Goal: Information Seeking & Learning: Learn about a topic

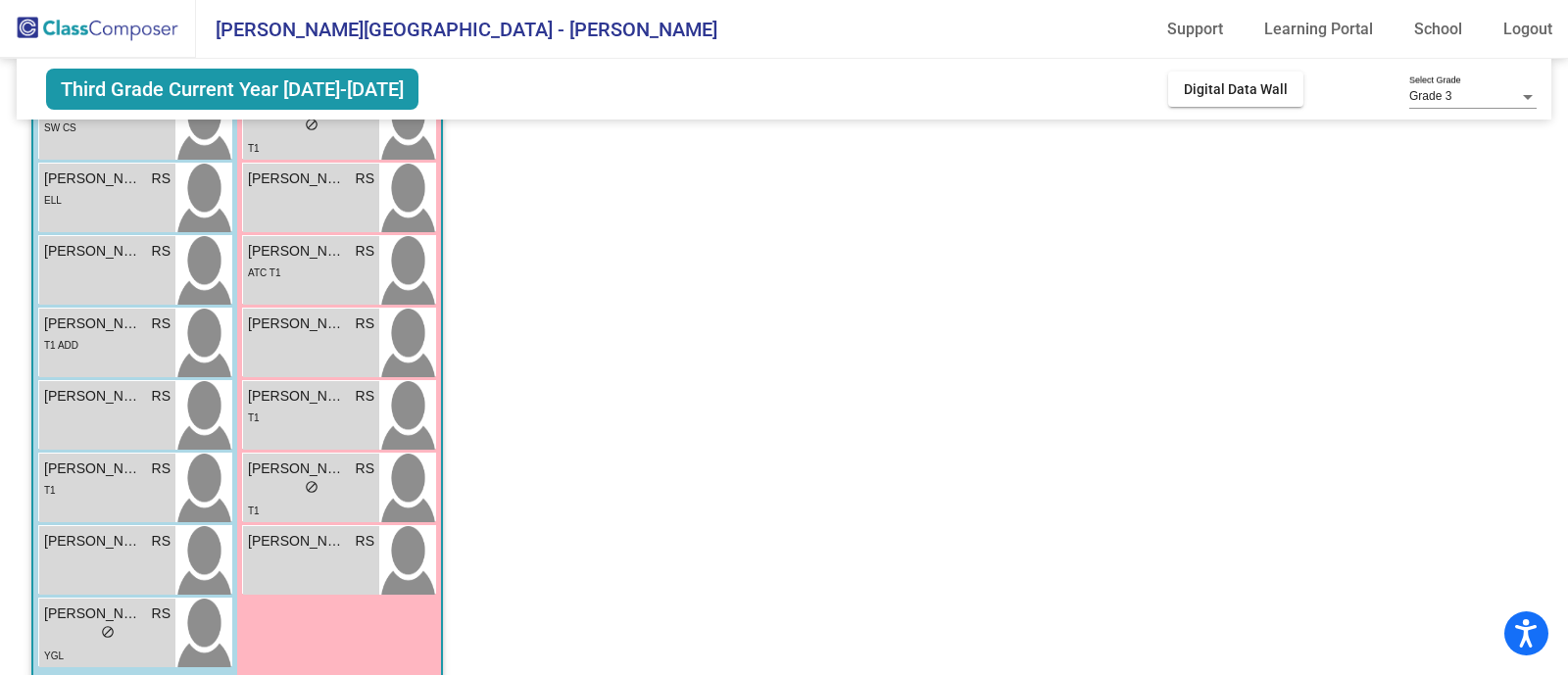
scroll to position [514, 0]
click at [85, 628] on div "lock do_not_disturb_alt" at bounding box center [108, 633] width 126 height 21
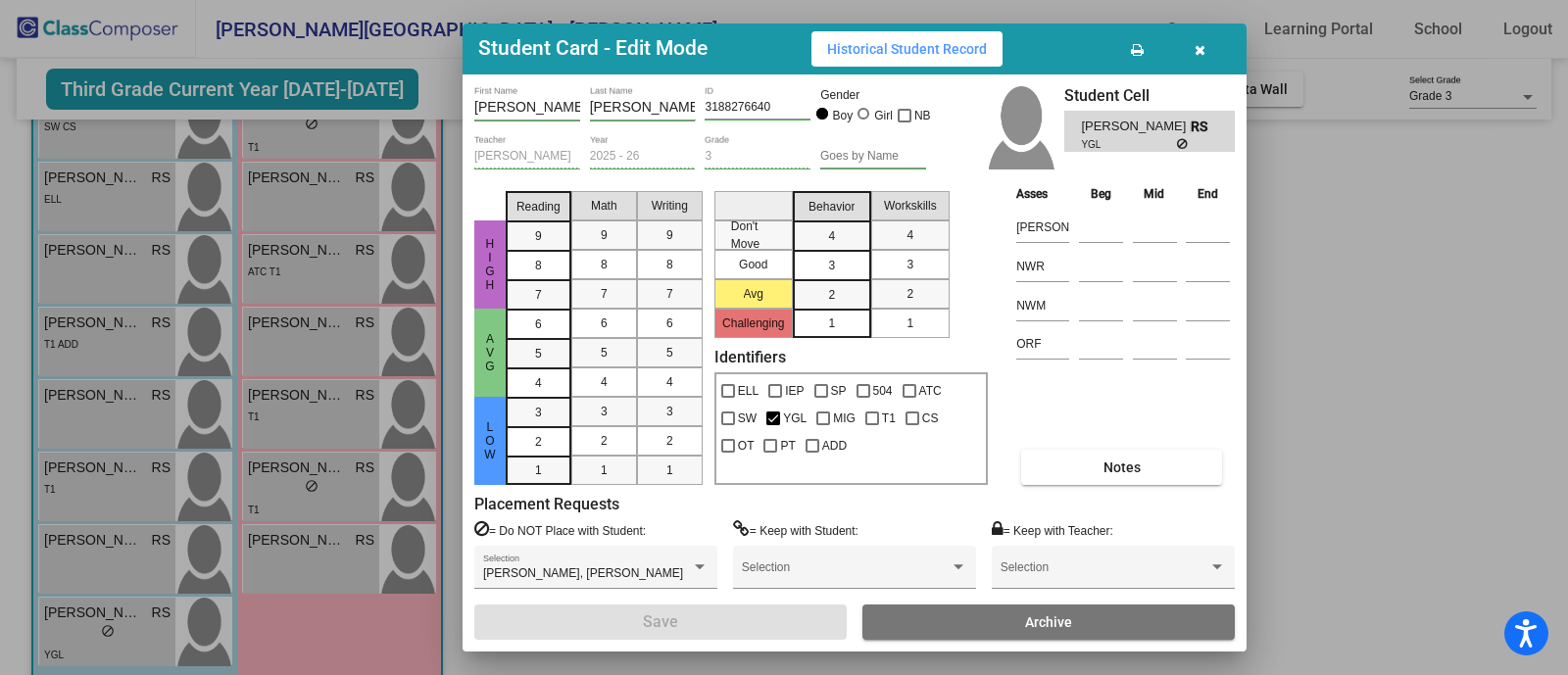
click at [1278, 226] on div at bounding box center [784, 338] width 1568 height 675
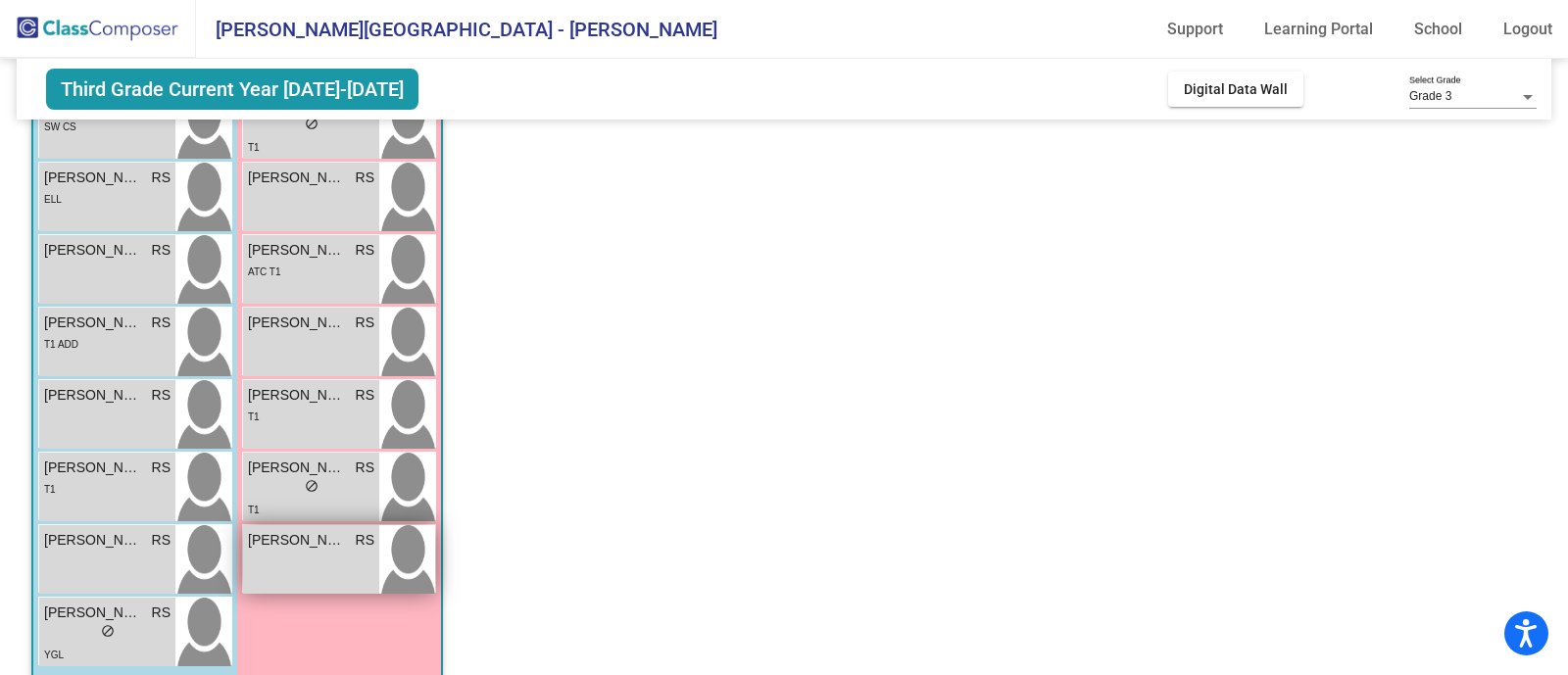
click at [269, 576] on div "[PERSON_NAME] RS lock do_not_disturb_alt" at bounding box center [311, 559] width 136 height 68
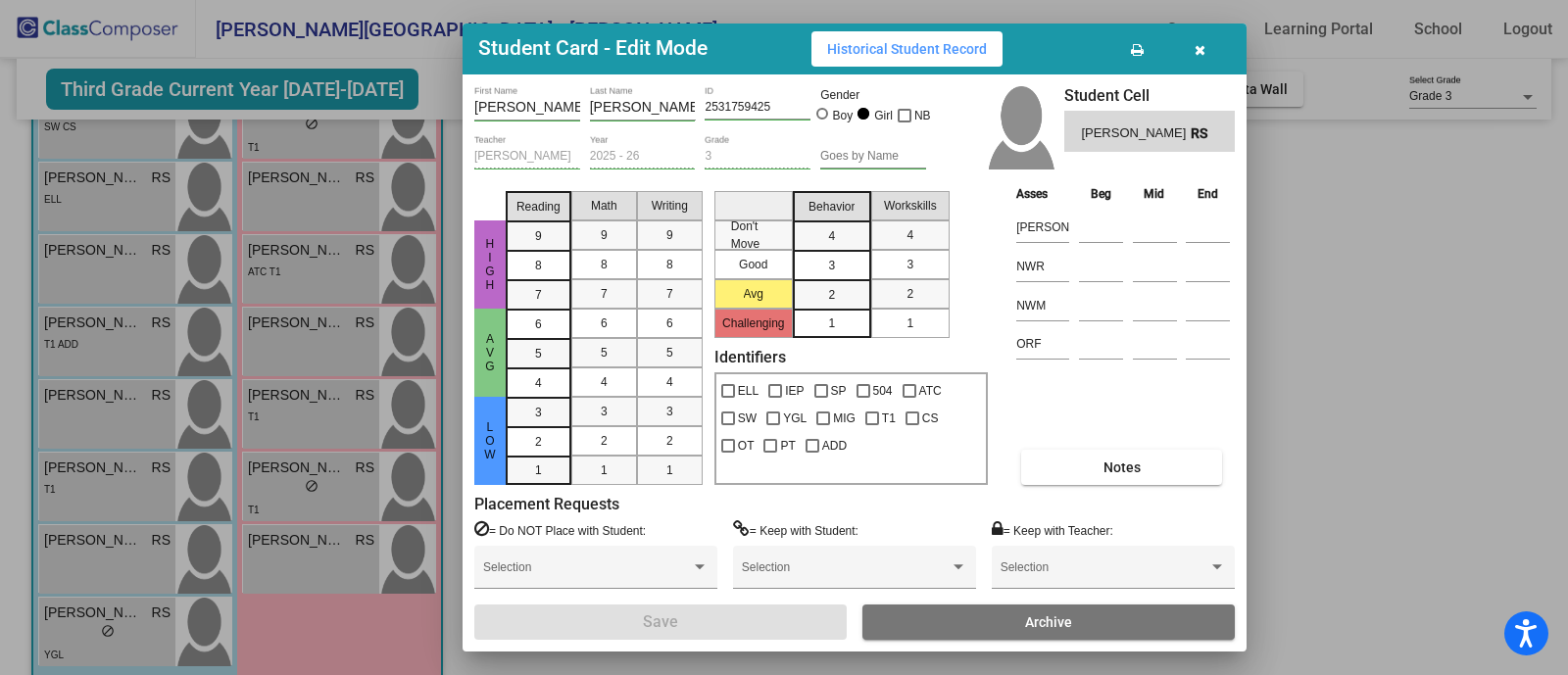
click at [1324, 237] on div at bounding box center [784, 338] width 1568 height 675
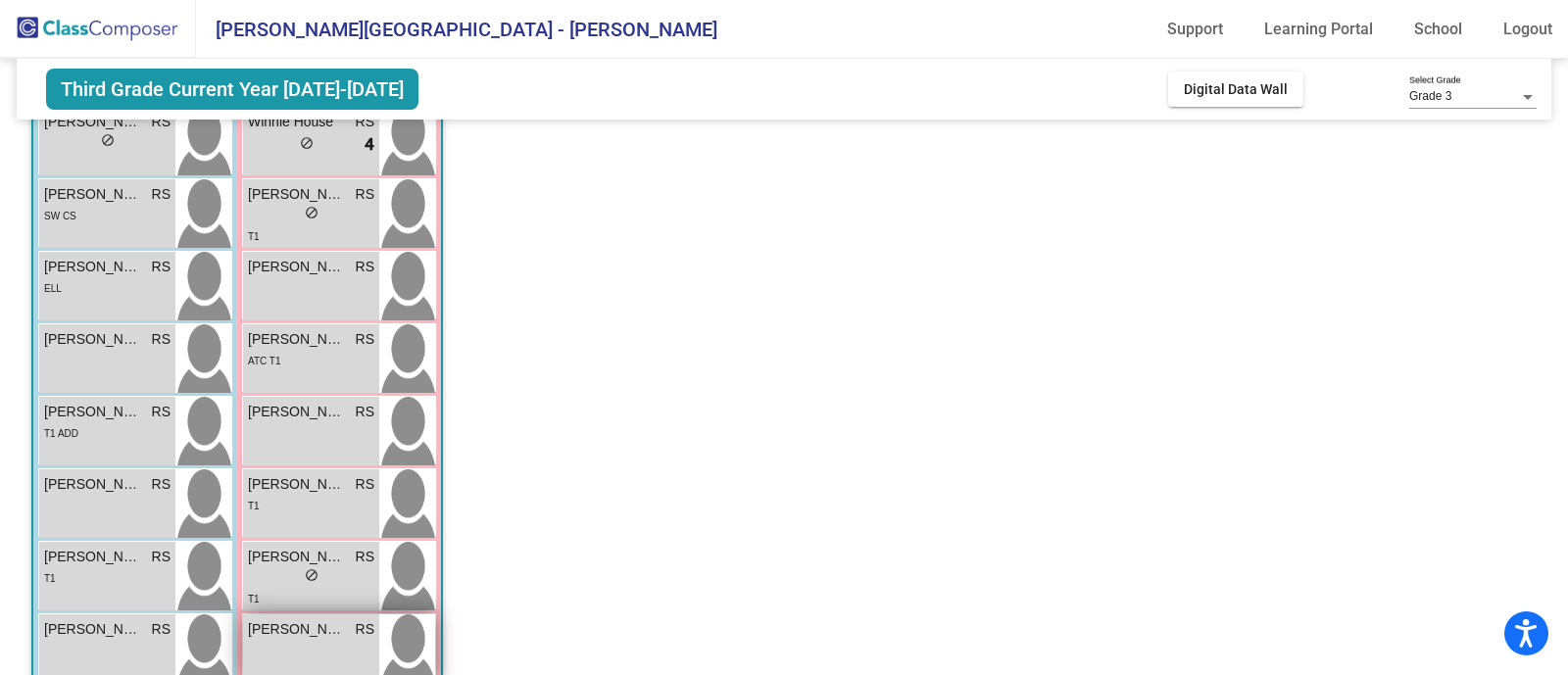
scroll to position [418, 0]
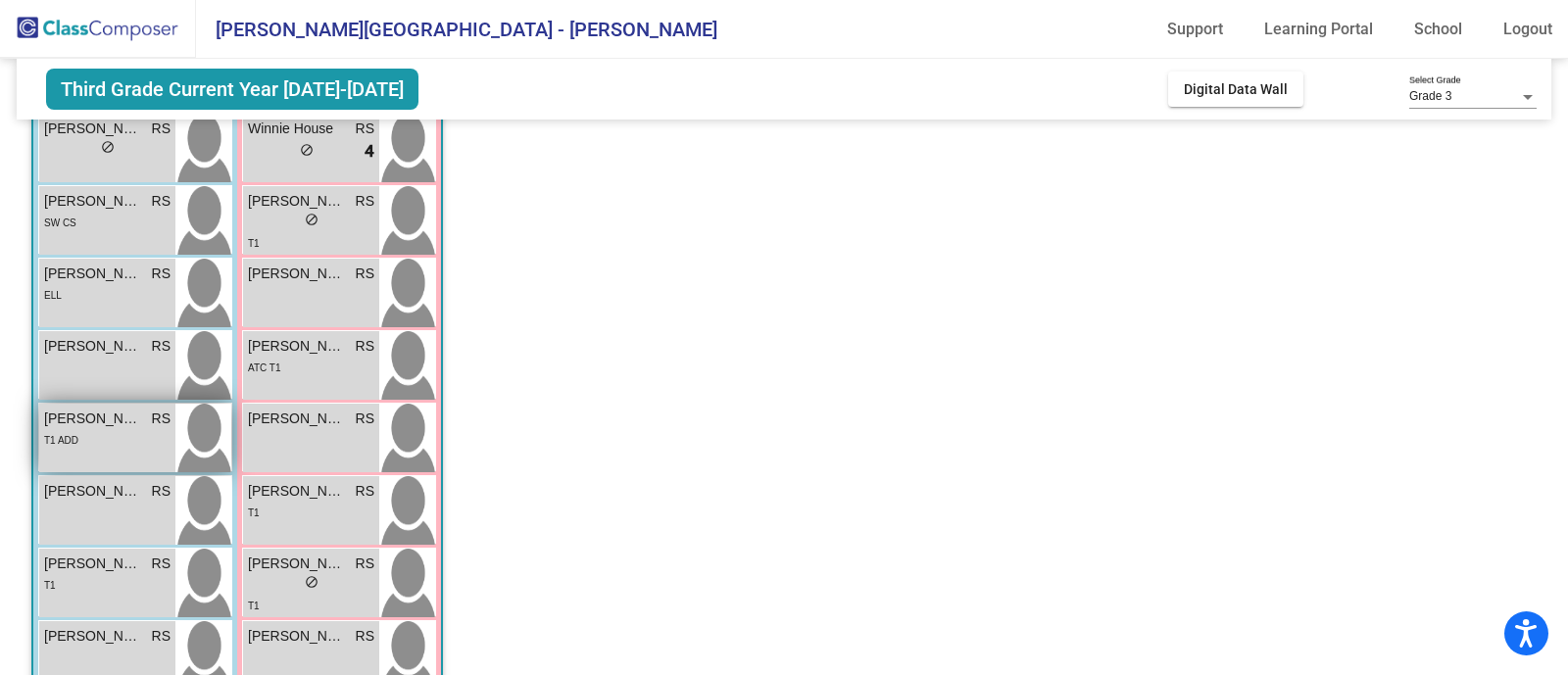
click at [103, 418] on span "[PERSON_NAME]" at bounding box center [93, 418] width 98 height 21
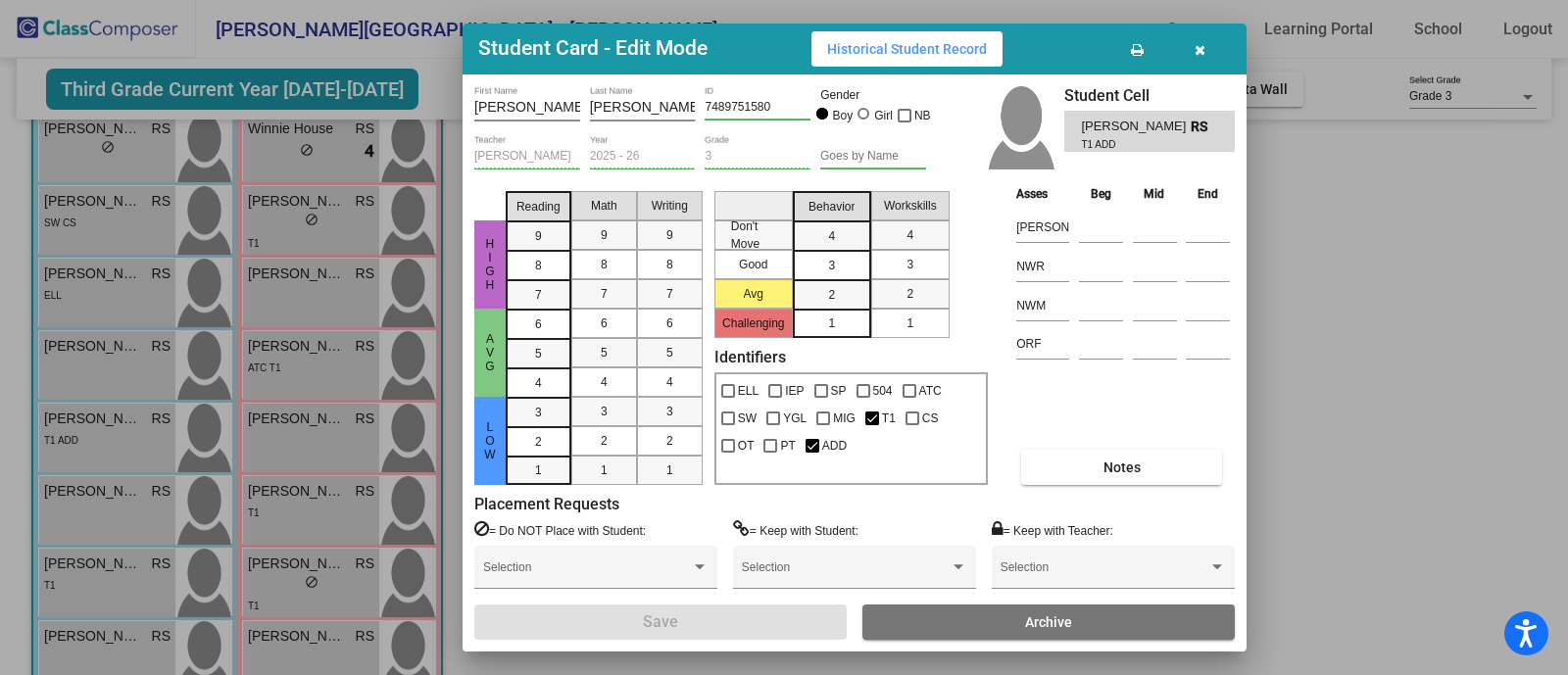
click at [1333, 272] on div at bounding box center [784, 338] width 1568 height 675
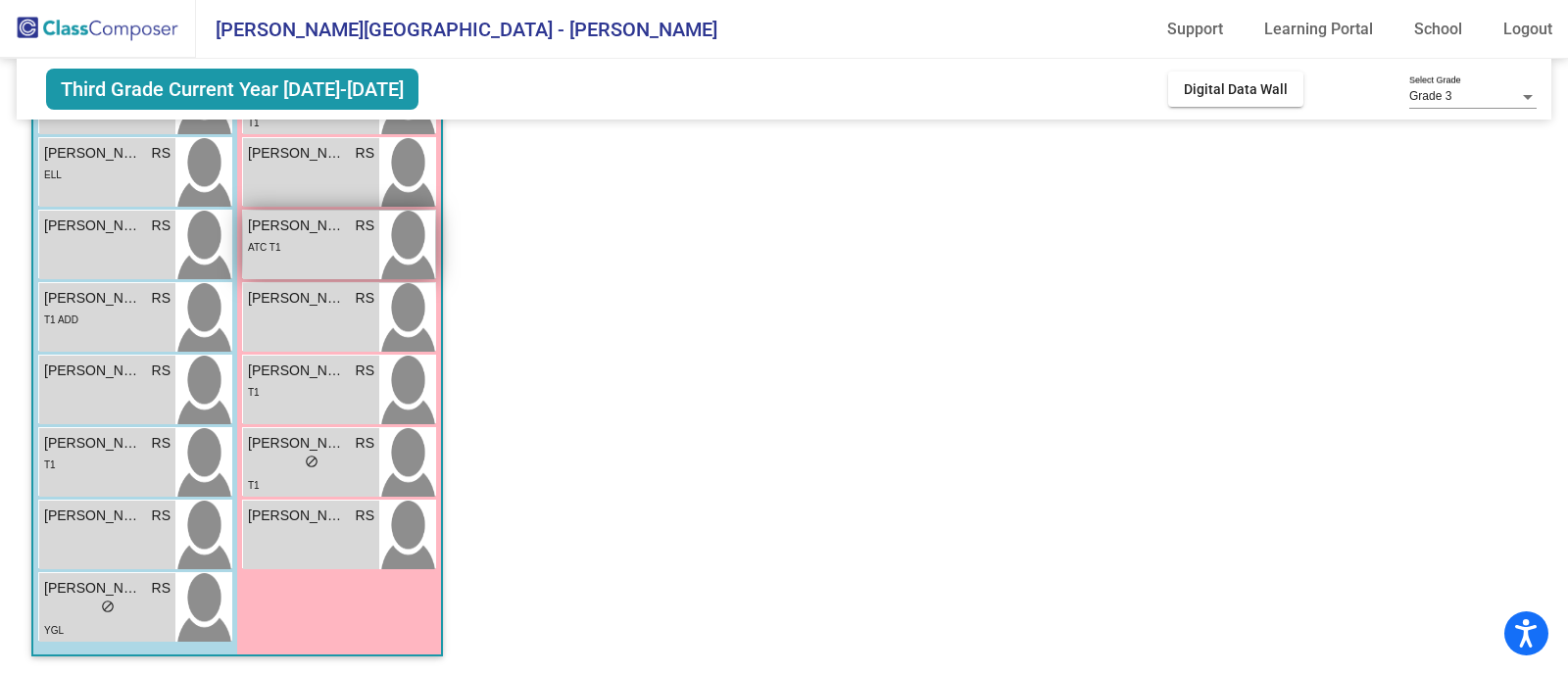
scroll to position [472, 0]
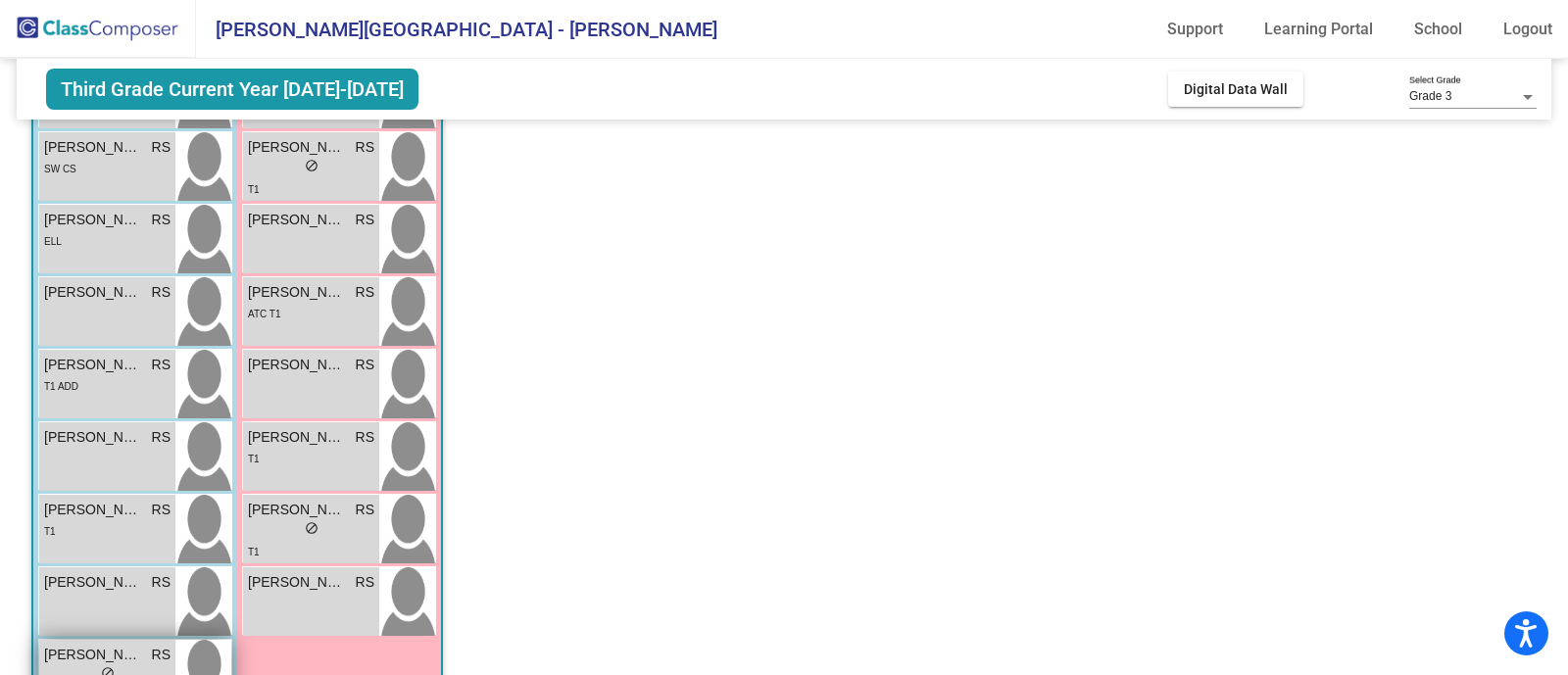
click at [86, 658] on span "[PERSON_NAME] [PERSON_NAME]" at bounding box center [93, 654] width 98 height 21
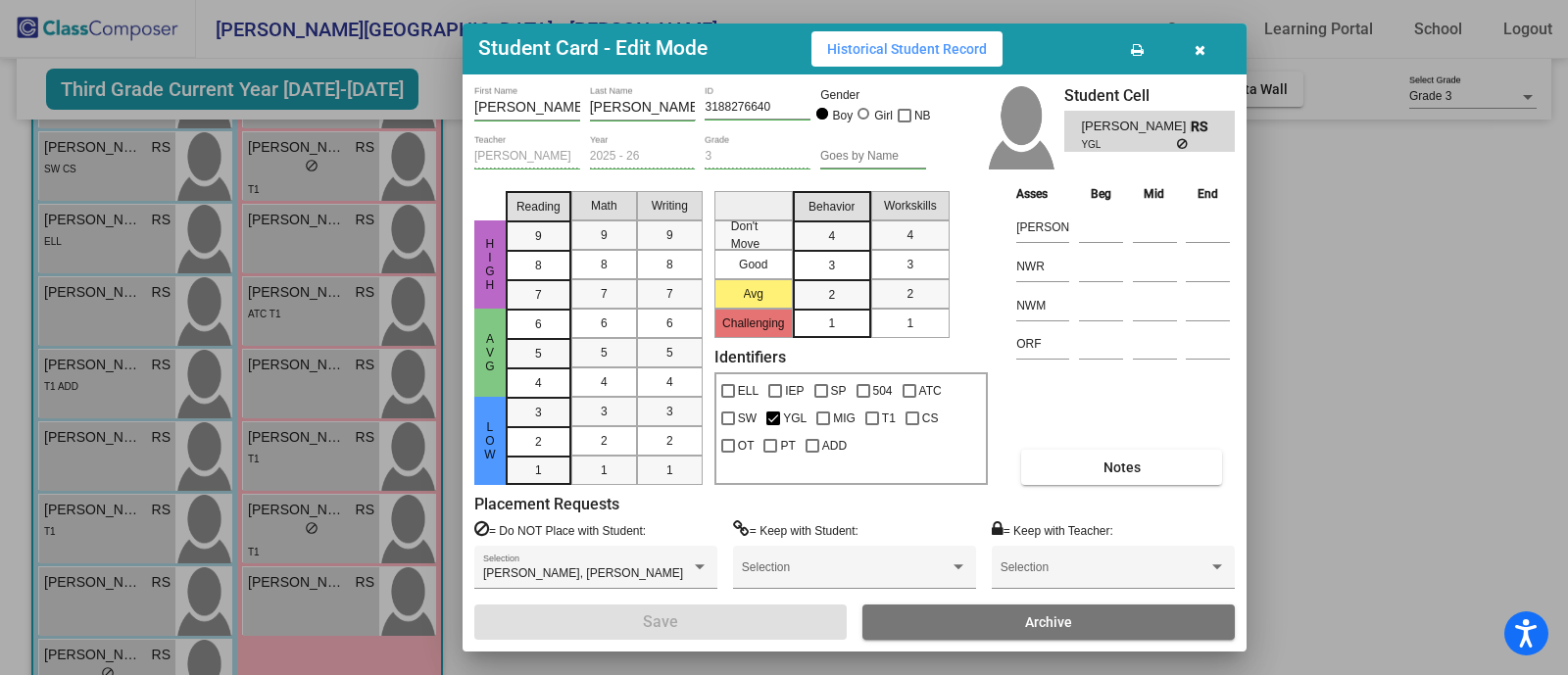
click at [1343, 325] on div at bounding box center [784, 338] width 1568 height 675
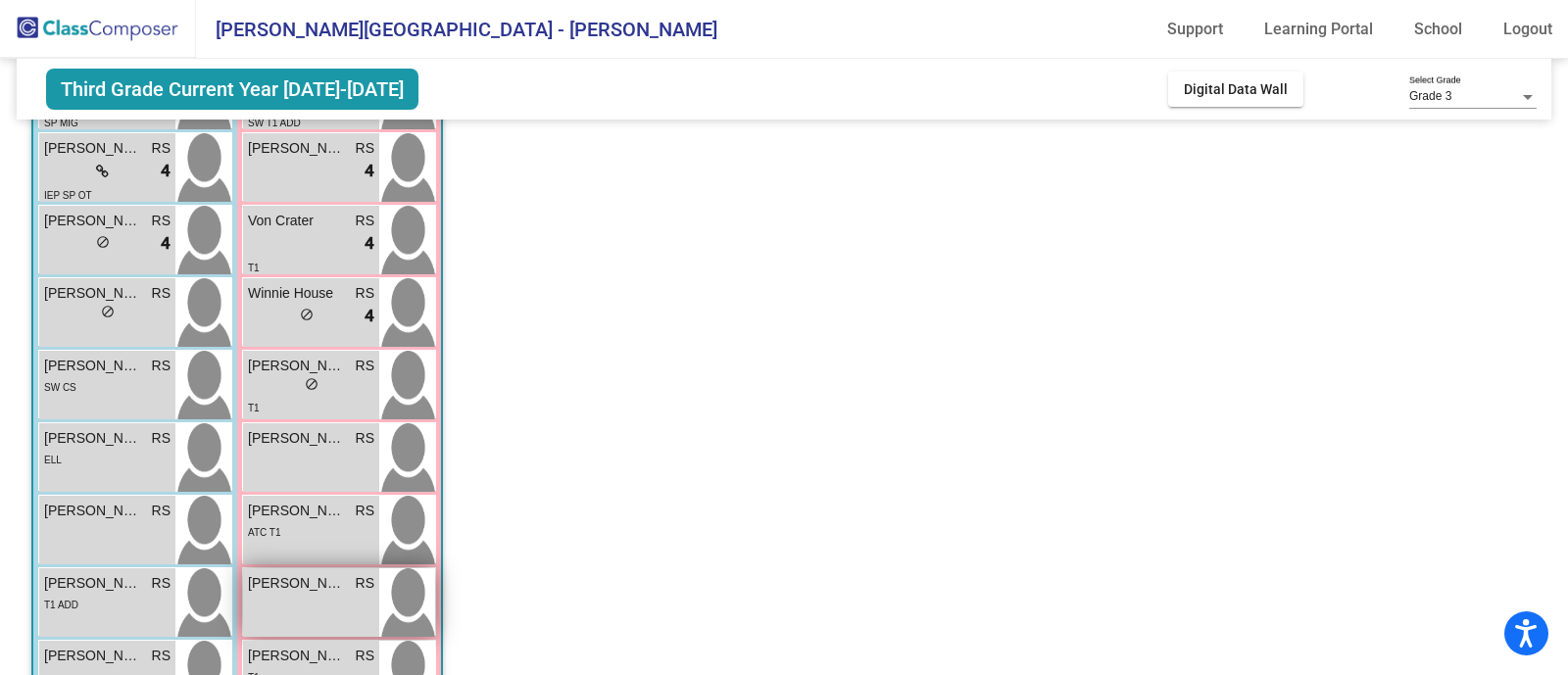
scroll to position [251, 0]
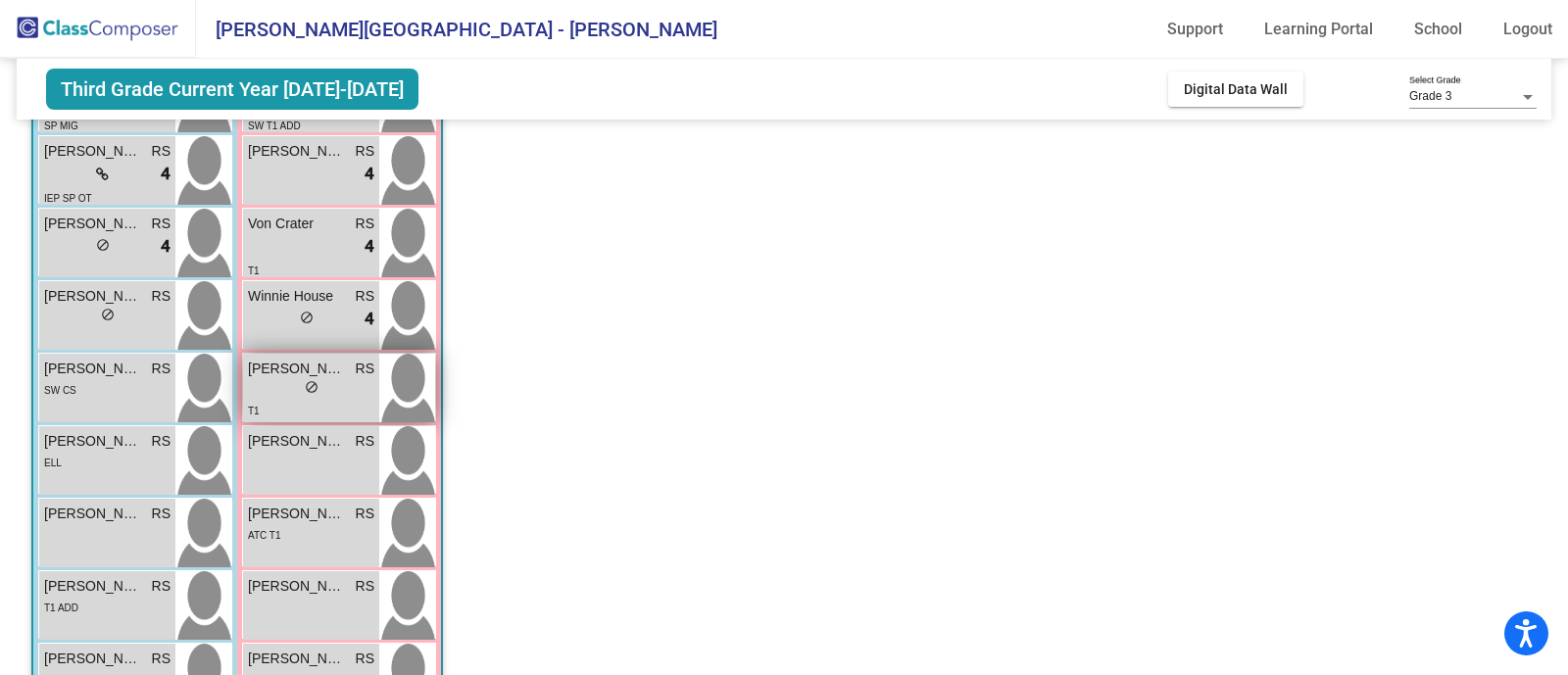
click at [305, 389] on span "do_not_disturb_alt" at bounding box center [312, 387] width 14 height 14
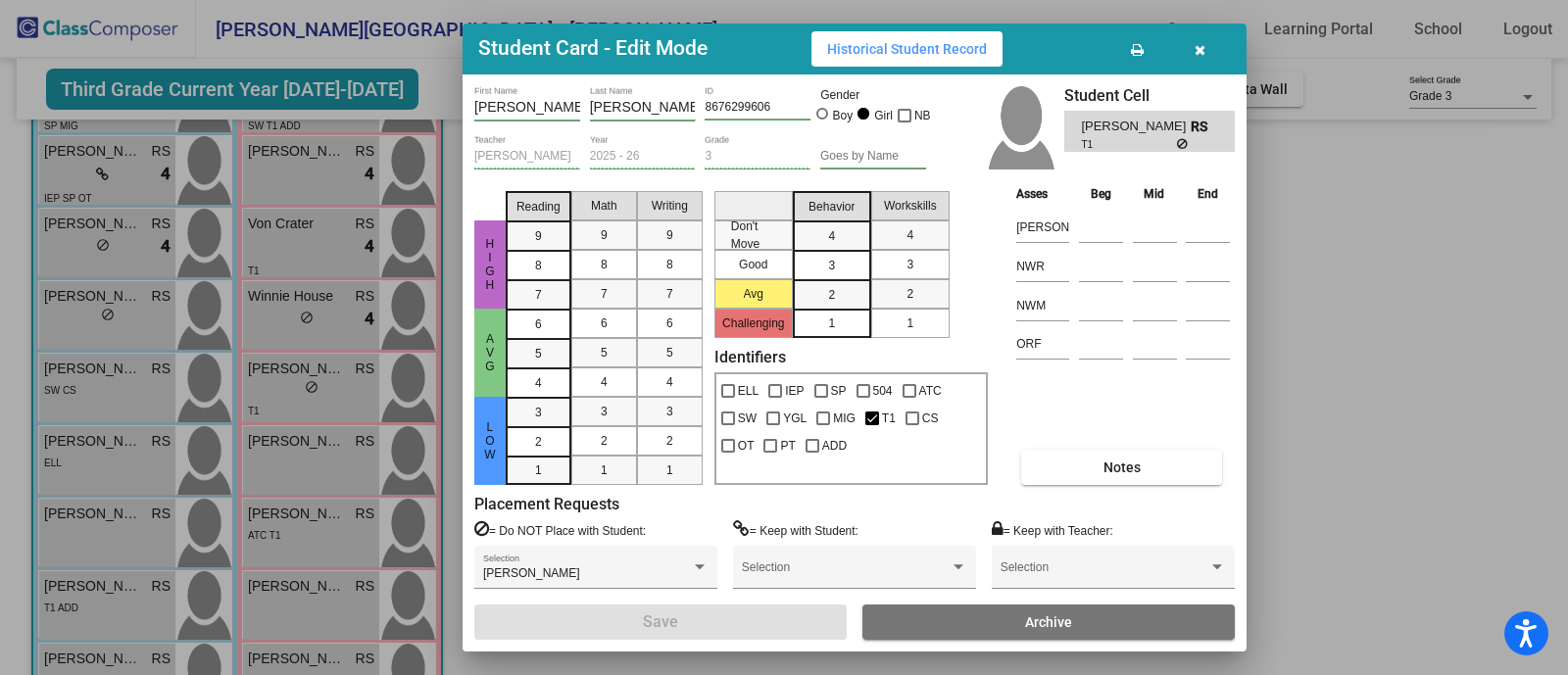
click at [1323, 363] on div at bounding box center [784, 338] width 1568 height 675
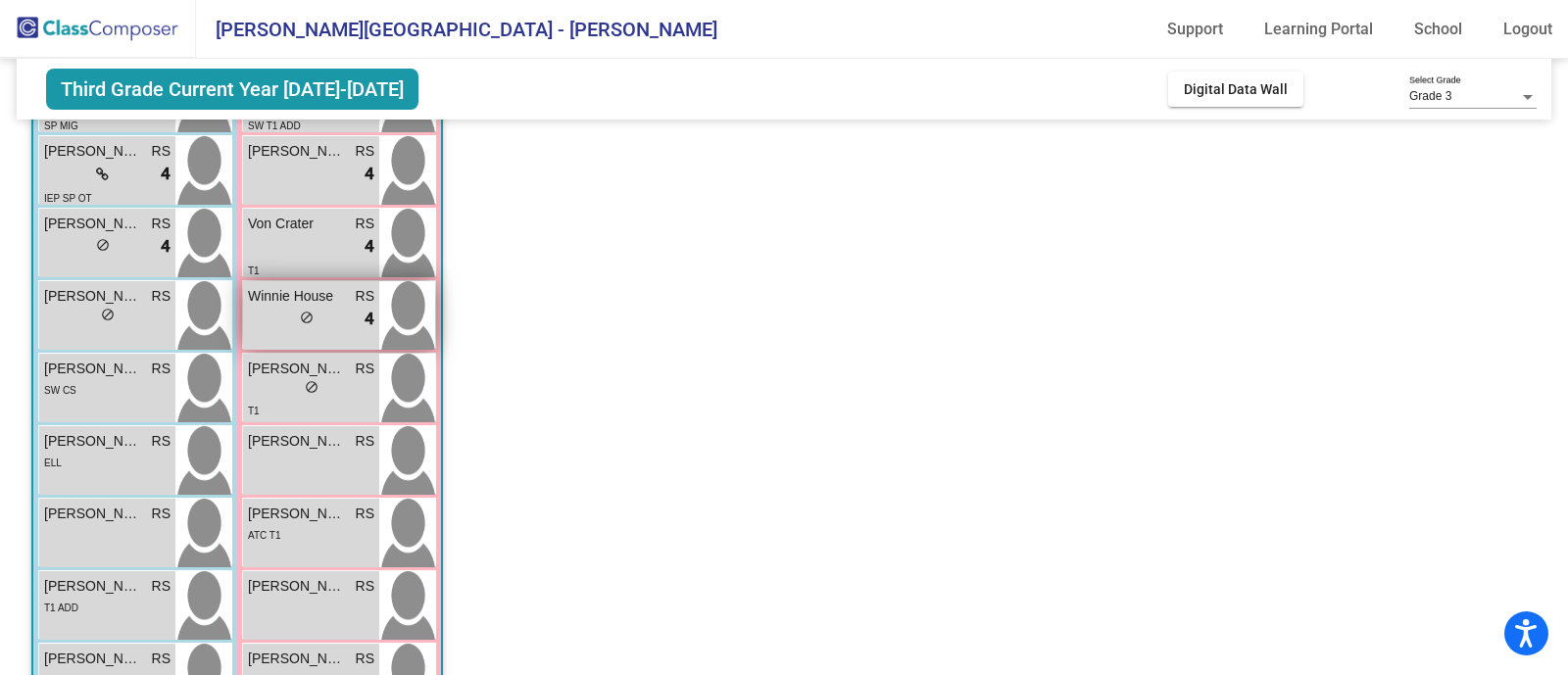
scroll to position [67, 0]
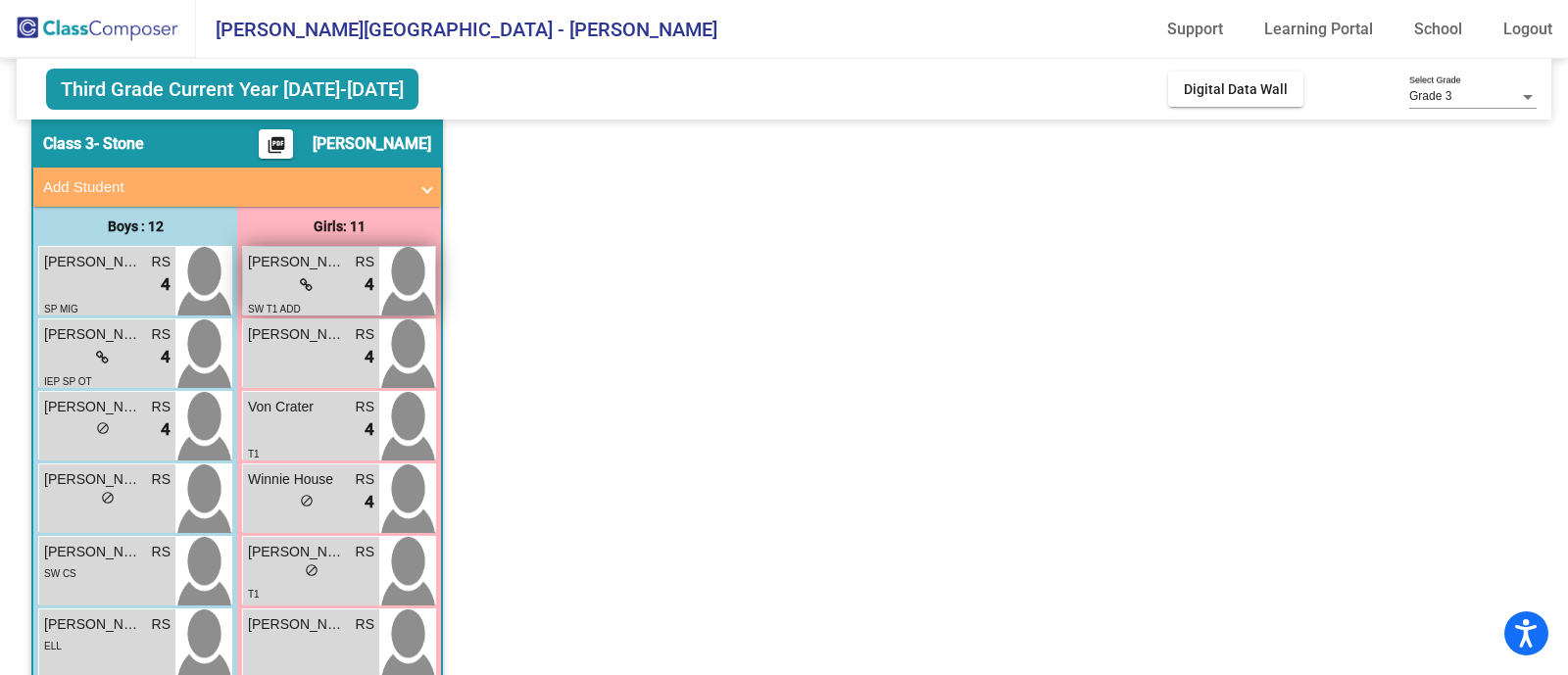
click at [347, 292] on div "lock do_not_disturb_alt 4" at bounding box center [311, 285] width 126 height 26
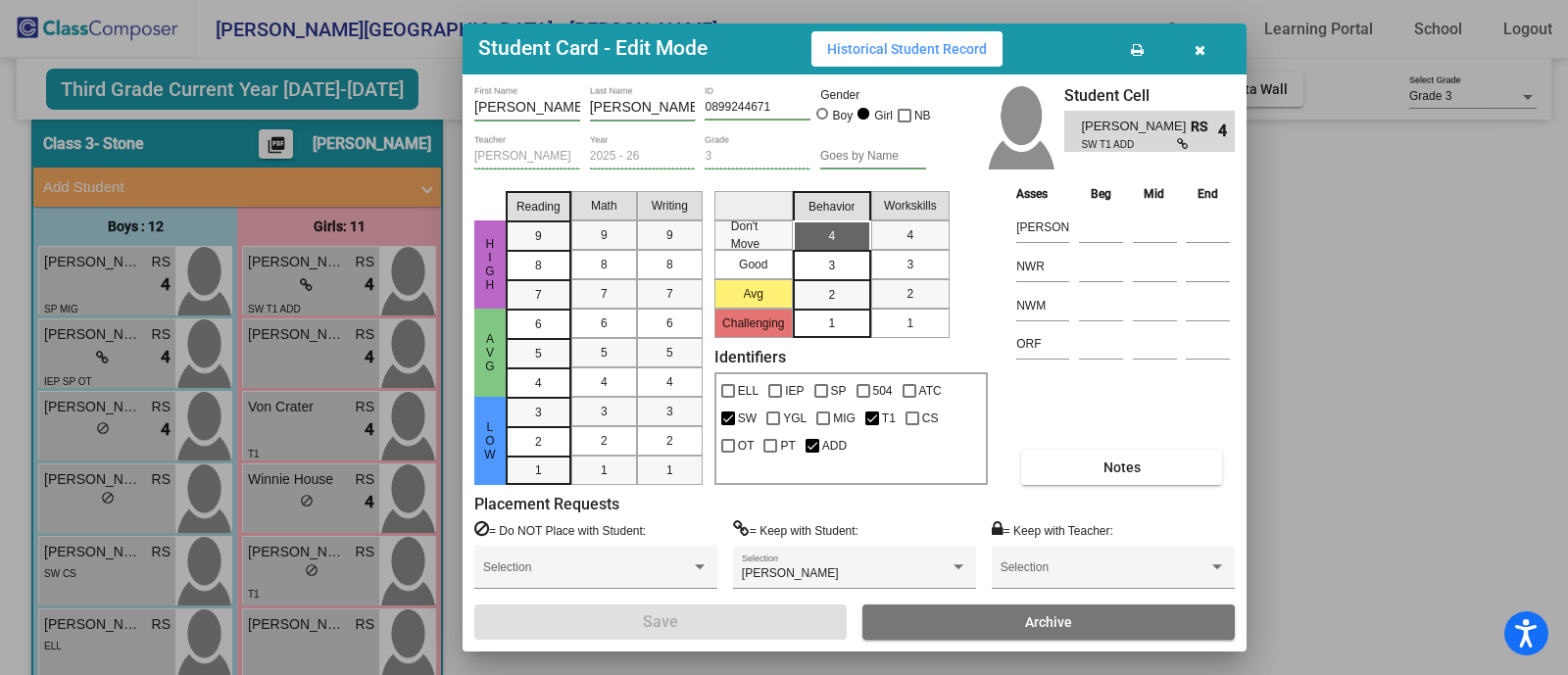
click at [1294, 337] on div at bounding box center [784, 338] width 1568 height 675
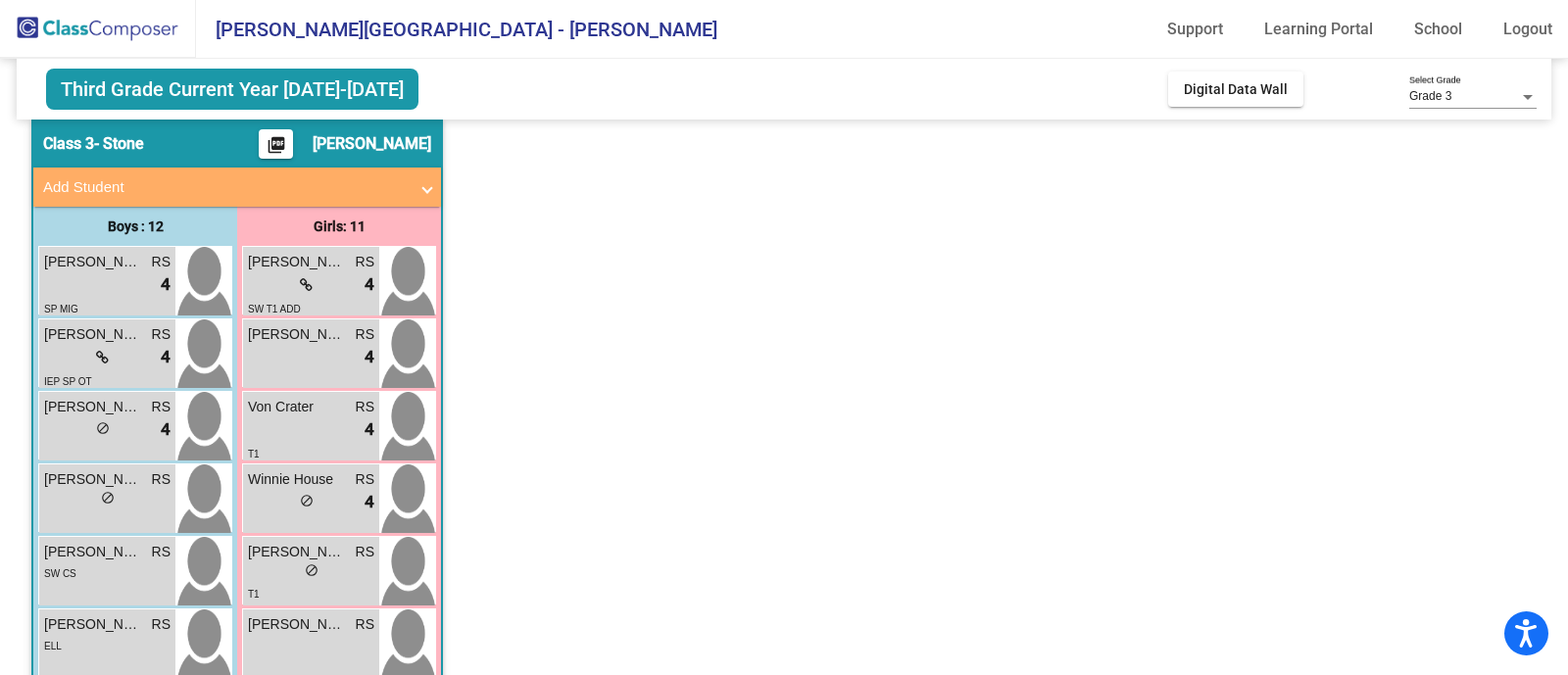
scroll to position [0, 0]
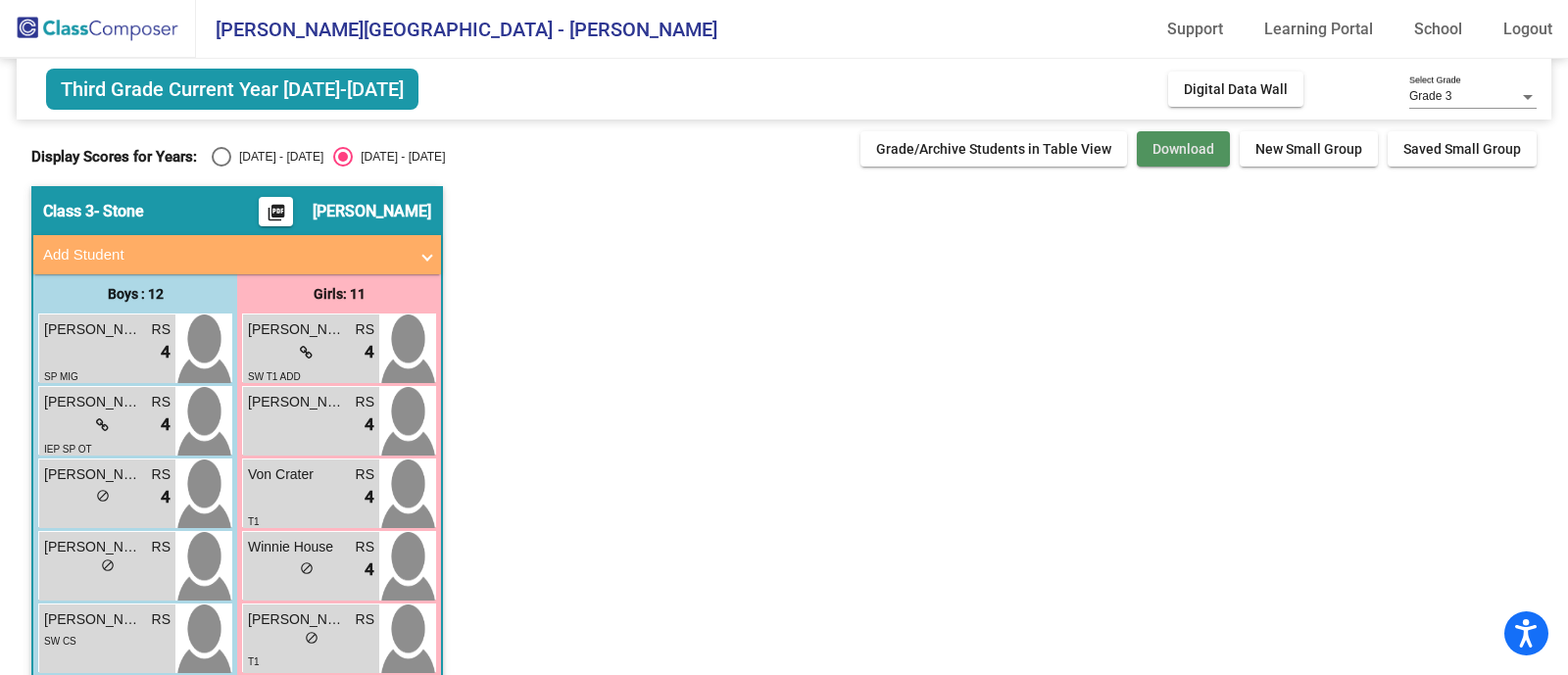
click at [1180, 141] on span "Download" at bounding box center [1183, 149] width 62 height 16
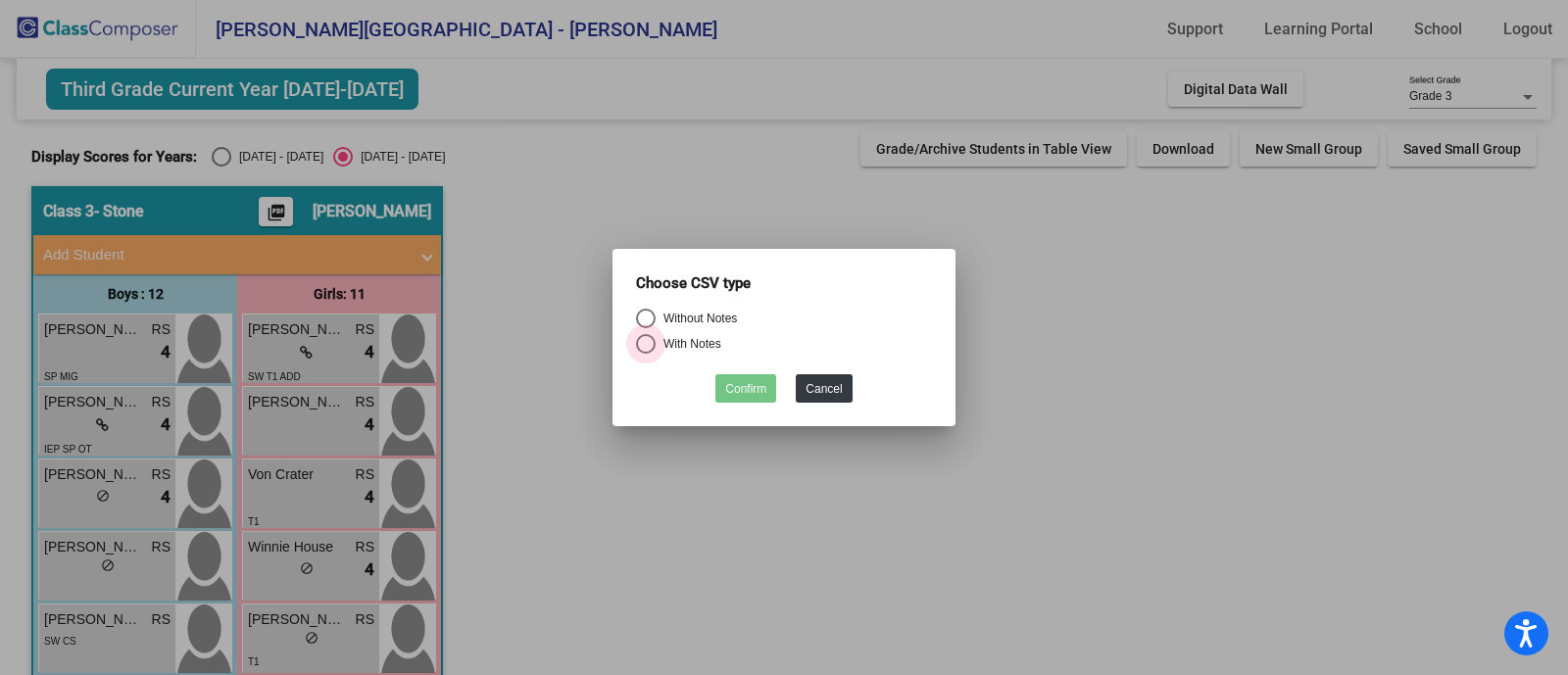
click at [646, 340] on div "Select an option" at bounding box center [646, 343] width 20 height 20
click at [646, 353] on input "With Notes" at bounding box center [645, 353] width 1 height 1
radio input "true"
click at [749, 385] on button "Confirm" at bounding box center [745, 388] width 61 height 29
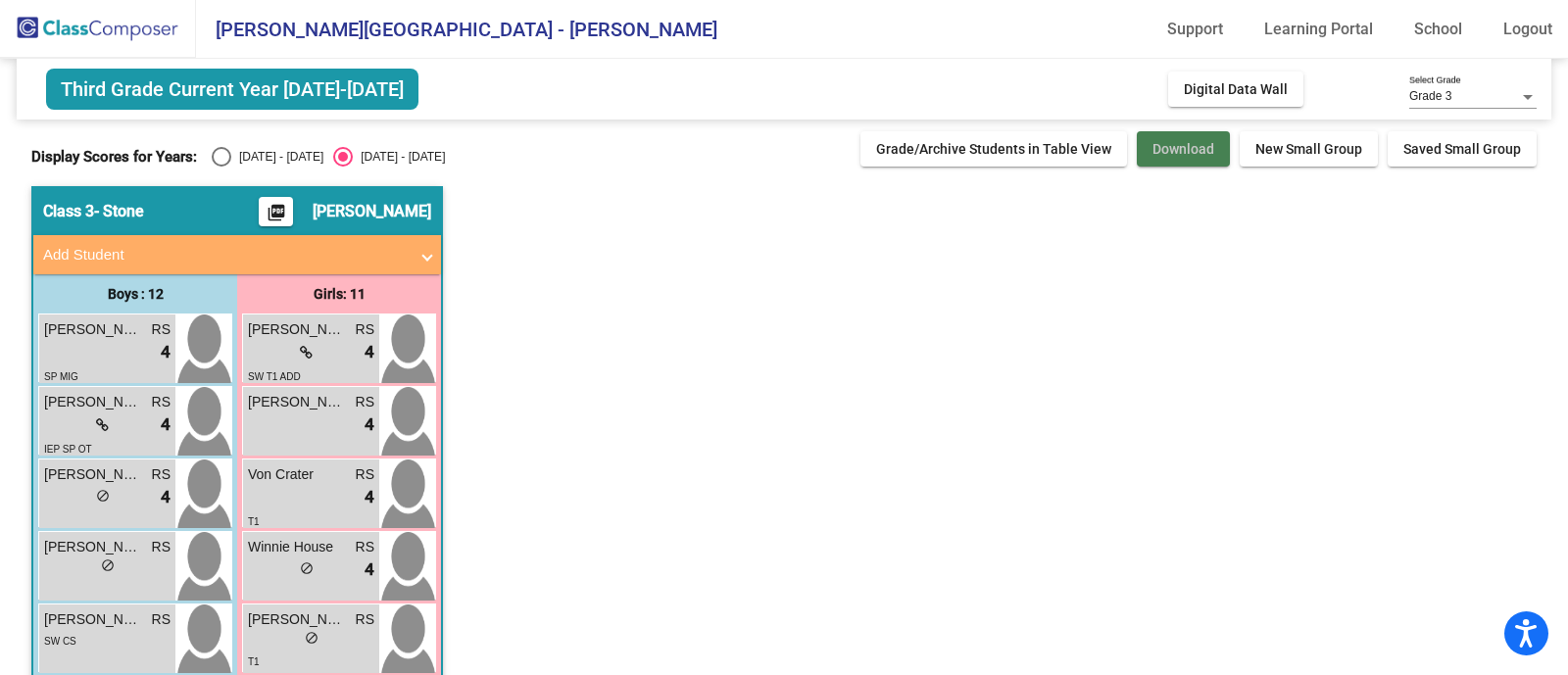
click at [1180, 143] on span "Download" at bounding box center [1183, 149] width 62 height 16
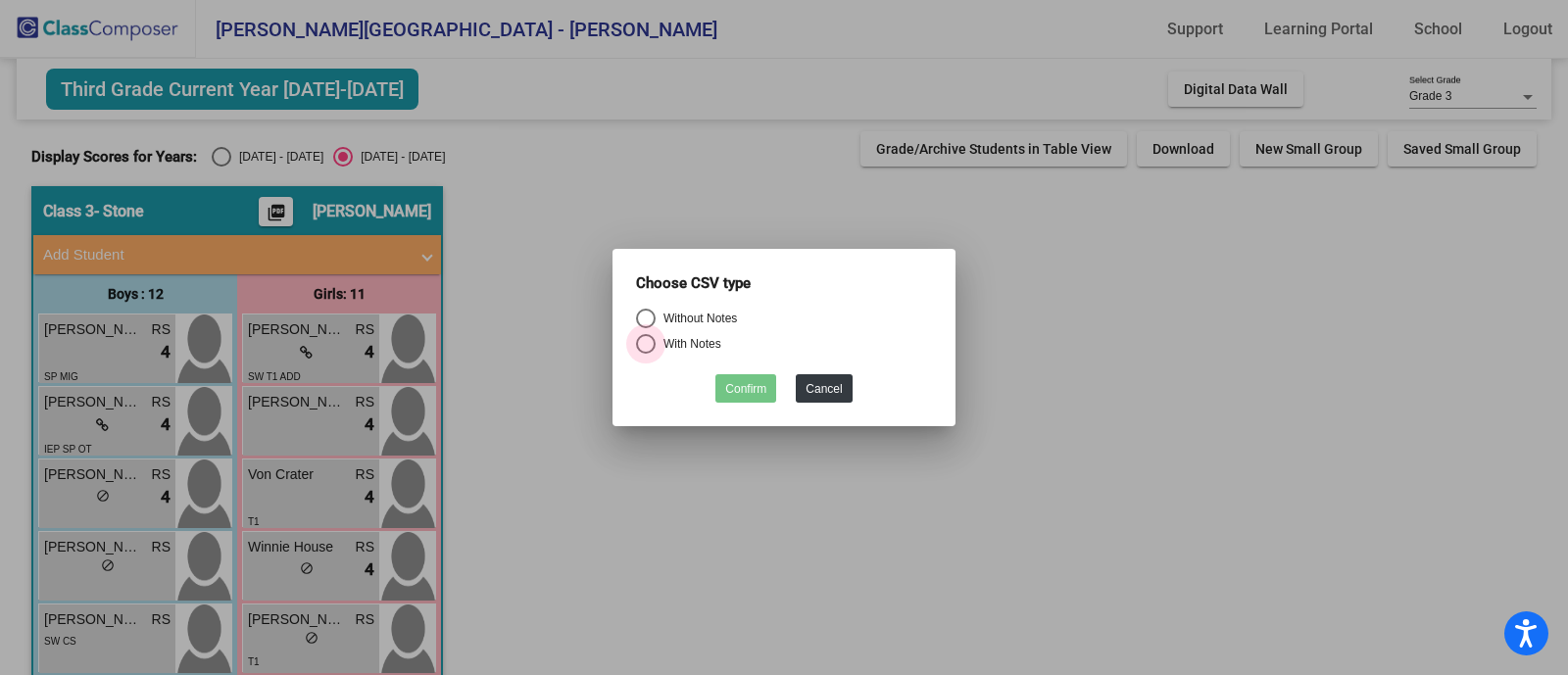
click at [655, 340] on div "Select an option" at bounding box center [646, 343] width 20 height 20
click at [646, 353] on input "With Notes" at bounding box center [645, 353] width 1 height 1
radio input "true"
click at [745, 388] on button "Confirm" at bounding box center [745, 388] width 61 height 29
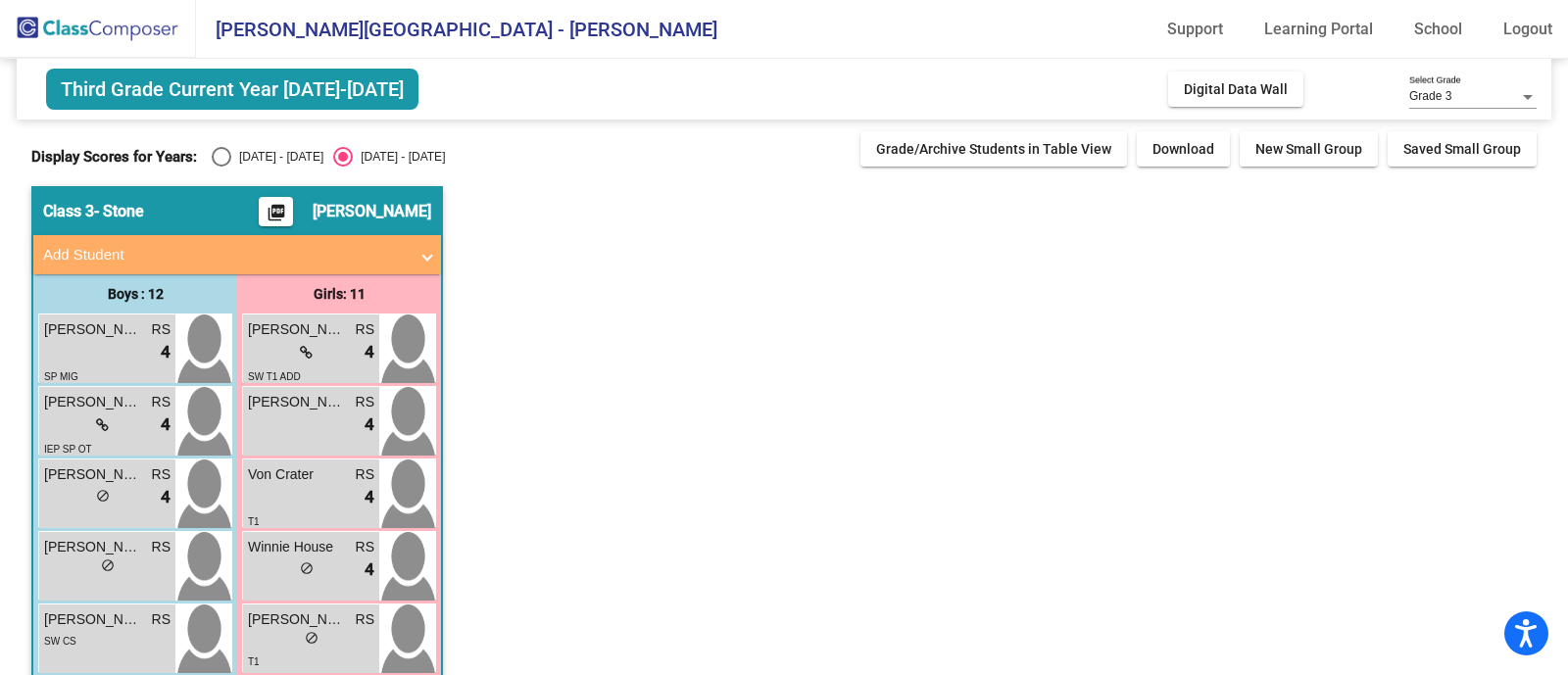
click at [288, 205] on mat-icon "picture_as_pdf" at bounding box center [276, 216] width 24 height 28
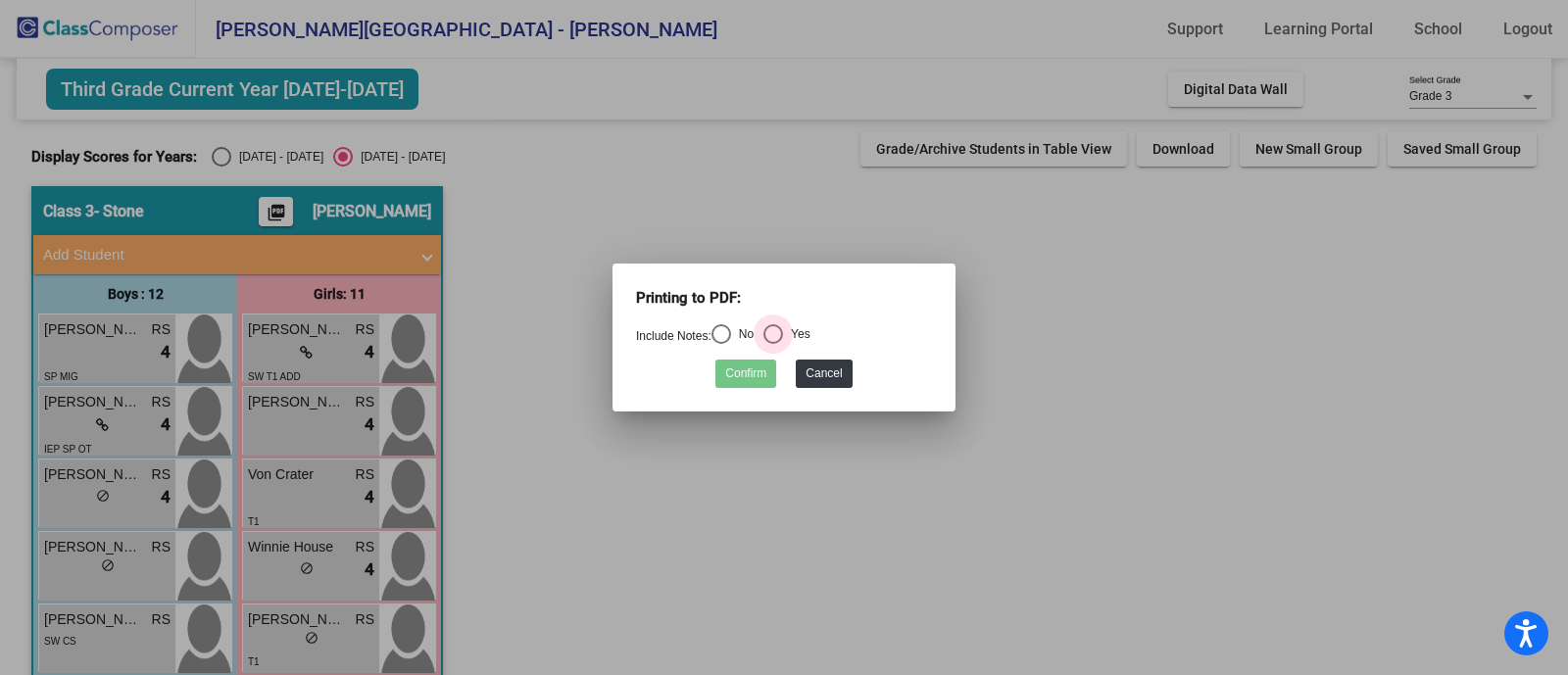
click at [773, 332] on div "Select an option" at bounding box center [773, 334] width 20 height 20
click at [773, 343] on input "Yes" at bounding box center [772, 343] width 1 height 1
radio input "true"
click at [751, 367] on button "Confirm" at bounding box center [745, 373] width 61 height 29
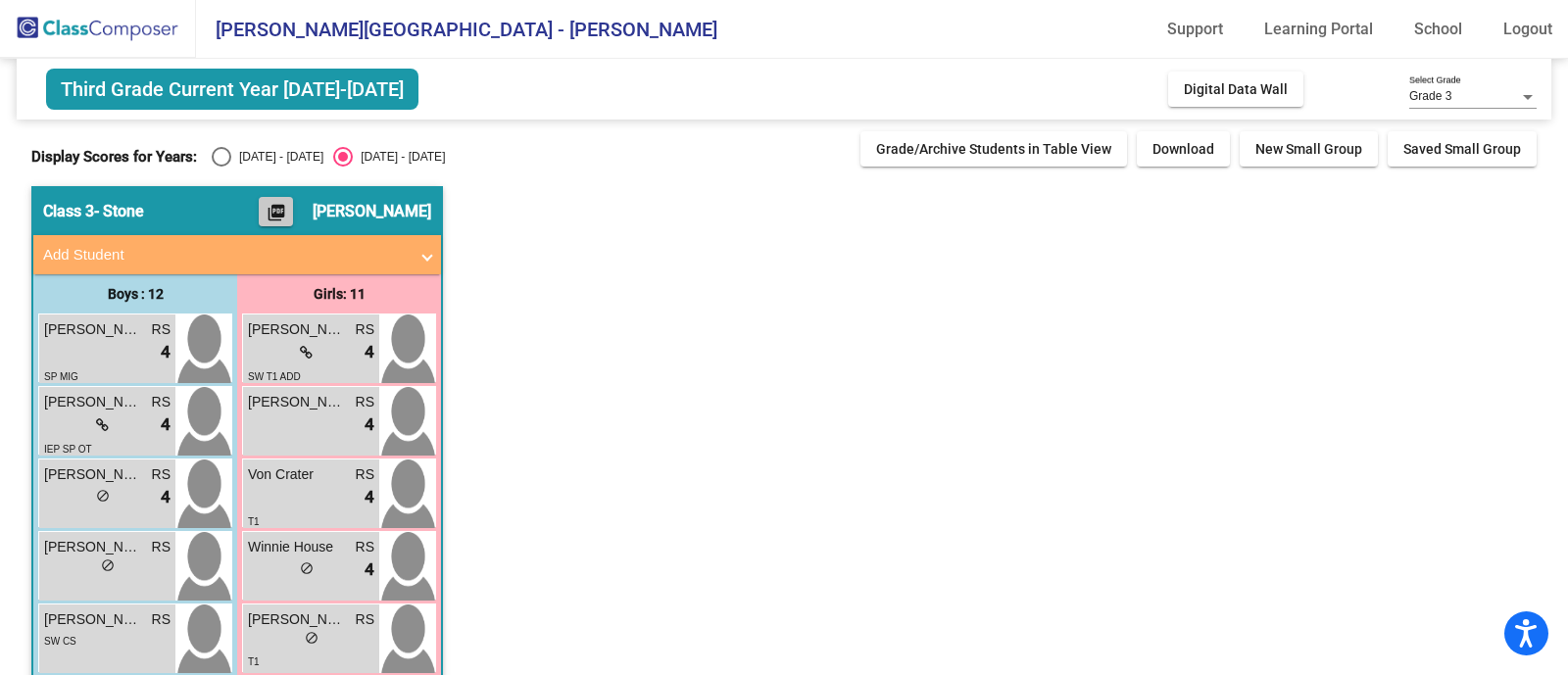
click at [288, 215] on mat-icon "picture_as_pdf" at bounding box center [276, 216] width 24 height 28
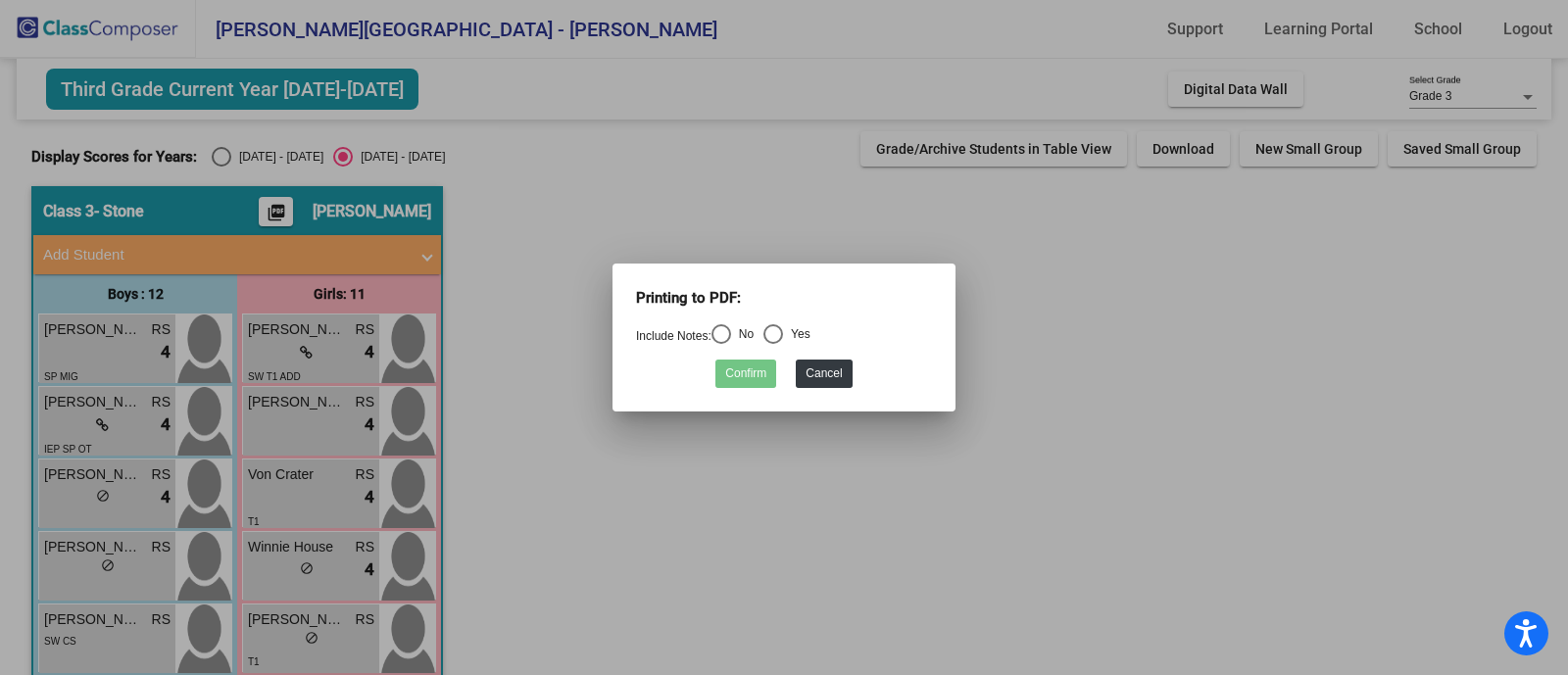
click at [207, 163] on div at bounding box center [784, 338] width 1568 height 675
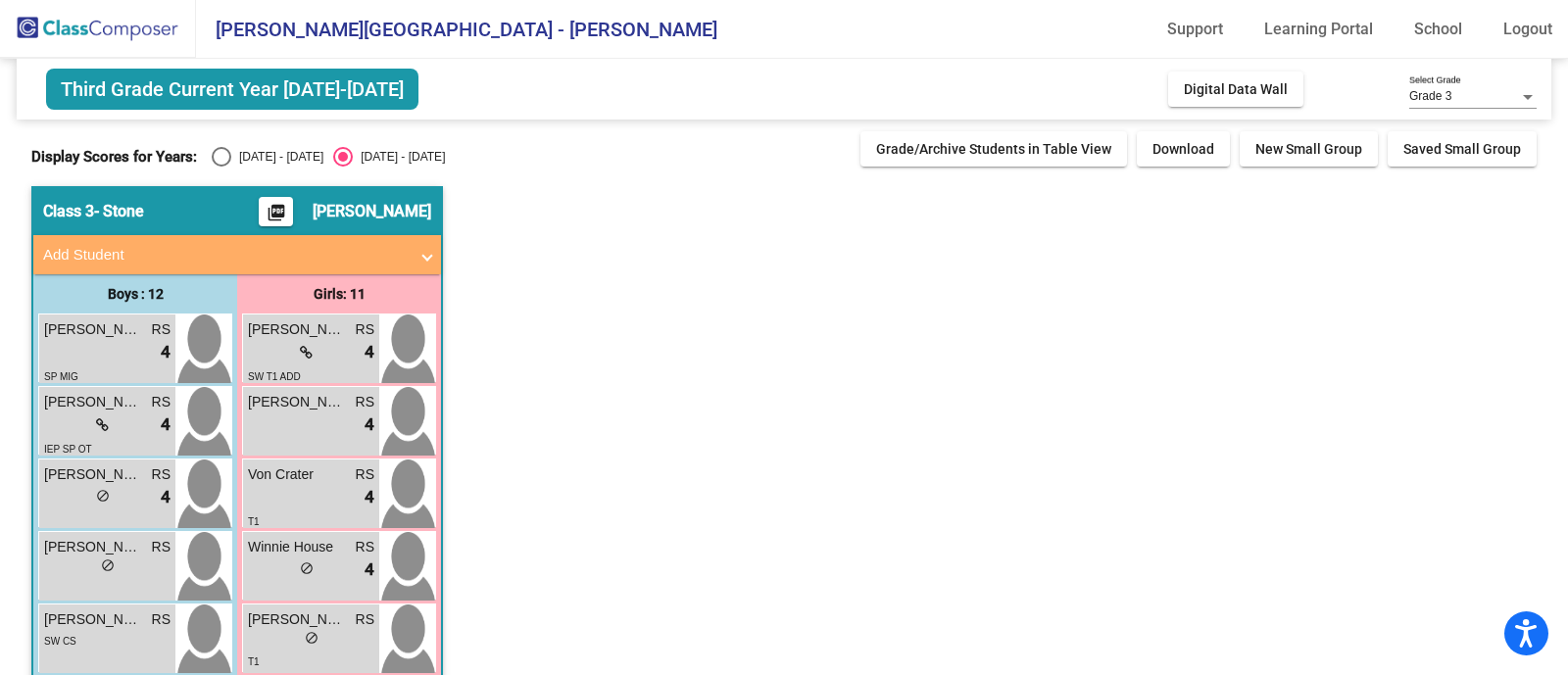
click at [211, 151] on div "Select an option" at bounding box center [221, 157] width 20 height 20
click at [220, 167] on input "[DATE] - [DATE]" at bounding box center [220, 167] width 1 height 1
radio input "true"
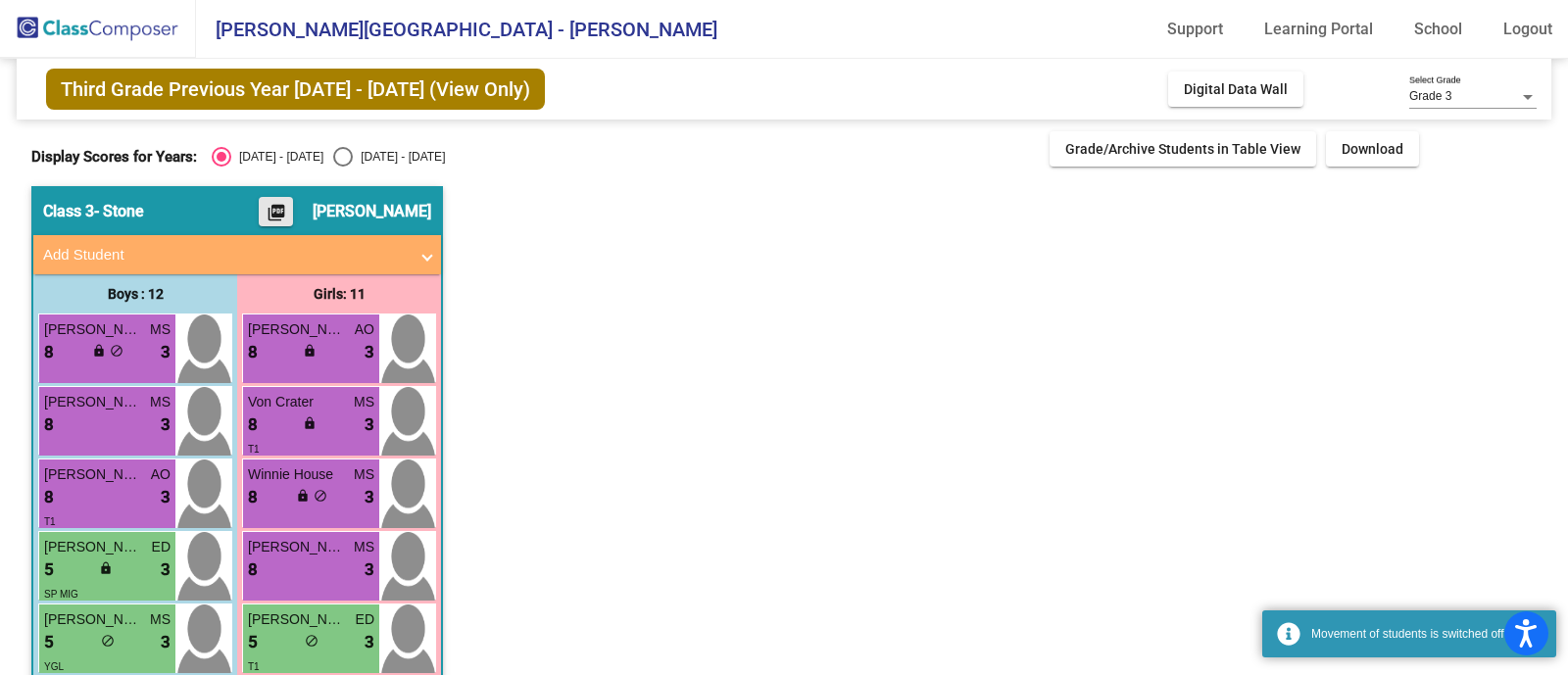
click at [288, 207] on mat-icon "picture_as_pdf" at bounding box center [276, 216] width 24 height 28
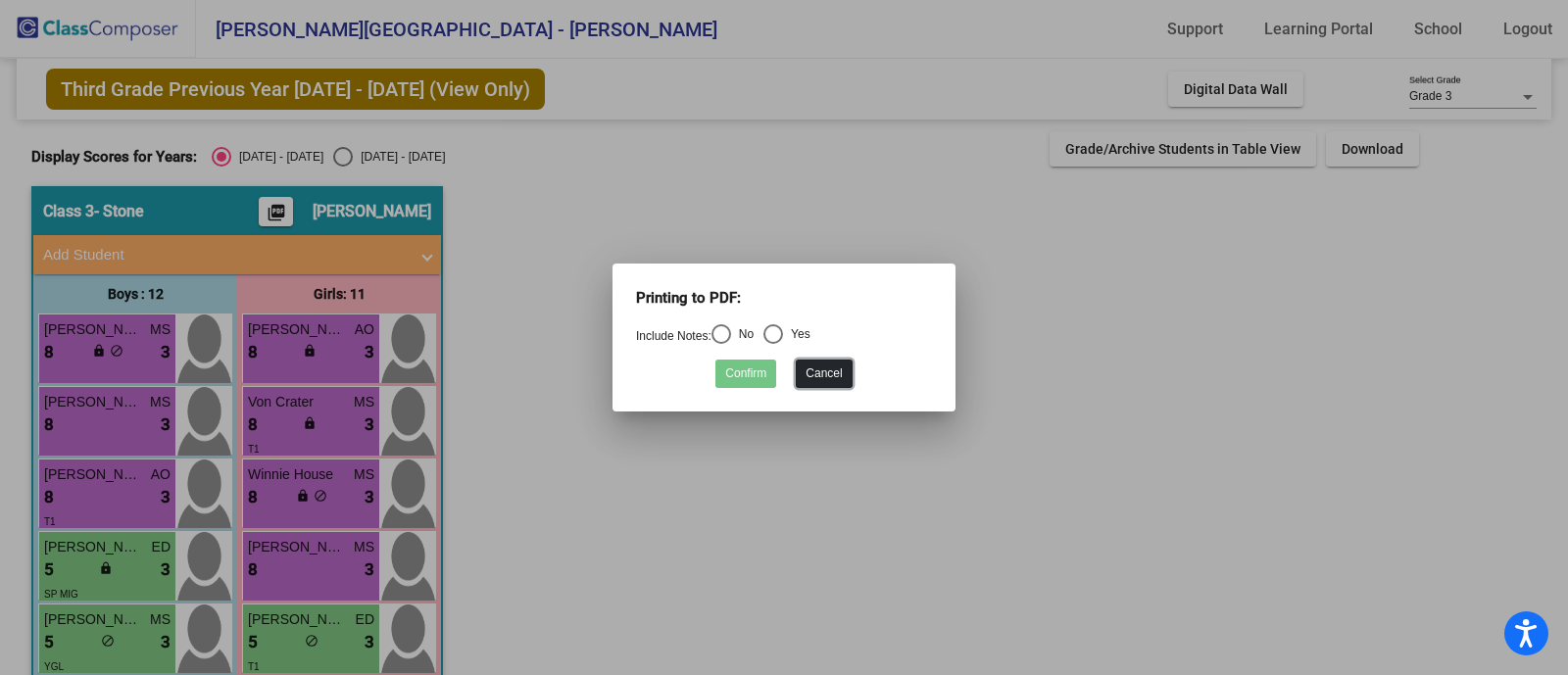
click at [838, 370] on button "Cancel" at bounding box center [823, 373] width 56 height 29
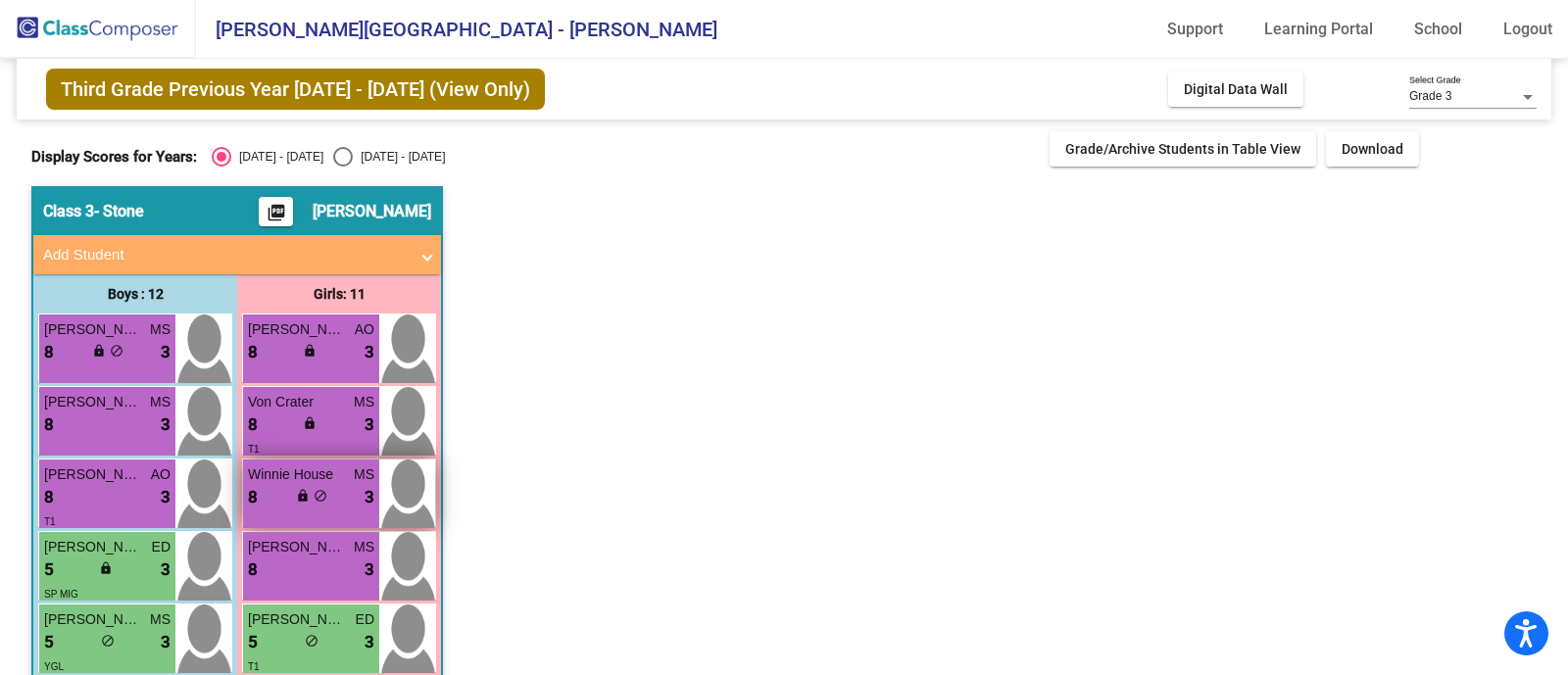
click at [319, 512] on div "Winnie House MS 8 lock do_not_disturb_alt 3" at bounding box center [311, 492] width 136 height 68
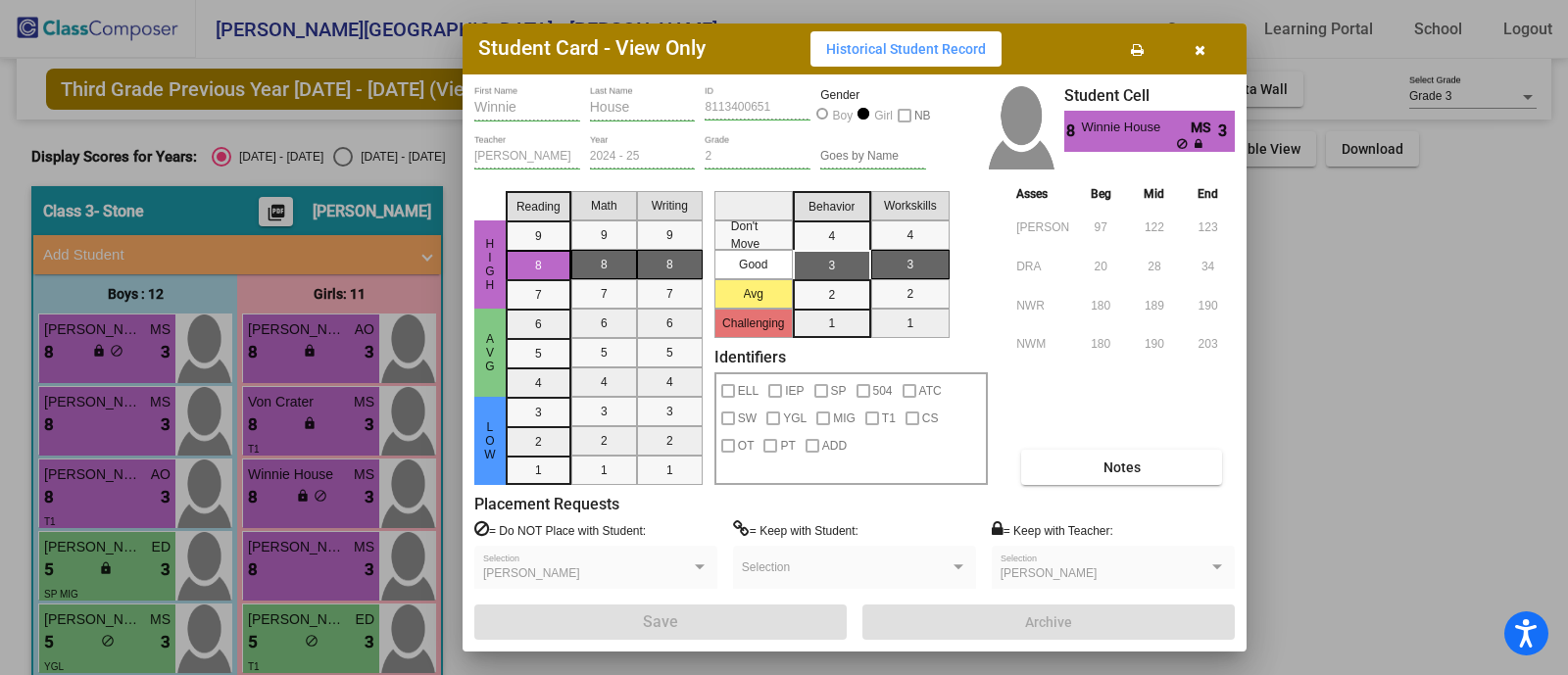
click at [1309, 276] on div at bounding box center [784, 338] width 1568 height 675
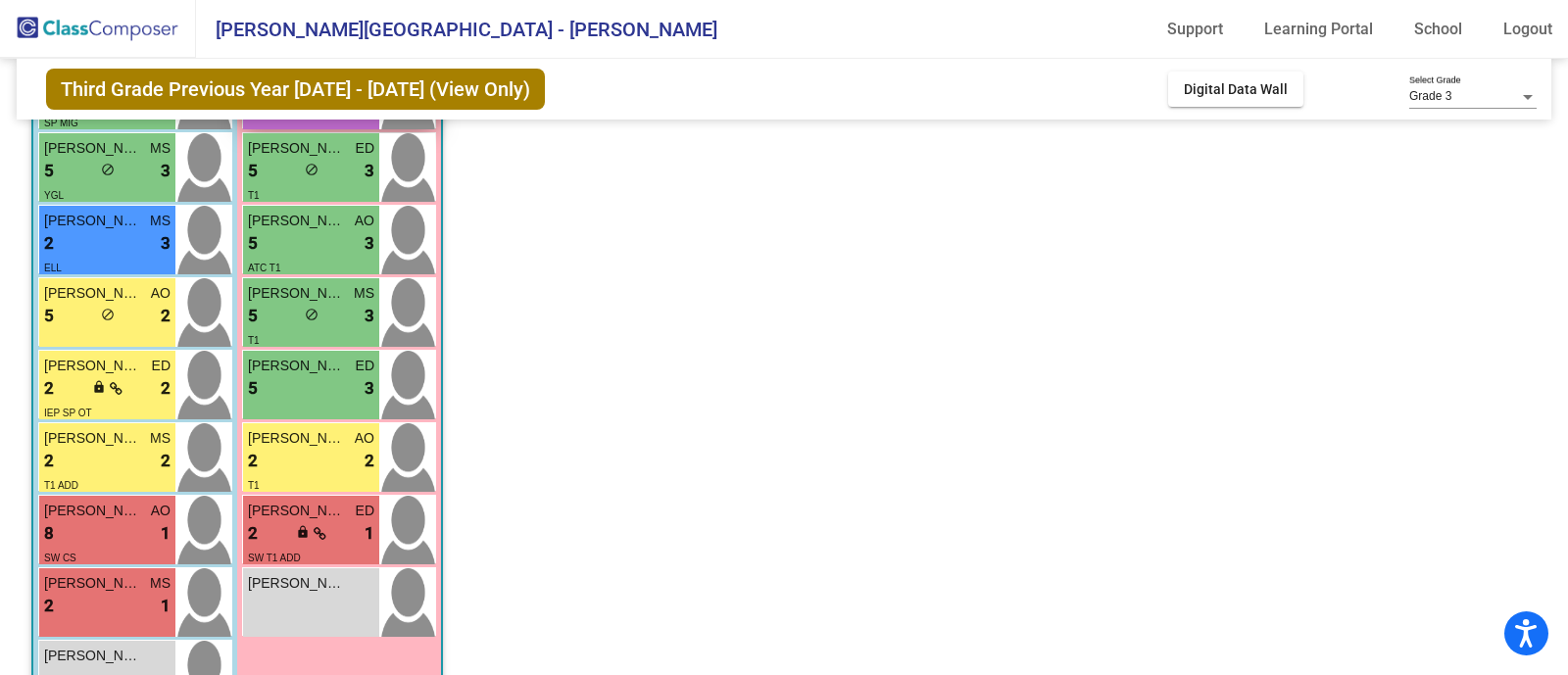
scroll to position [472, 0]
click at [283, 459] on div "2 lock do_not_disturb_alt 2" at bounding box center [311, 461] width 126 height 26
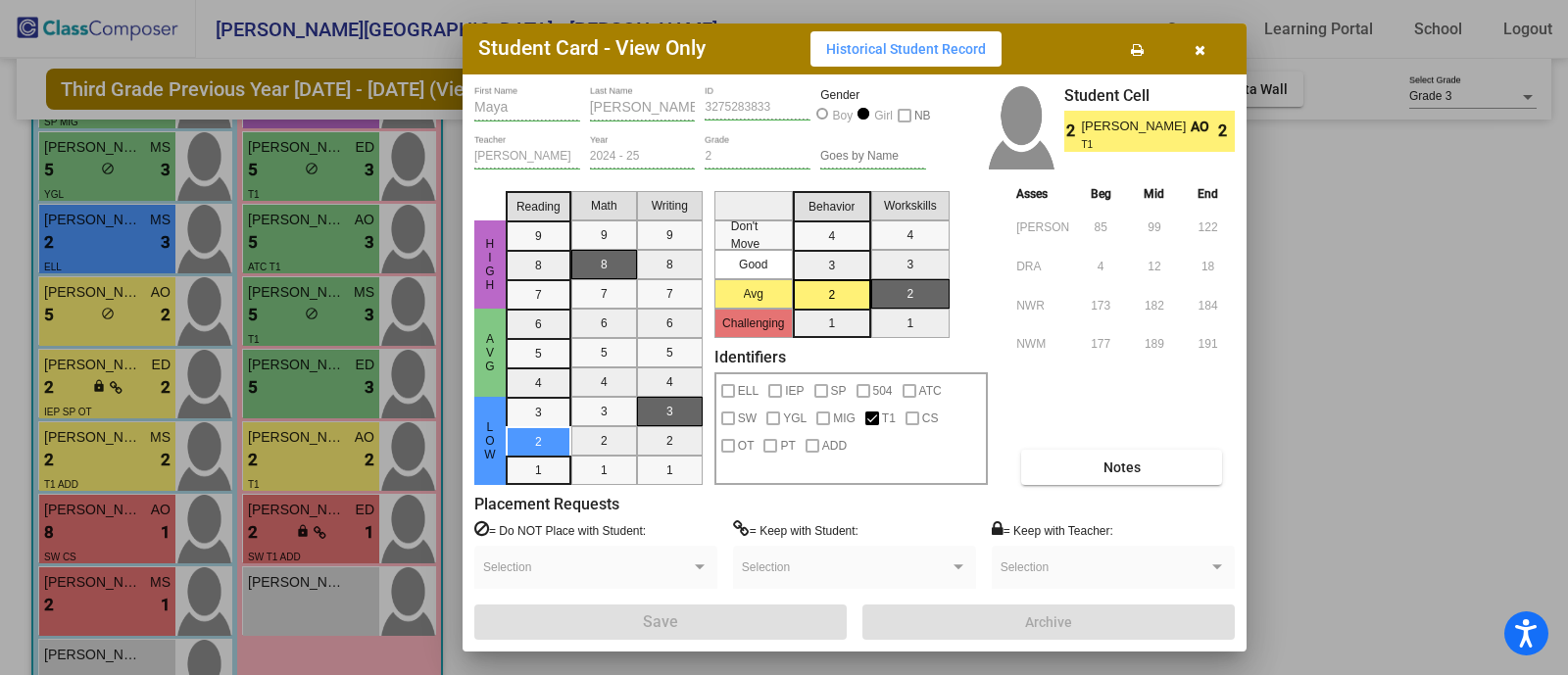
click at [1323, 276] on div at bounding box center [784, 338] width 1568 height 675
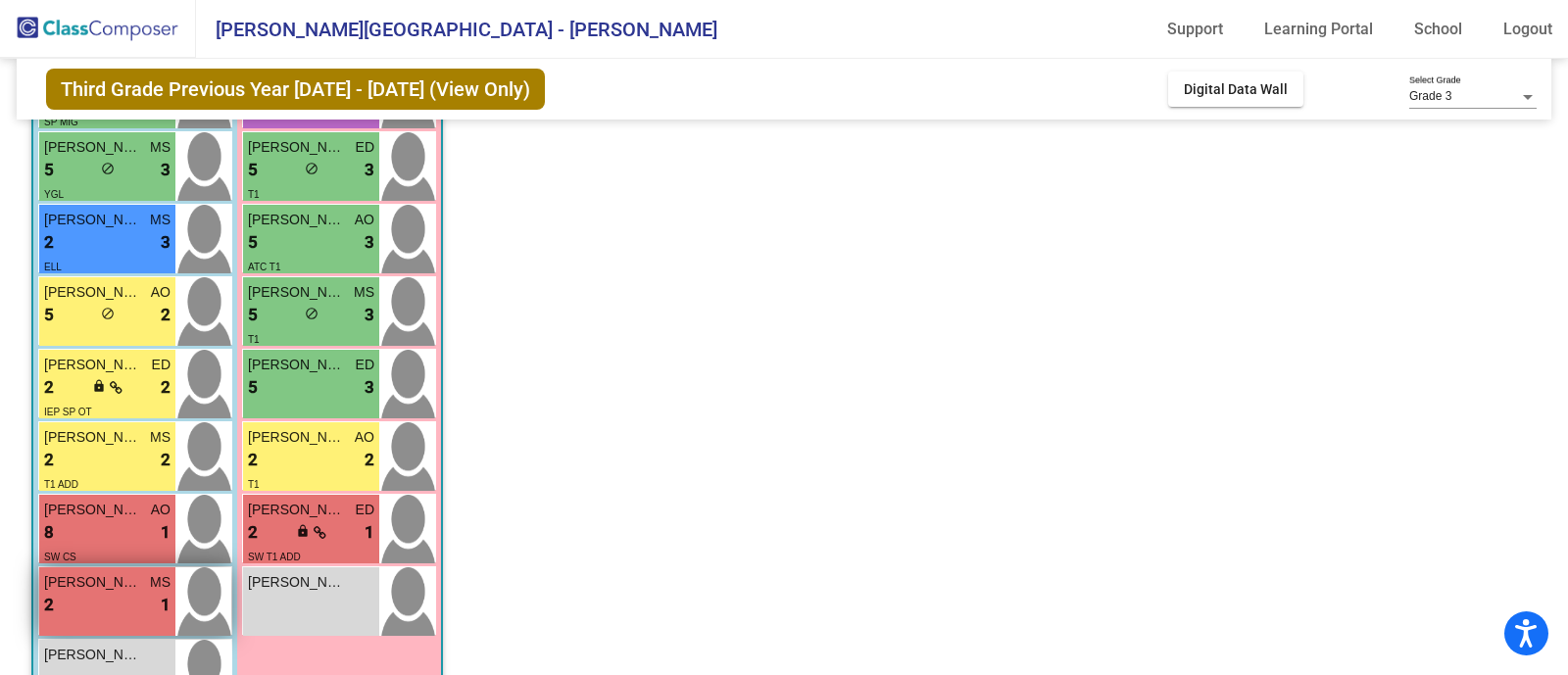
click at [125, 593] on div "2 lock do_not_disturb_alt 1" at bounding box center [108, 605] width 126 height 26
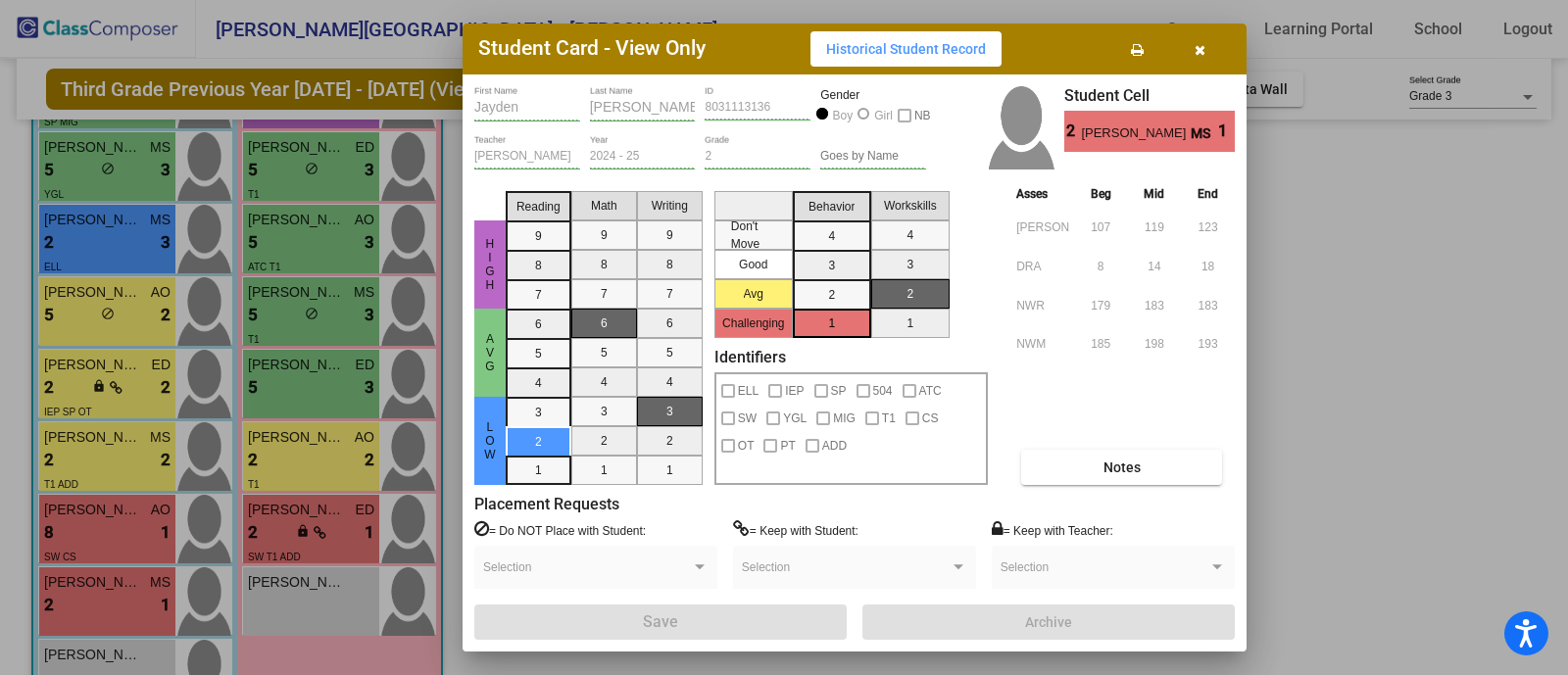
click at [1391, 228] on div at bounding box center [784, 338] width 1568 height 675
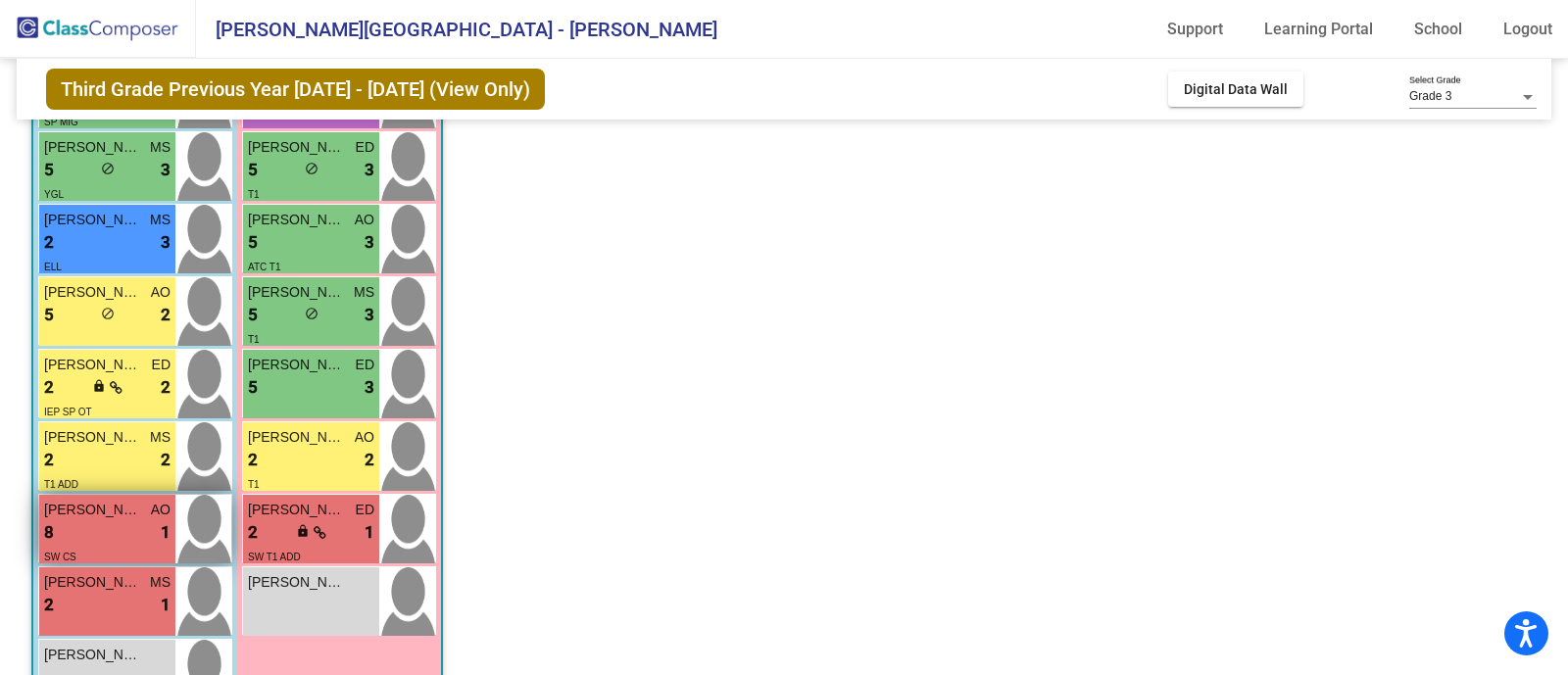
click at [133, 502] on span "[PERSON_NAME]" at bounding box center [93, 509] width 98 height 21
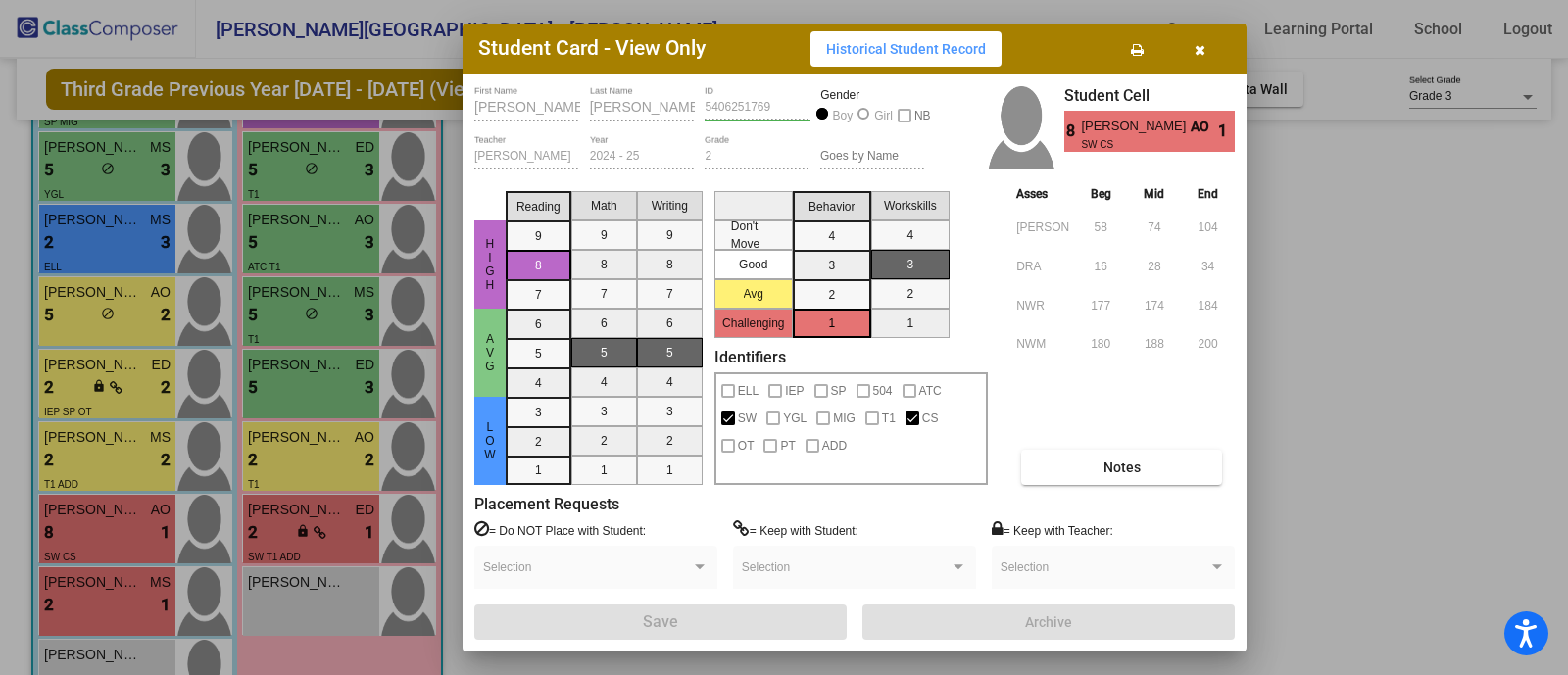
click at [1450, 304] on div at bounding box center [784, 338] width 1568 height 675
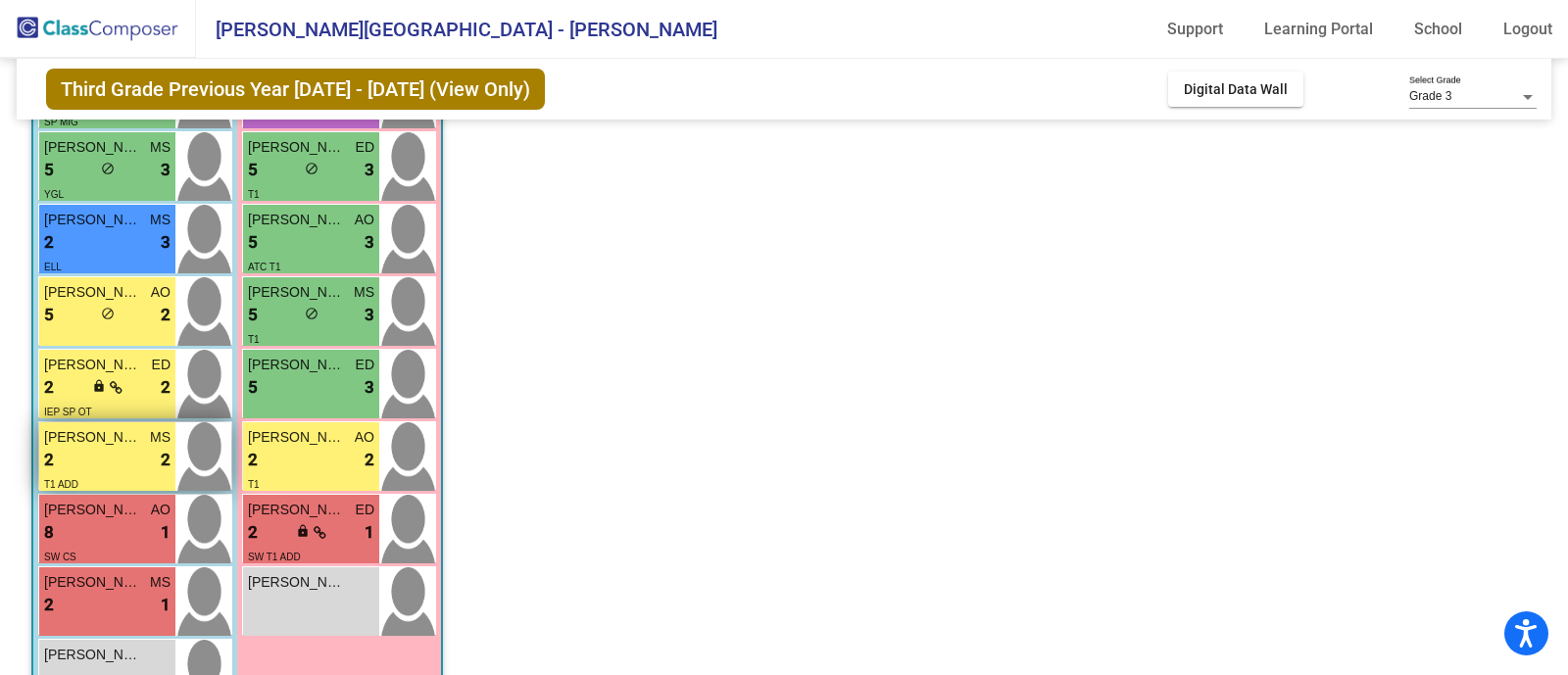
click at [90, 479] on div "T1 ADD" at bounding box center [108, 483] width 126 height 21
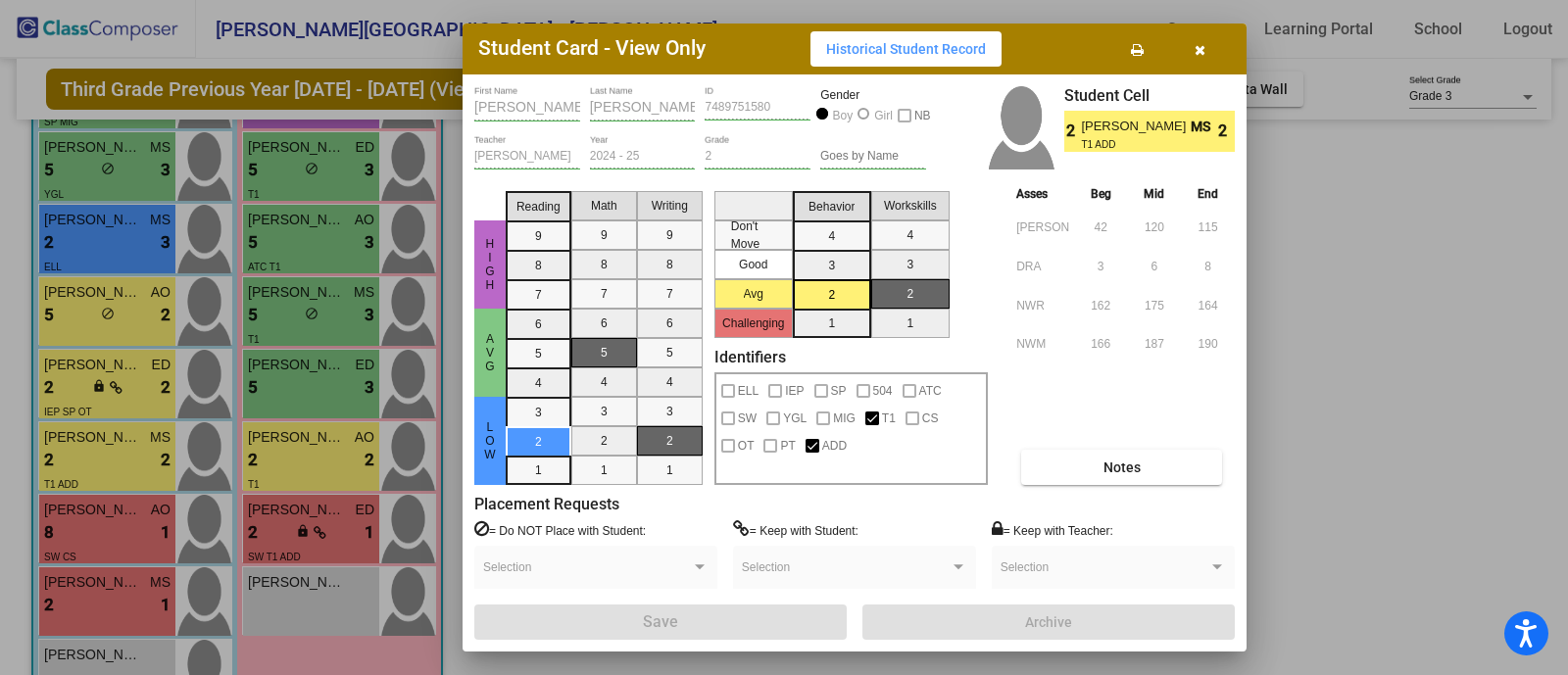
click at [1372, 361] on div at bounding box center [784, 338] width 1568 height 675
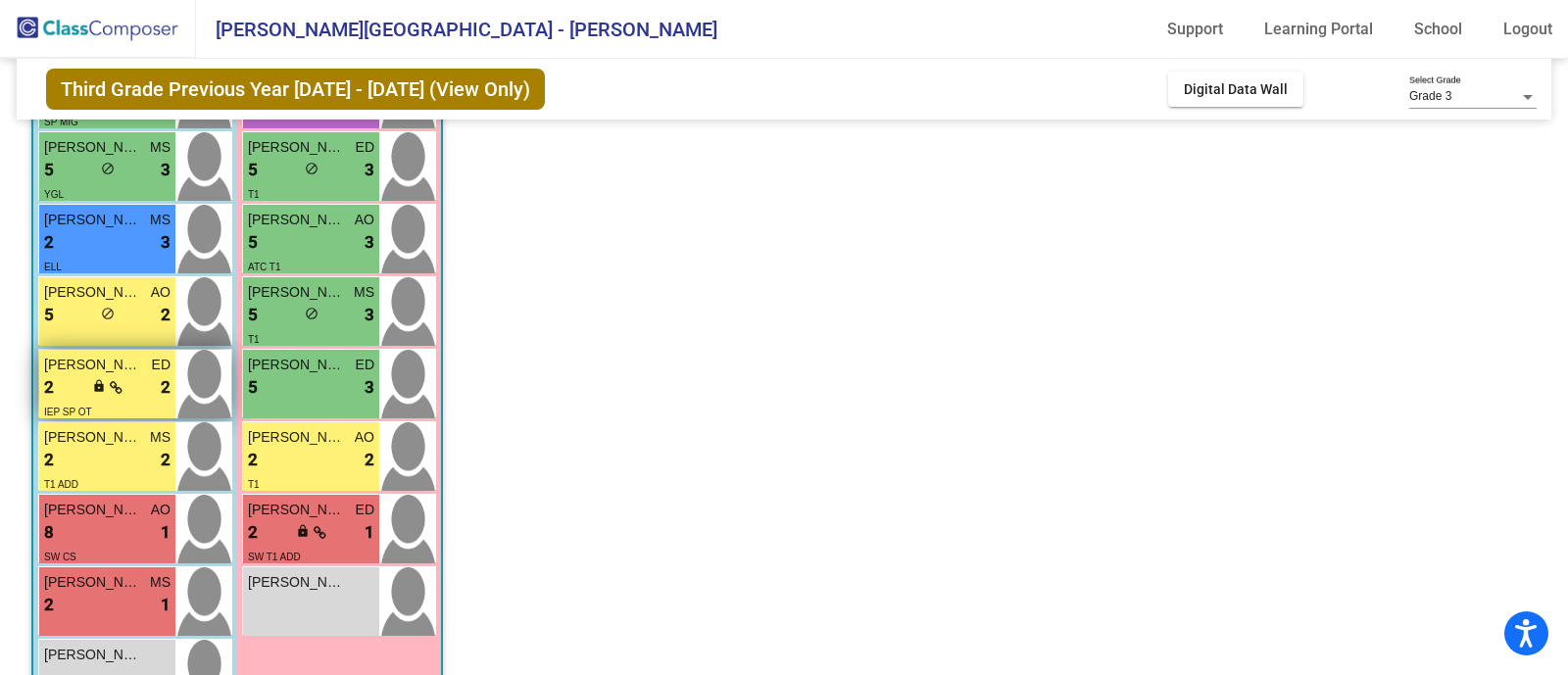
click at [122, 386] on div "2 lock do_not_disturb_alt 2" at bounding box center [108, 388] width 126 height 26
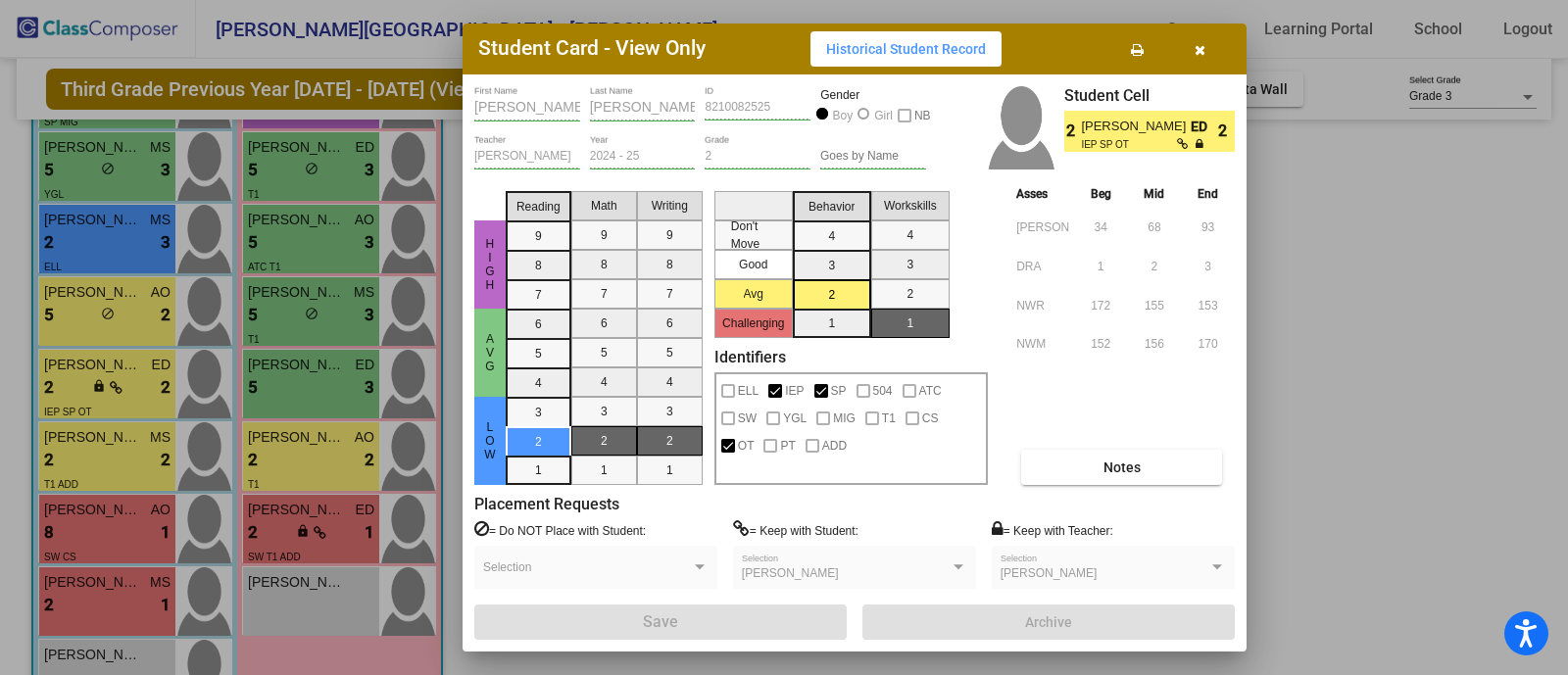
drag, startPoint x: 1314, startPoint y: 391, endPoint x: 1471, endPoint y: 296, distance: 183.5
click at [1471, 296] on div at bounding box center [784, 338] width 1568 height 675
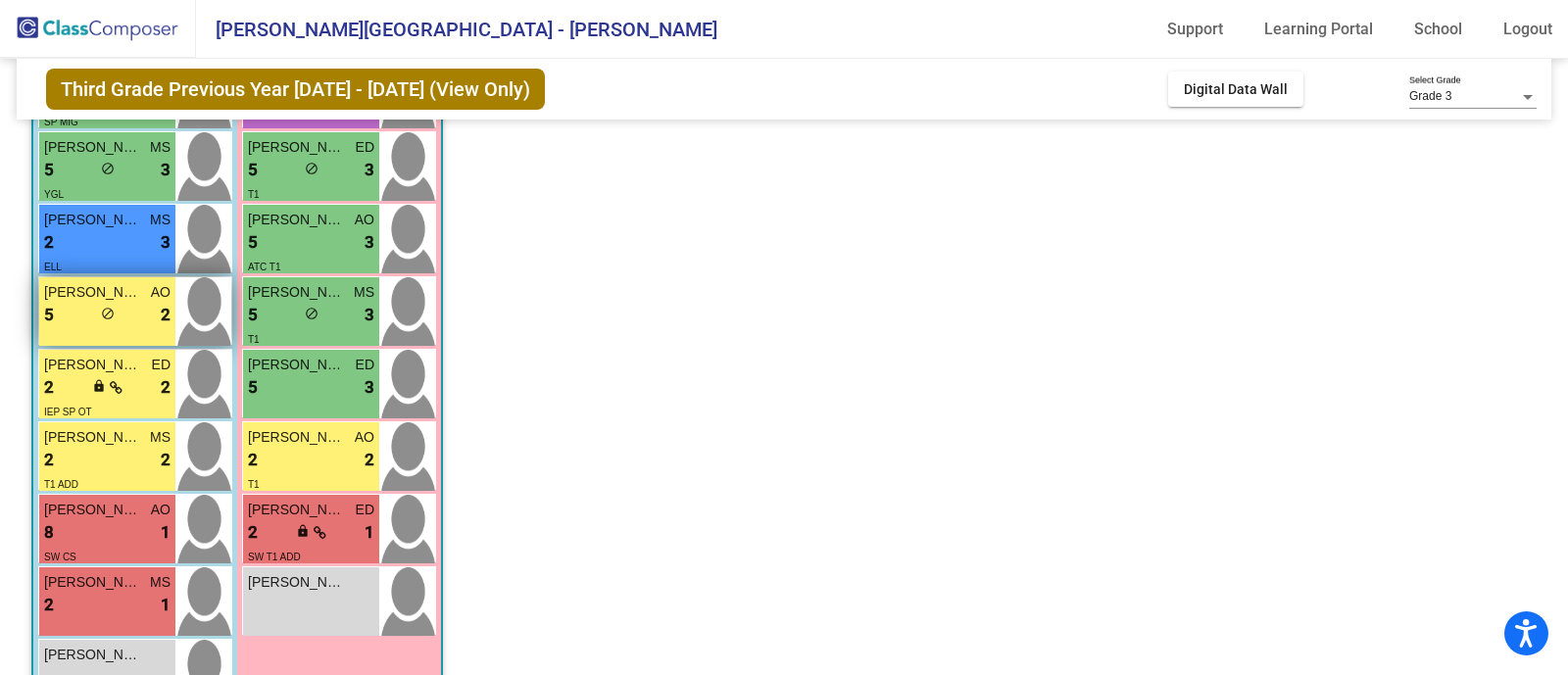
click at [118, 296] on span "[PERSON_NAME]" at bounding box center [93, 292] width 98 height 21
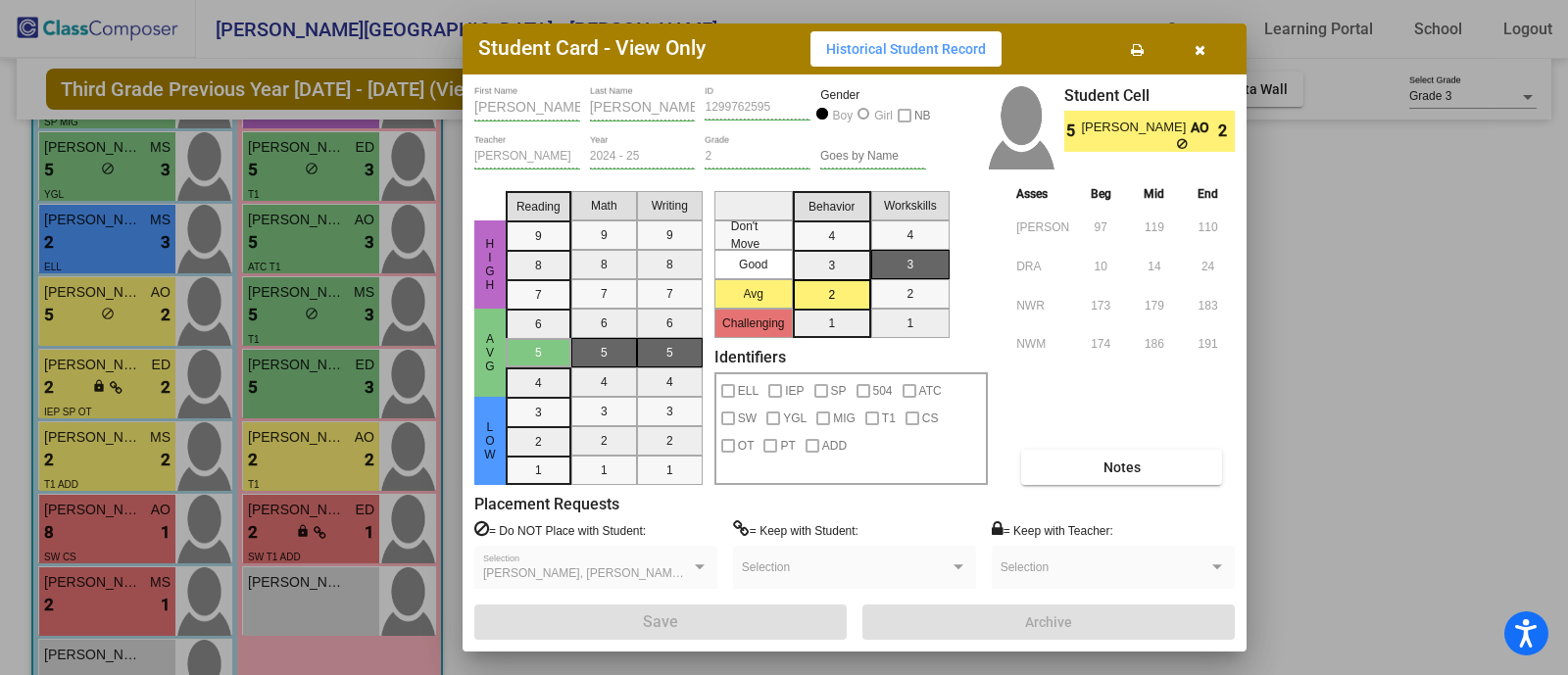
click at [1433, 363] on div at bounding box center [784, 338] width 1568 height 675
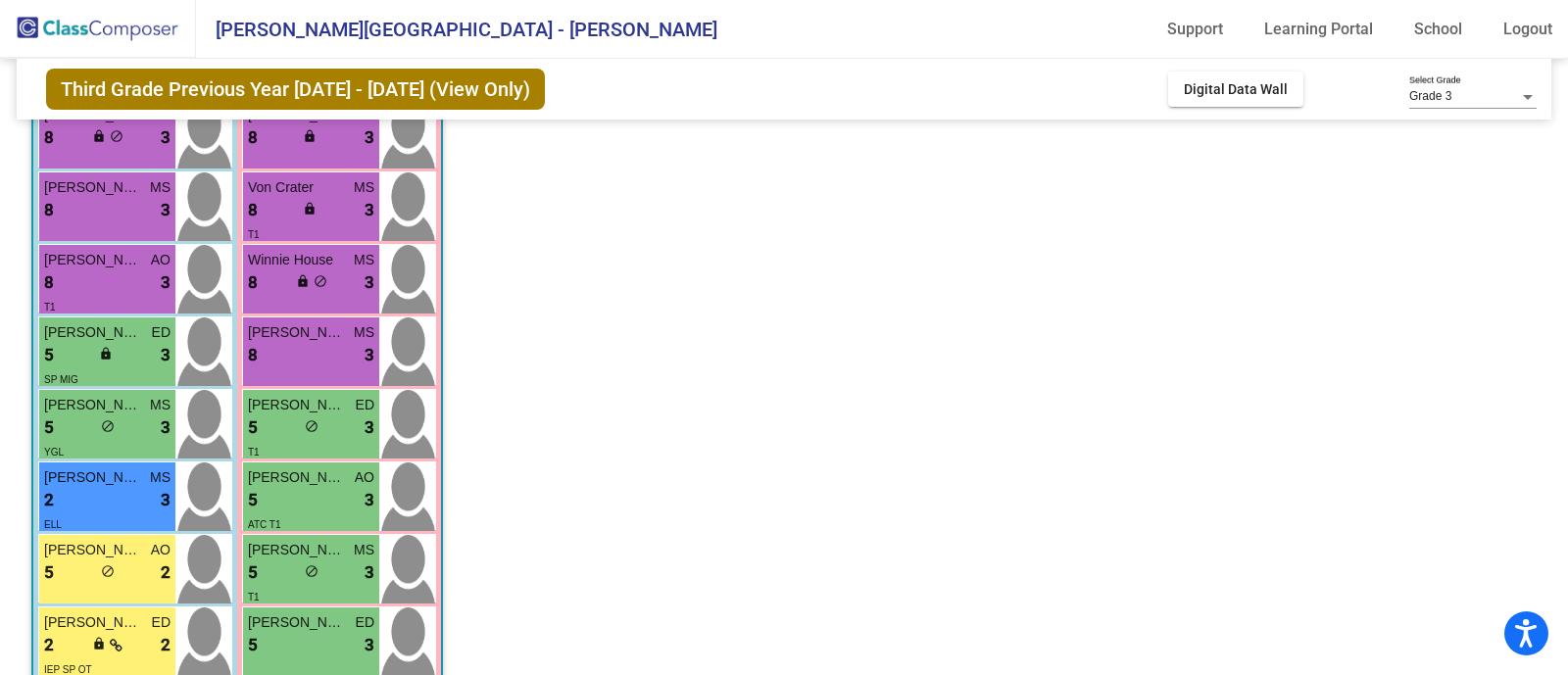
scroll to position [211, 0]
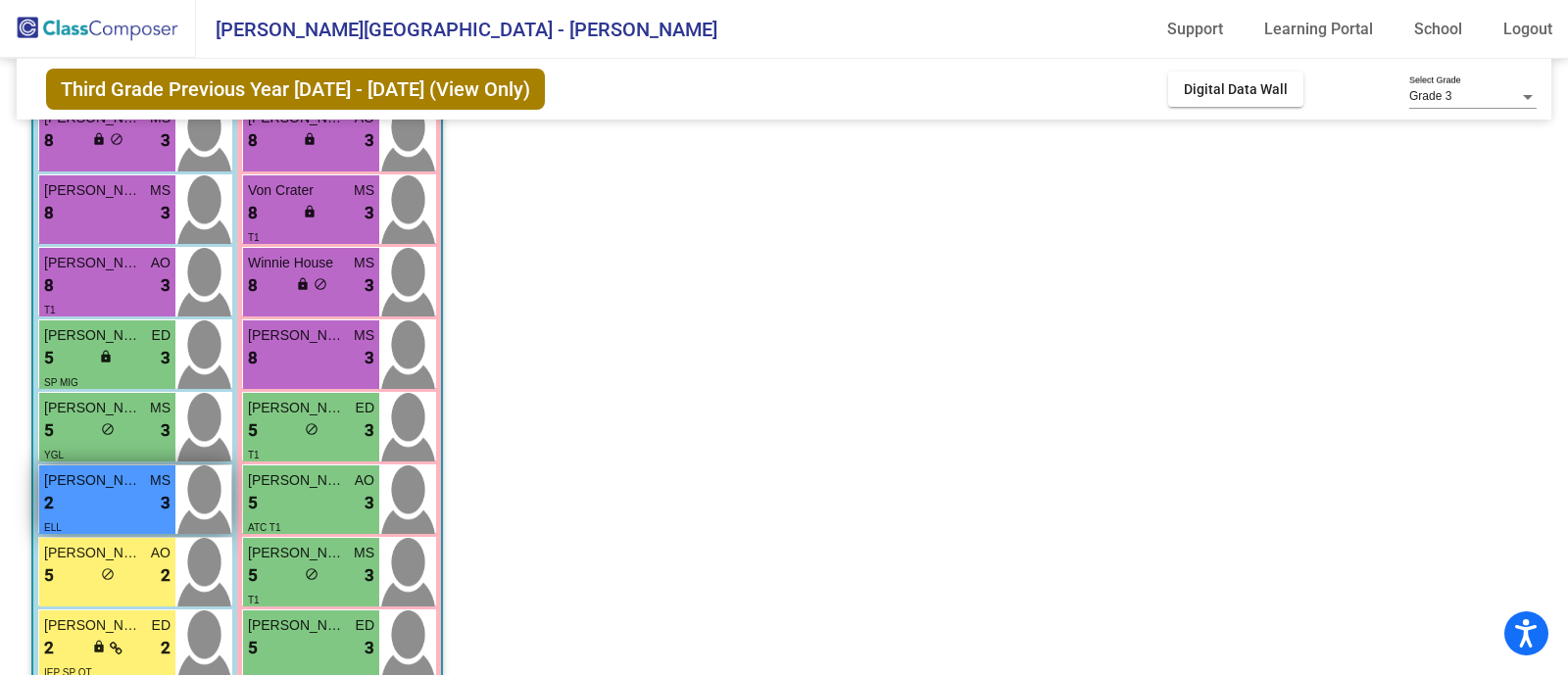
click at [126, 487] on span "[PERSON_NAME]" at bounding box center [93, 480] width 98 height 21
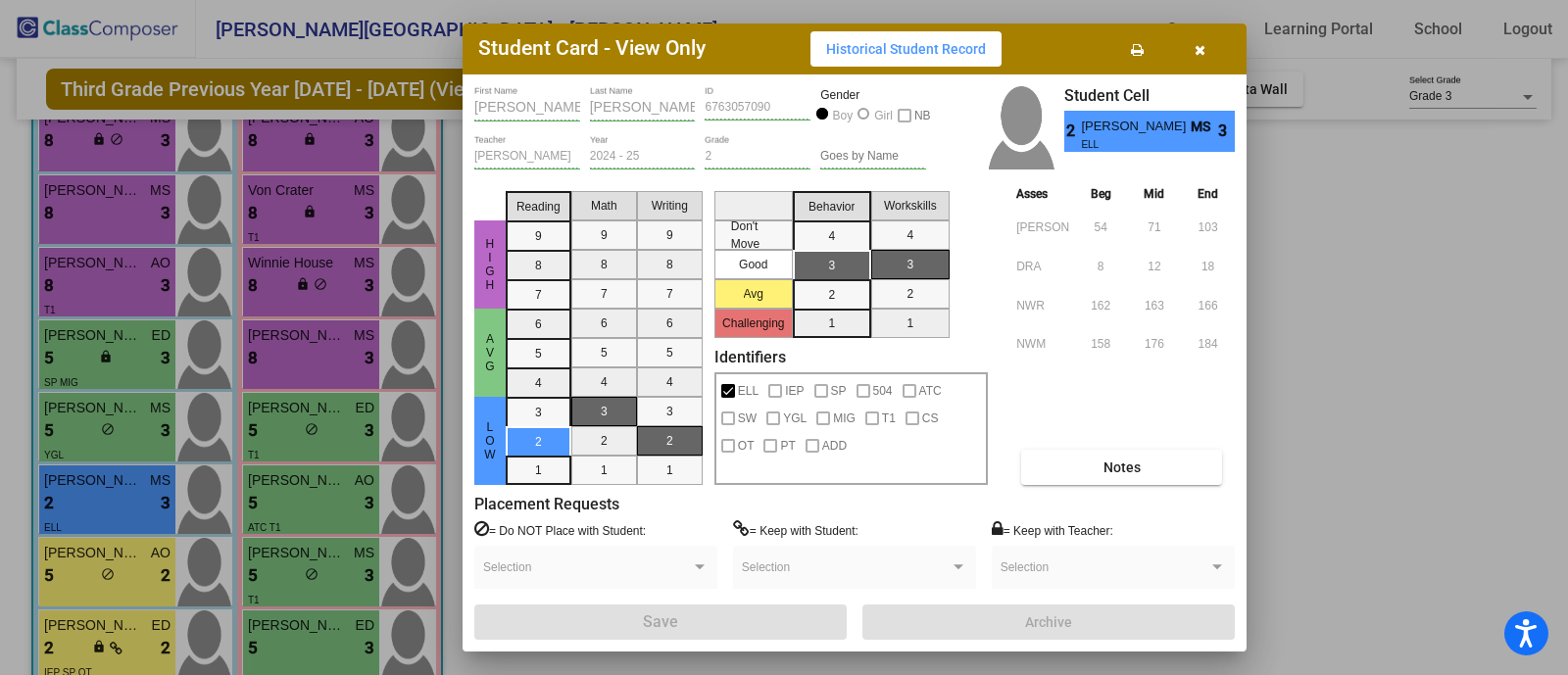
click at [1480, 383] on div at bounding box center [784, 338] width 1568 height 675
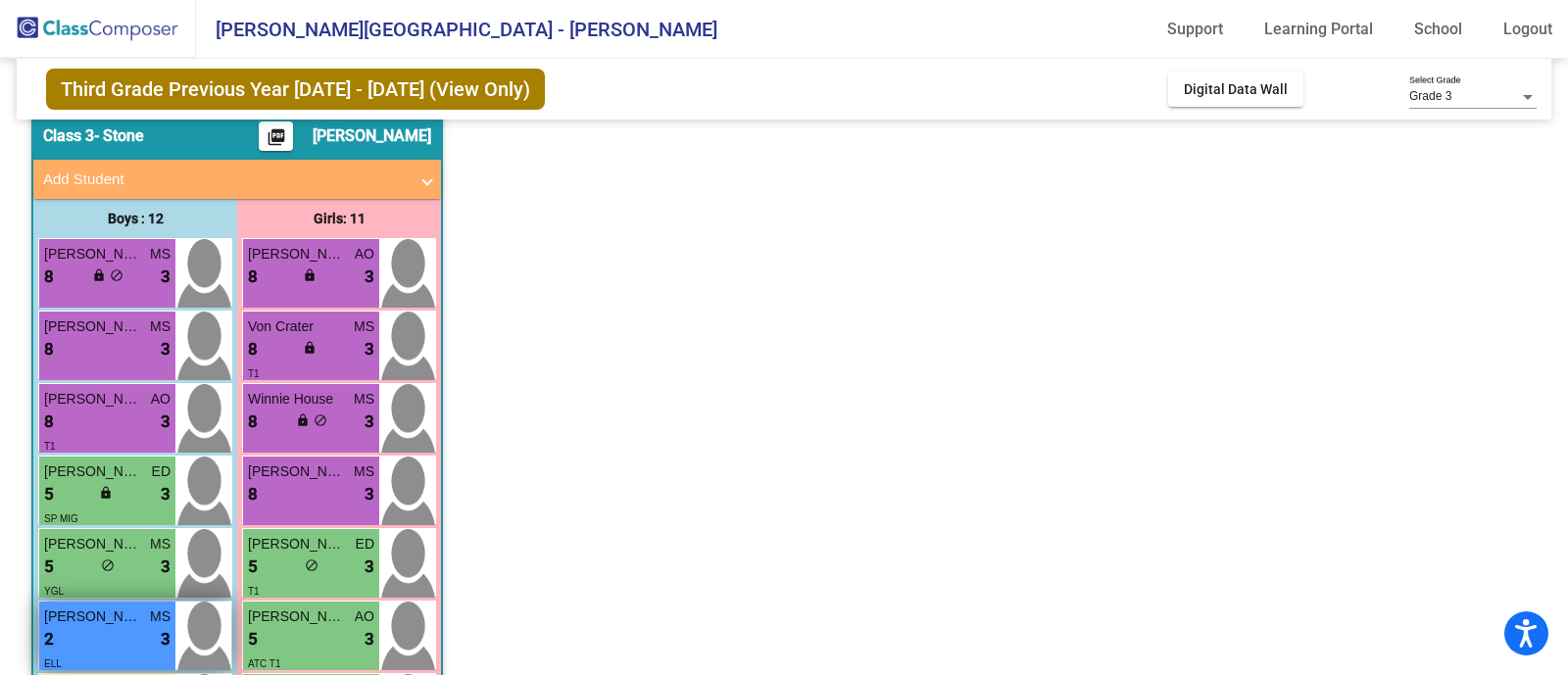
scroll to position [73, 0]
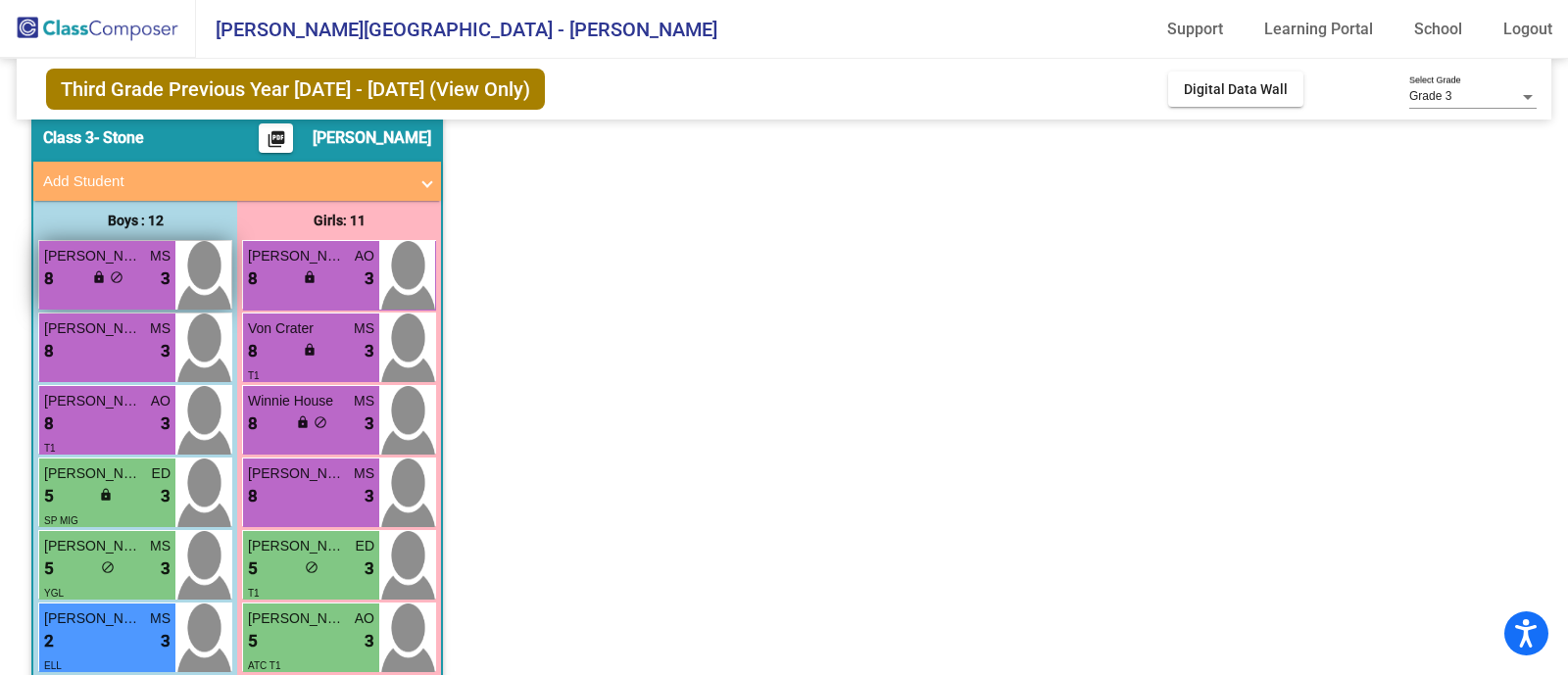
click at [108, 252] on span "[PERSON_NAME]" at bounding box center [93, 256] width 98 height 21
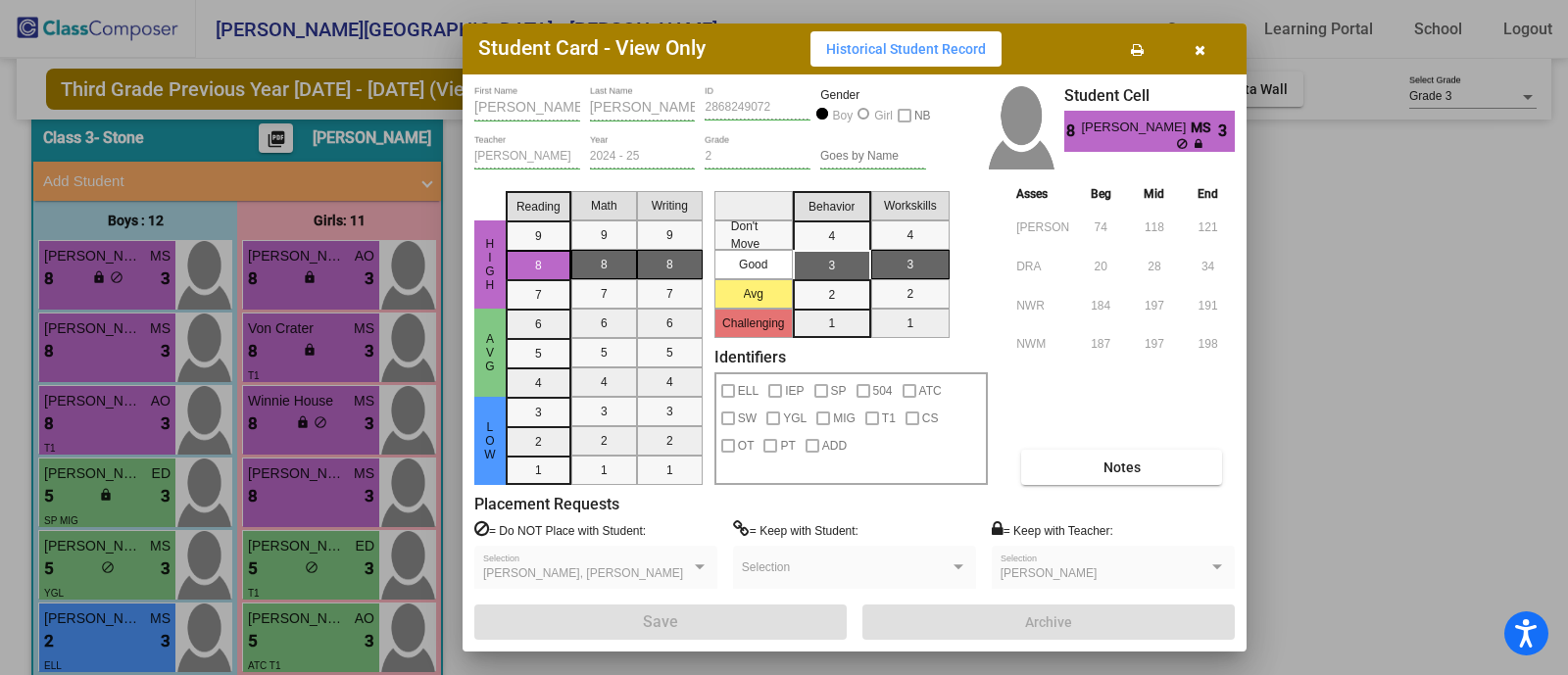
click at [1361, 188] on div at bounding box center [784, 338] width 1568 height 675
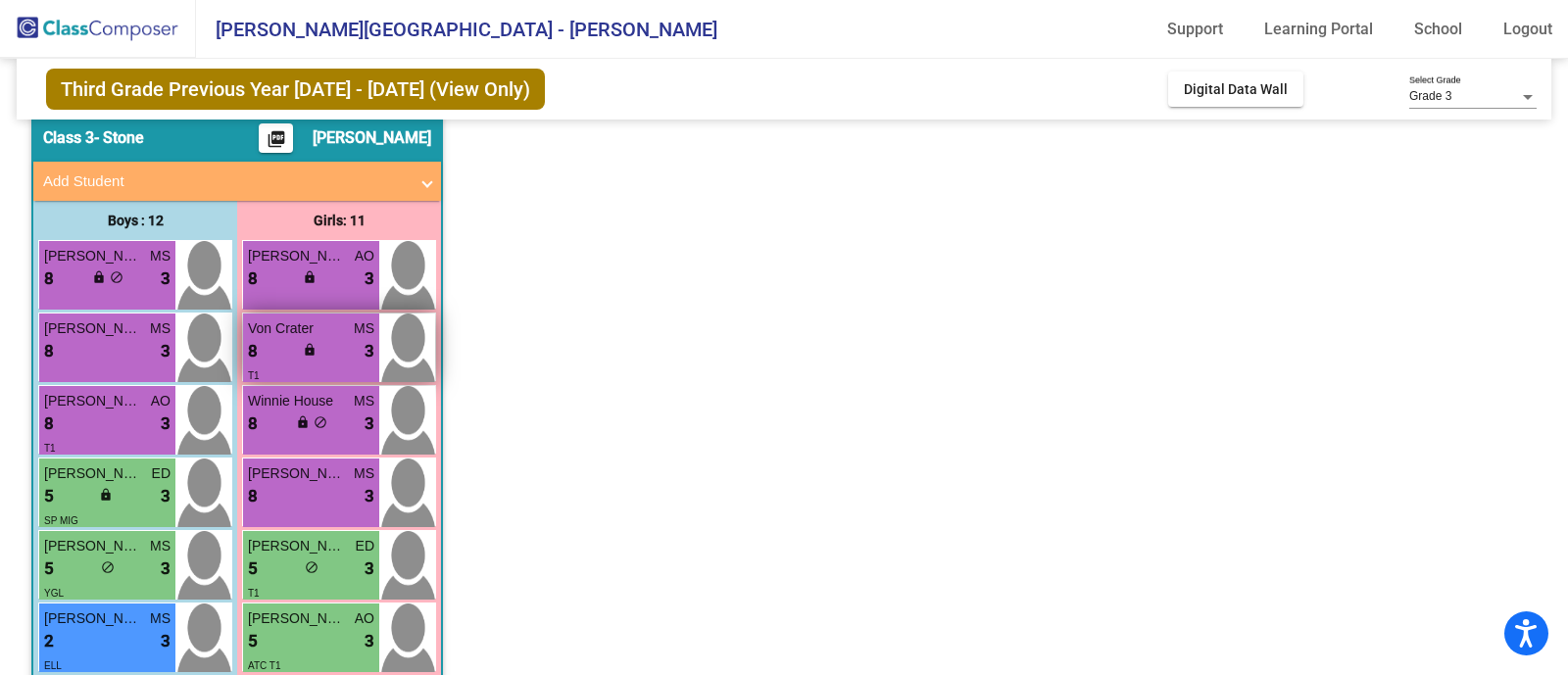
click at [318, 353] on div "lock do_not_disturb_alt" at bounding box center [312, 351] width 18 height 21
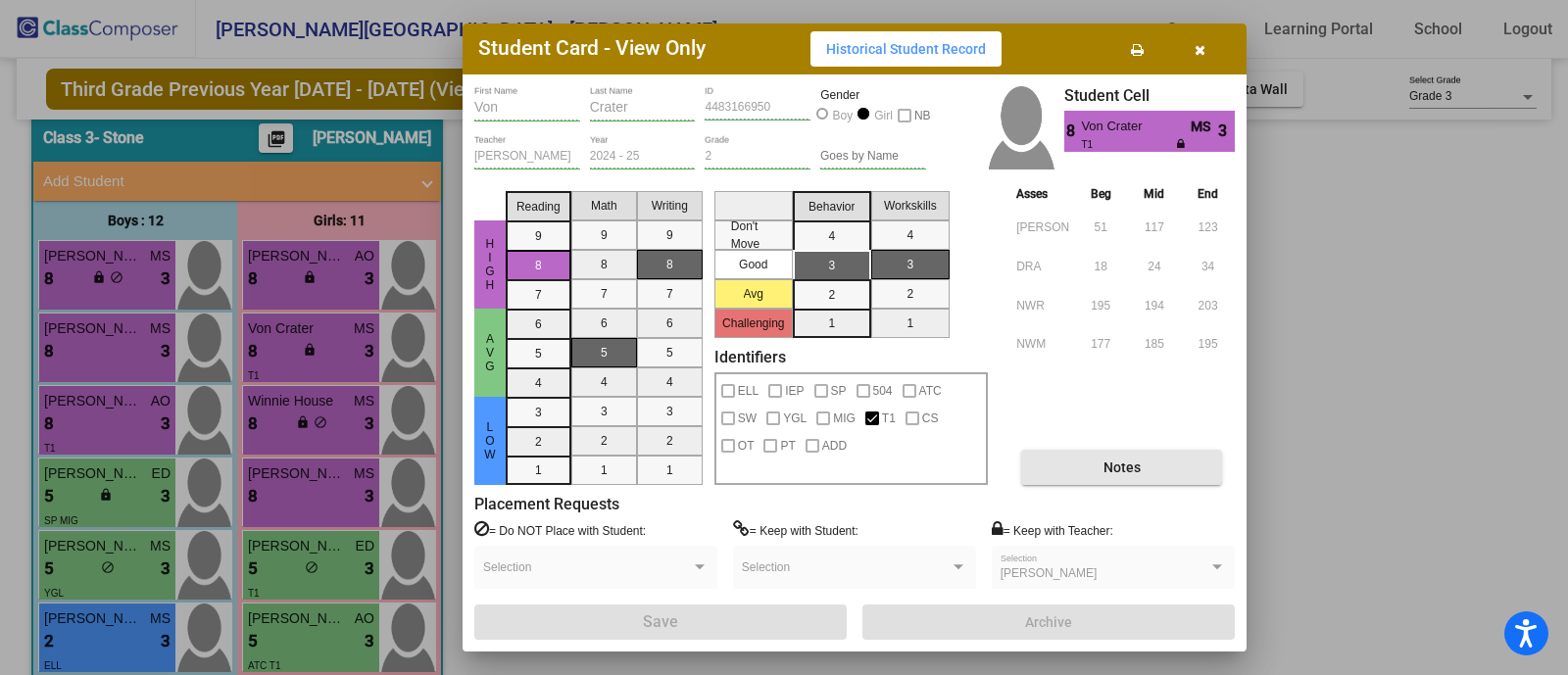
click at [1099, 477] on button "Notes" at bounding box center [1121, 468] width 200 height 36
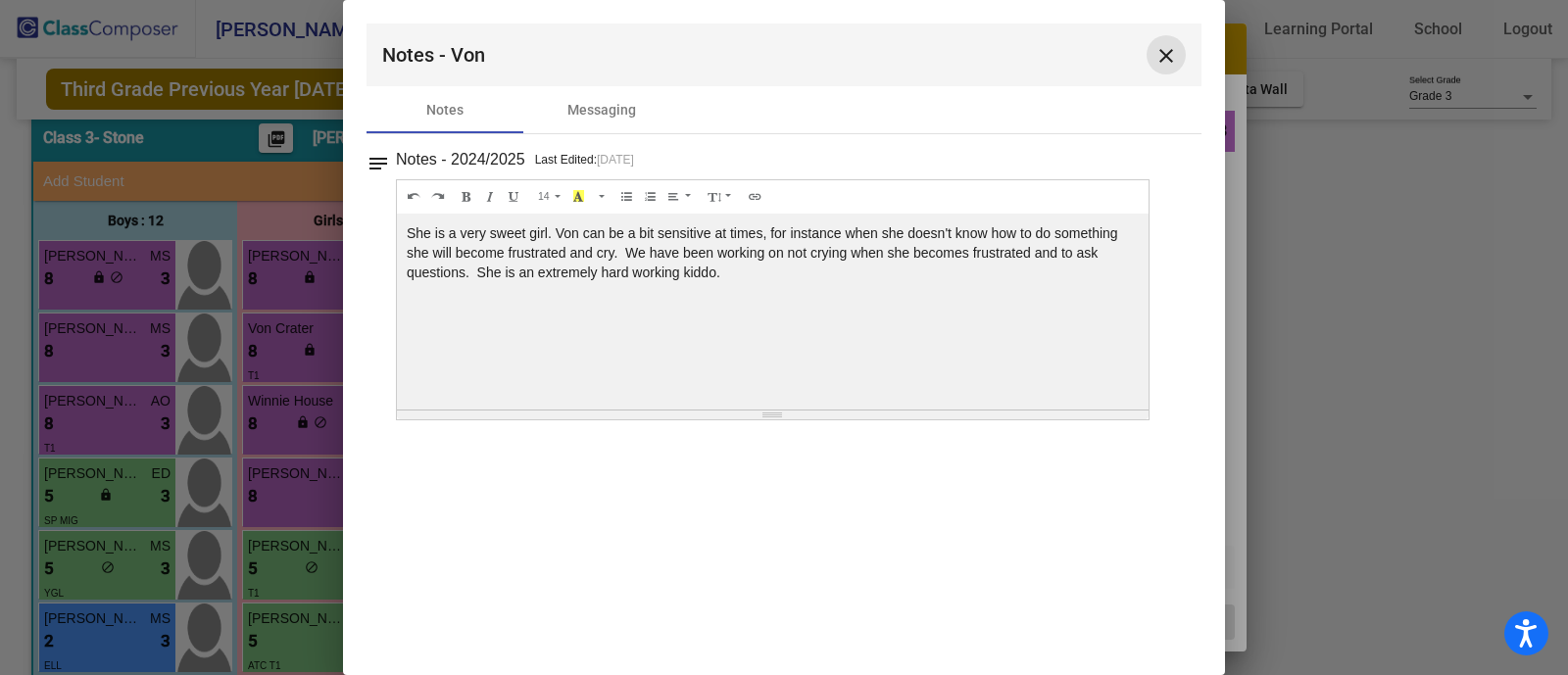
click at [1171, 44] on mat-icon "close" at bounding box center [1166, 56] width 24 height 24
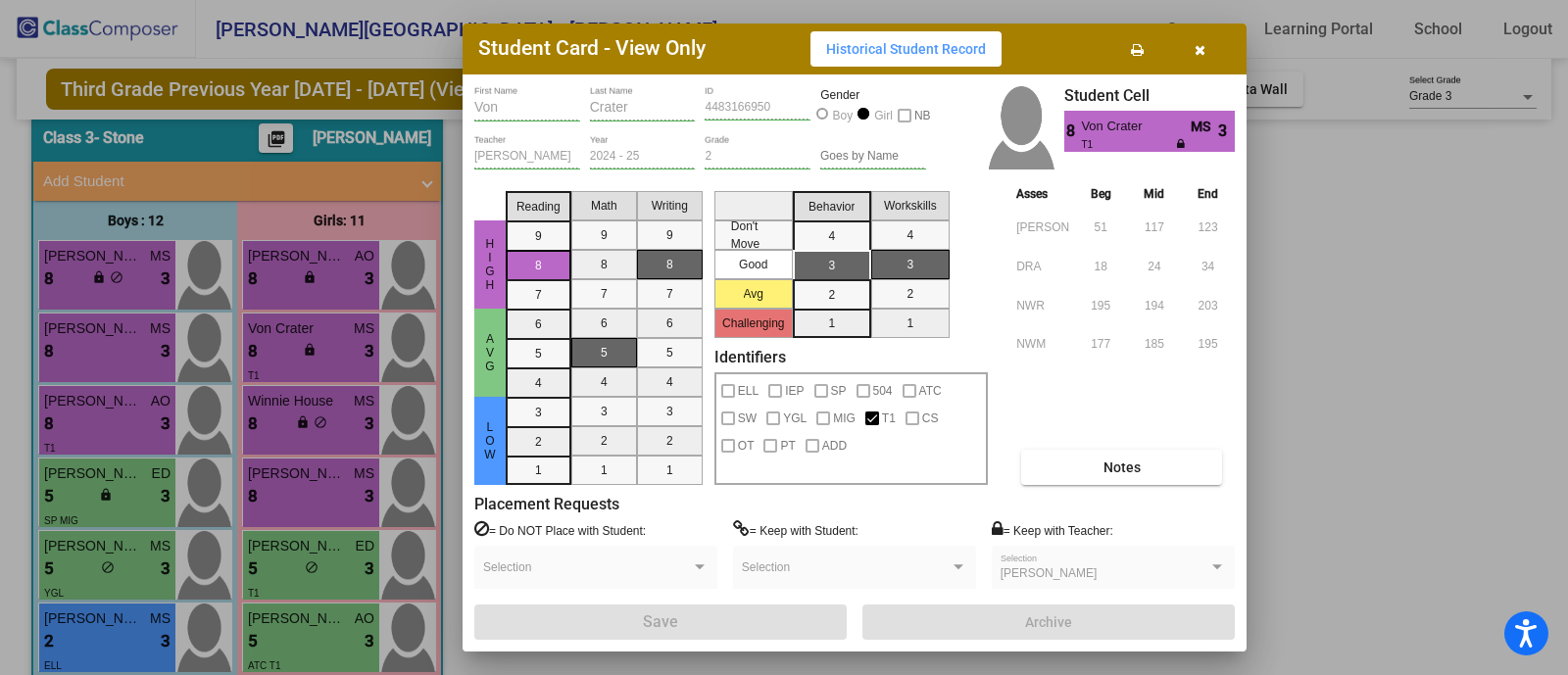
click at [1318, 325] on div at bounding box center [784, 338] width 1568 height 675
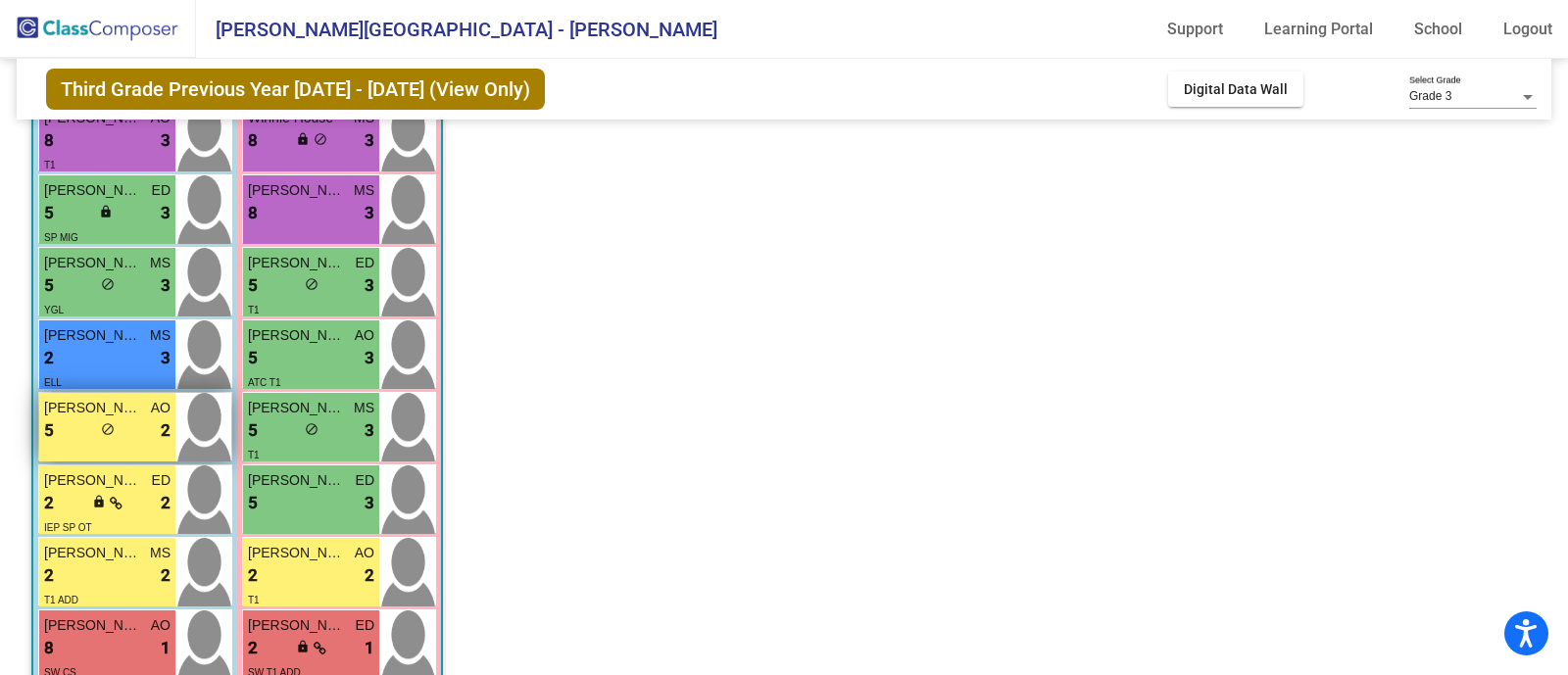
scroll to position [539, 0]
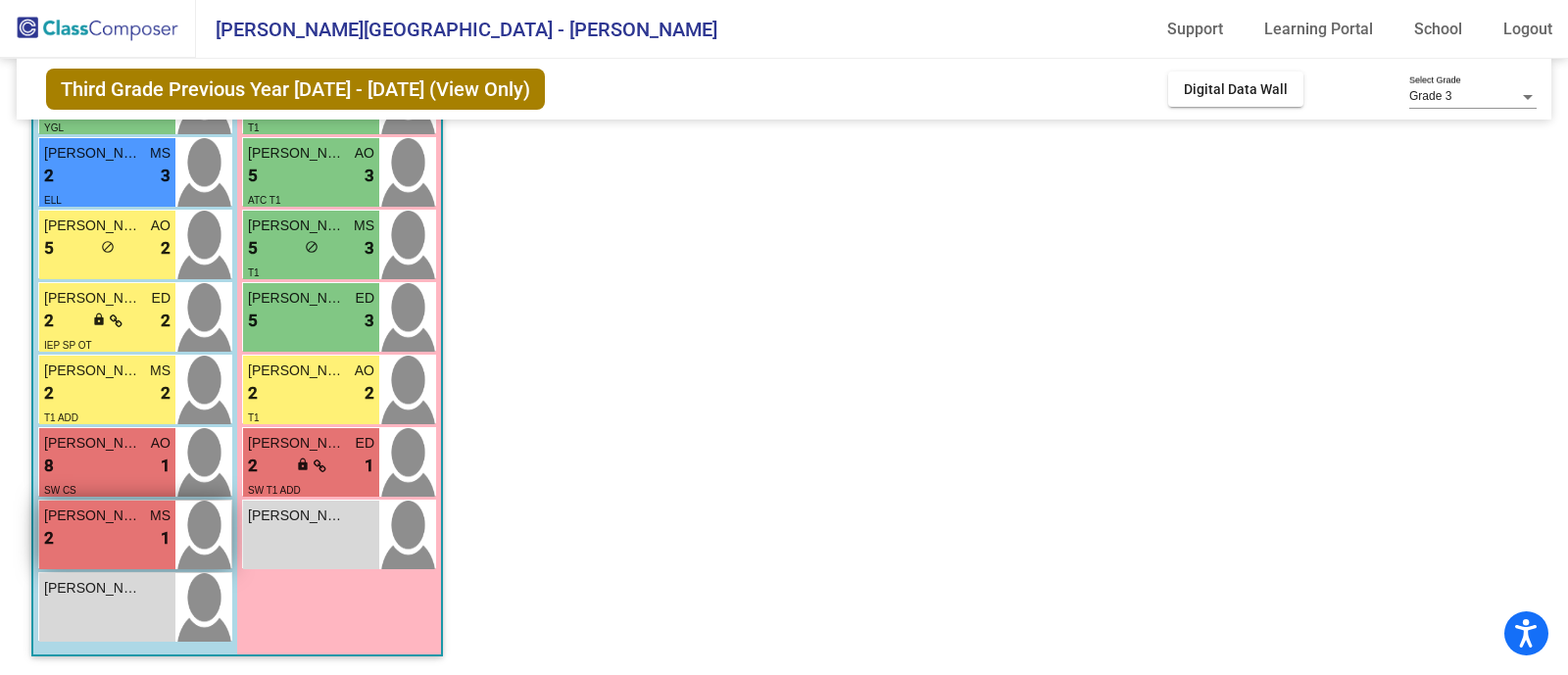
click at [69, 565] on div "[PERSON_NAME] MS 2 lock do_not_disturb_alt 1" at bounding box center [108, 534] width 136 height 68
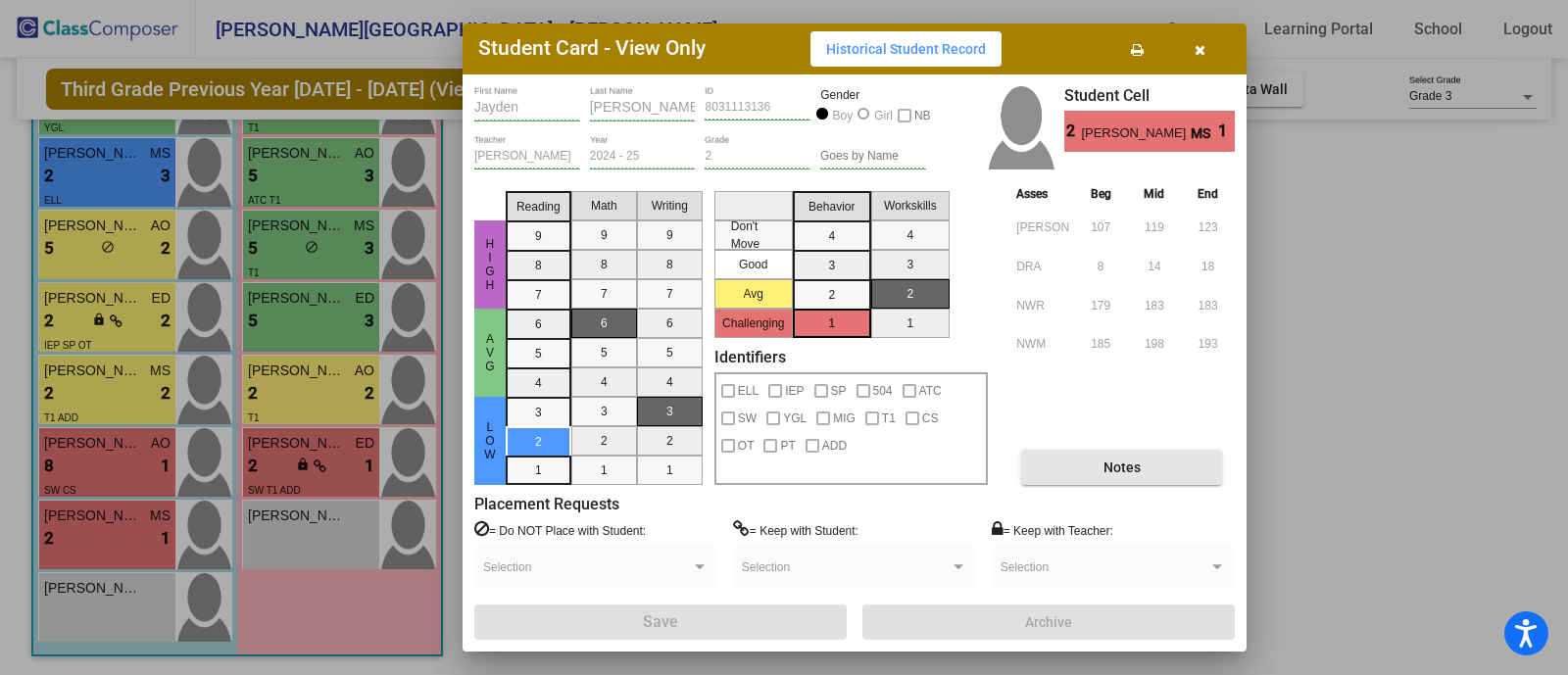
click at [1093, 465] on button "Notes" at bounding box center [1121, 468] width 200 height 36
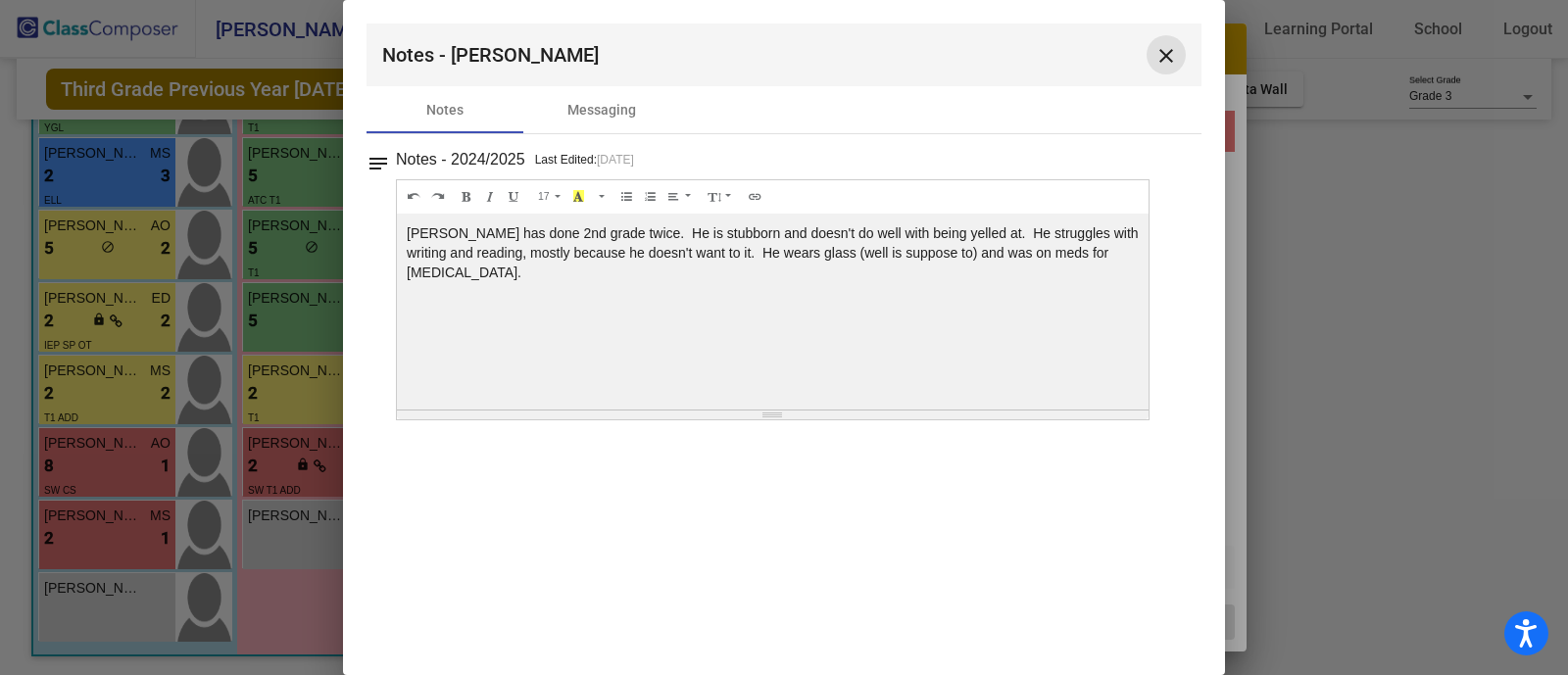
click at [1162, 48] on mat-icon "close" at bounding box center [1166, 56] width 24 height 24
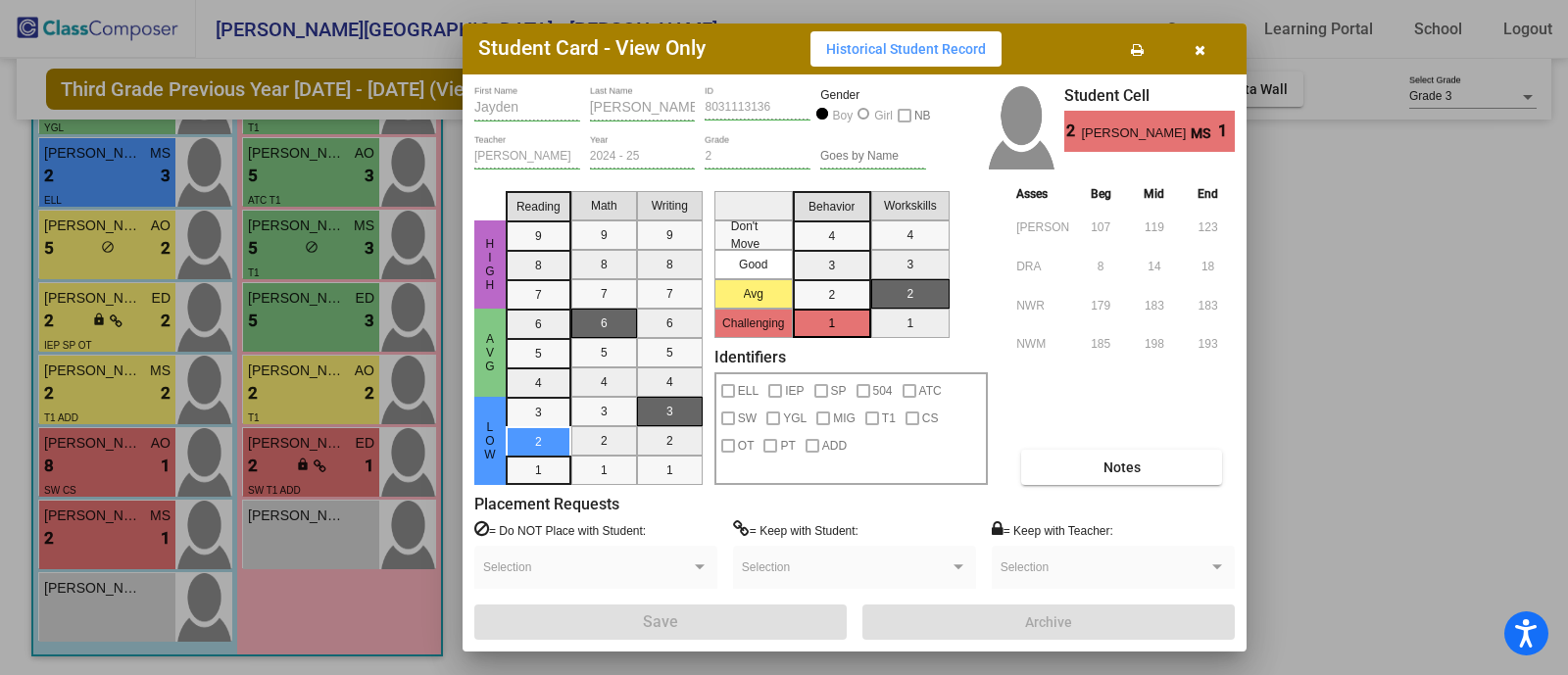
click at [1367, 291] on div at bounding box center [784, 338] width 1568 height 675
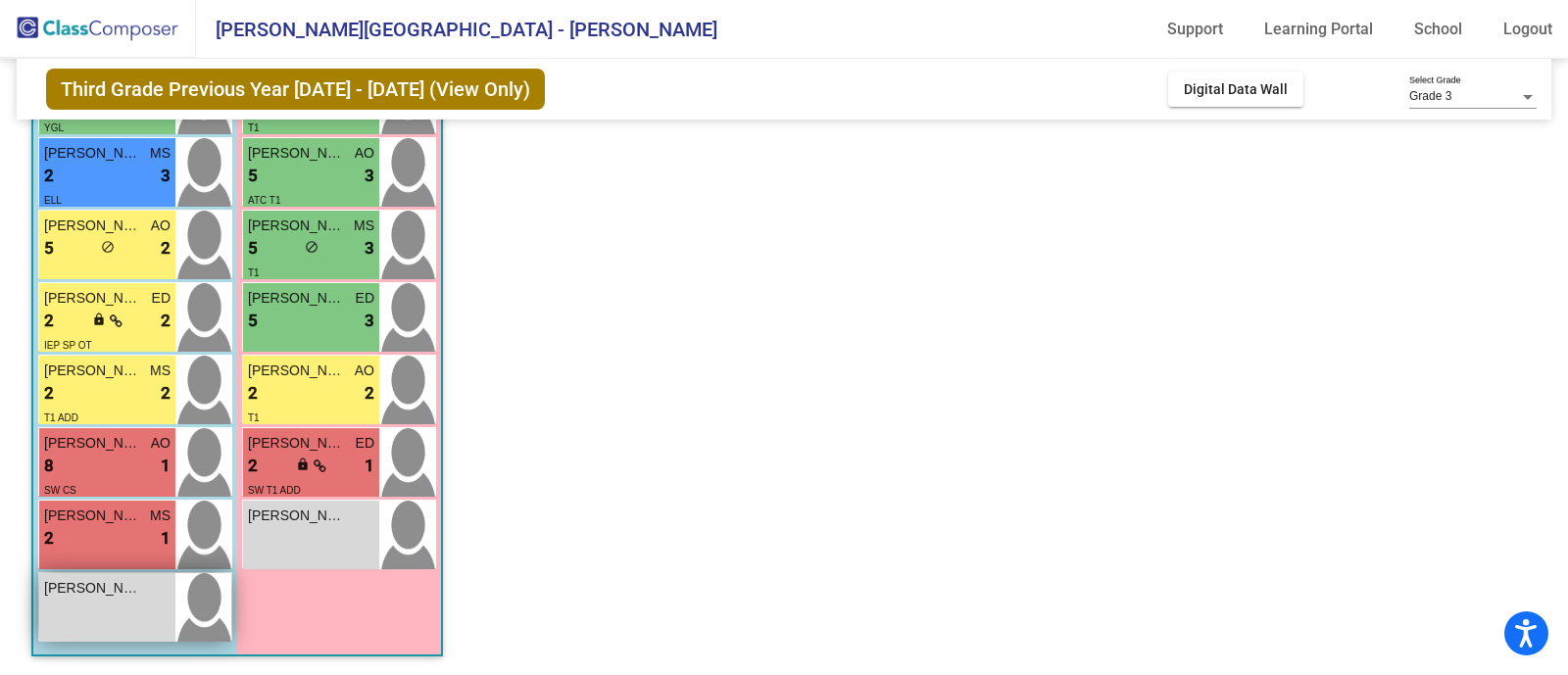
click at [65, 627] on div "[PERSON_NAME] lock do_not_disturb_alt" at bounding box center [108, 607] width 136 height 68
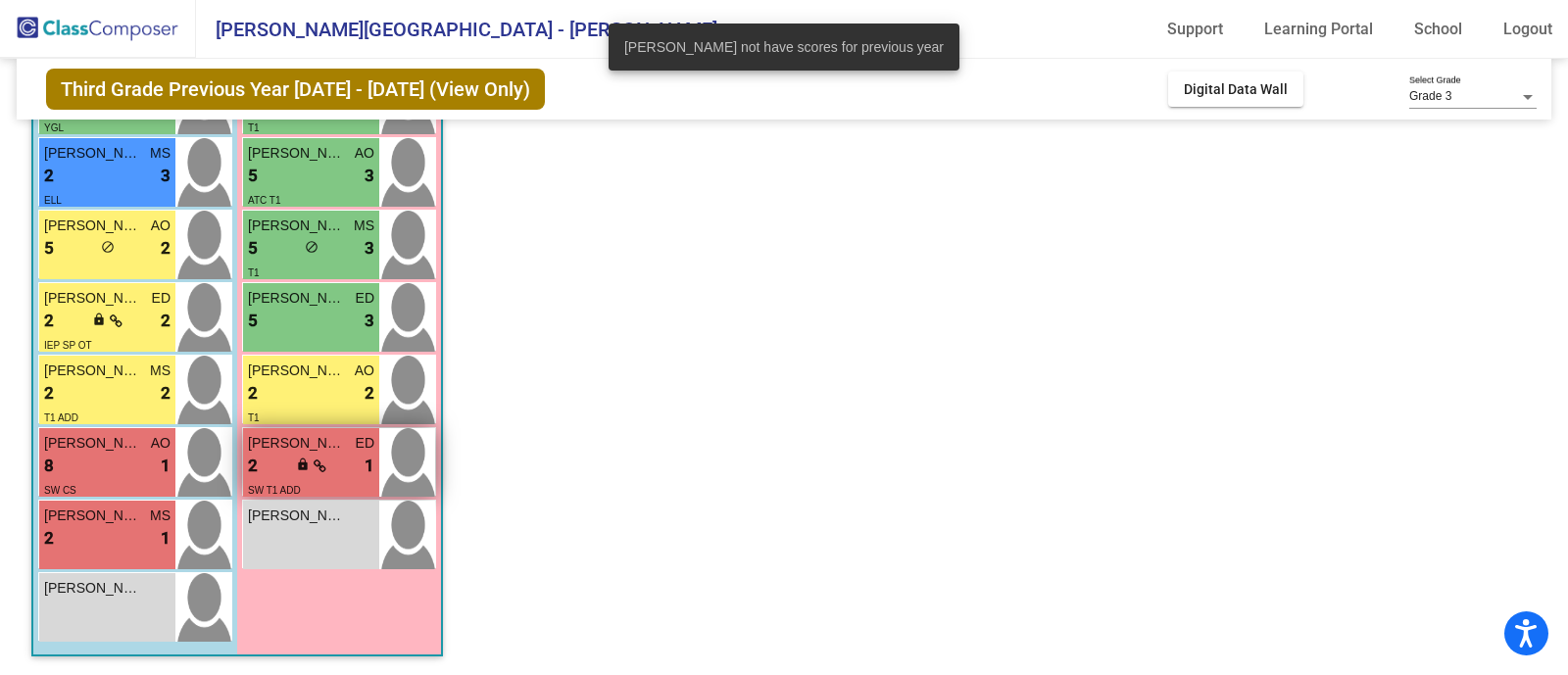
click at [295, 443] on span "[PERSON_NAME]" at bounding box center [296, 443] width 98 height 21
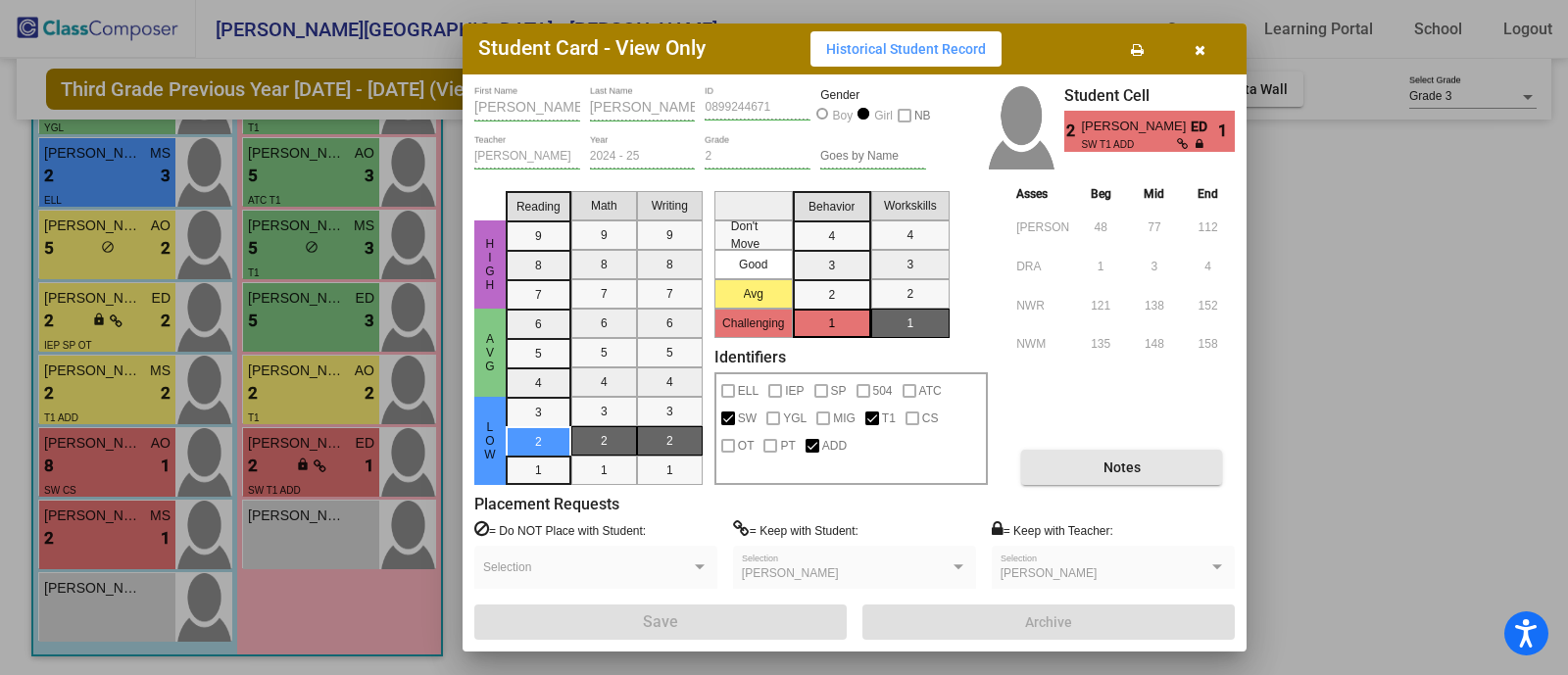
click at [1067, 454] on button "Notes" at bounding box center [1121, 468] width 200 height 36
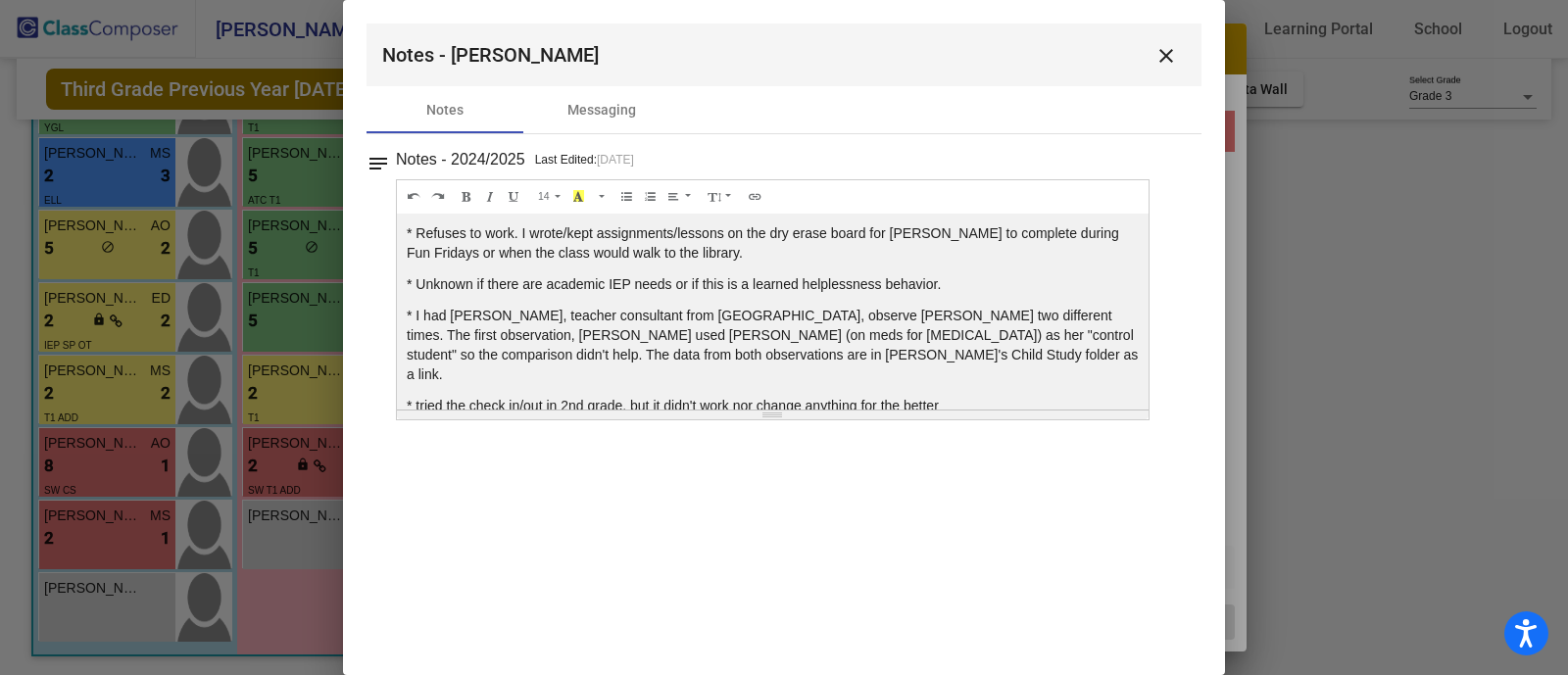
scroll to position [7, 0]
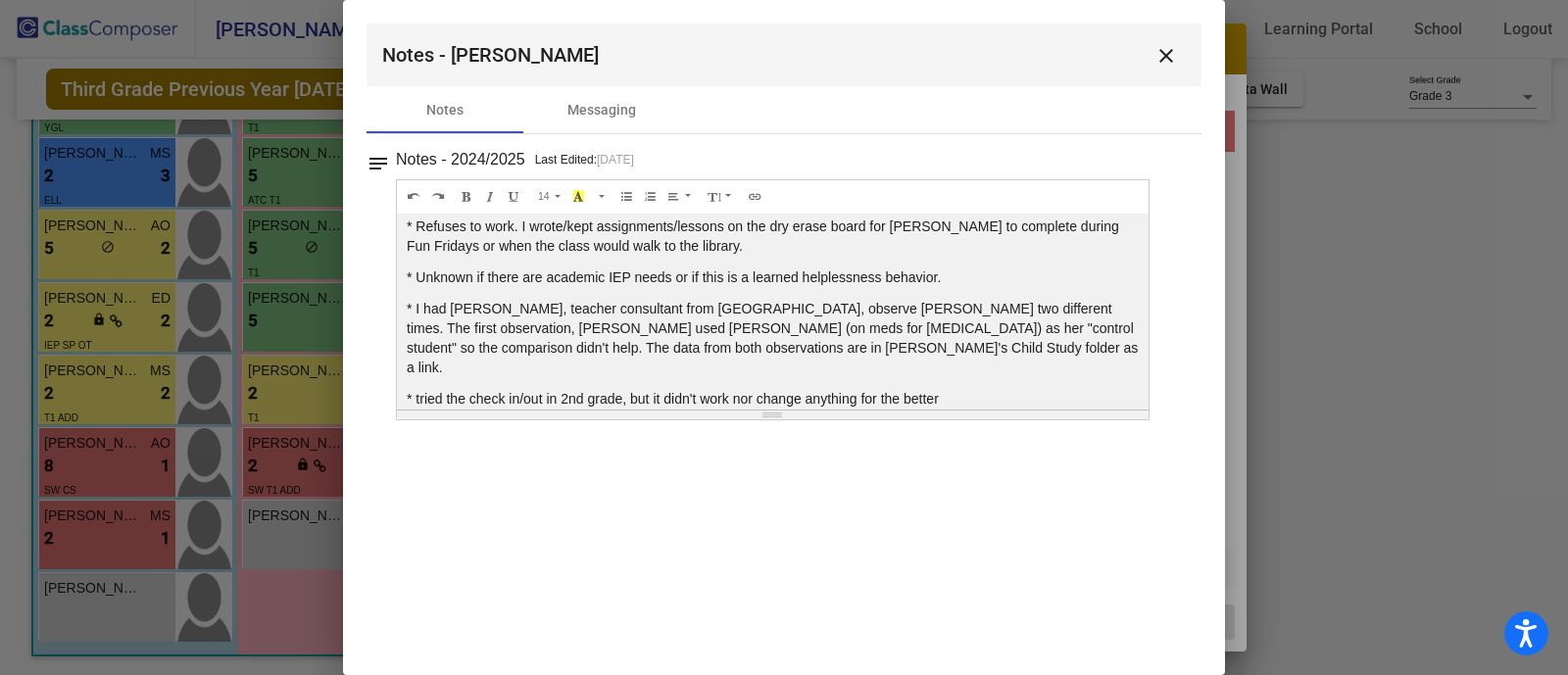
click at [1426, 243] on div at bounding box center [784, 338] width 1568 height 675
click at [1168, 36] on button "close" at bounding box center [1166, 55] width 39 height 39
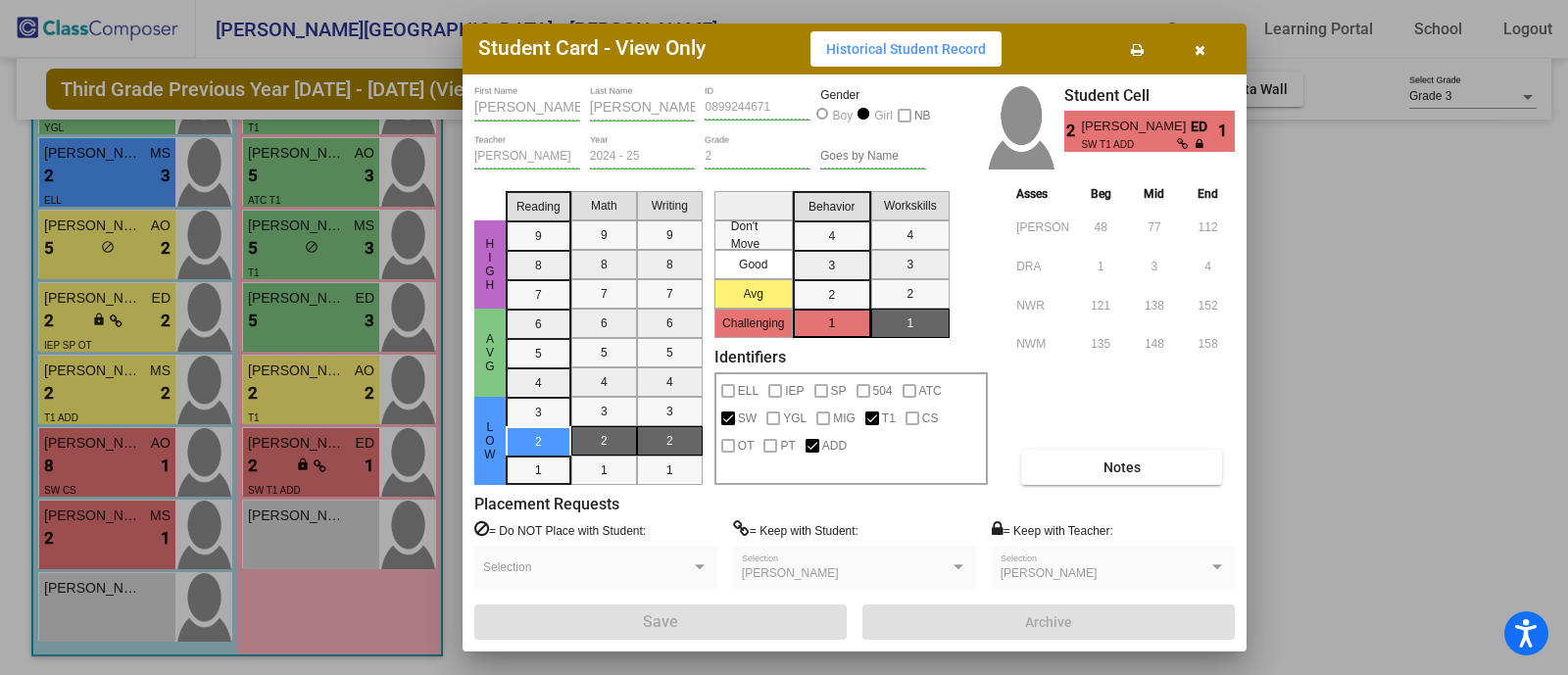
click at [274, 389] on div at bounding box center [784, 338] width 1568 height 675
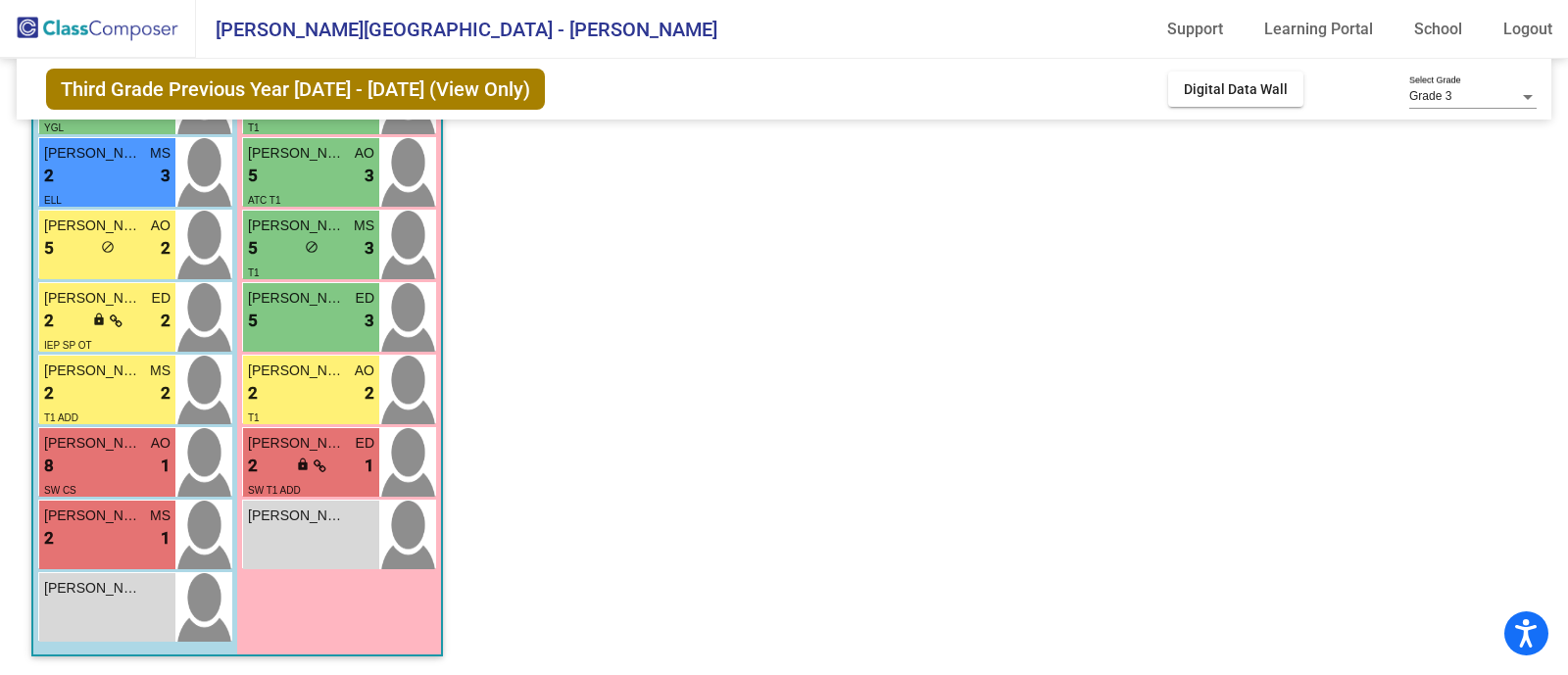
click at [274, 389] on div "2 lock do_not_disturb_alt 2" at bounding box center [311, 394] width 126 height 26
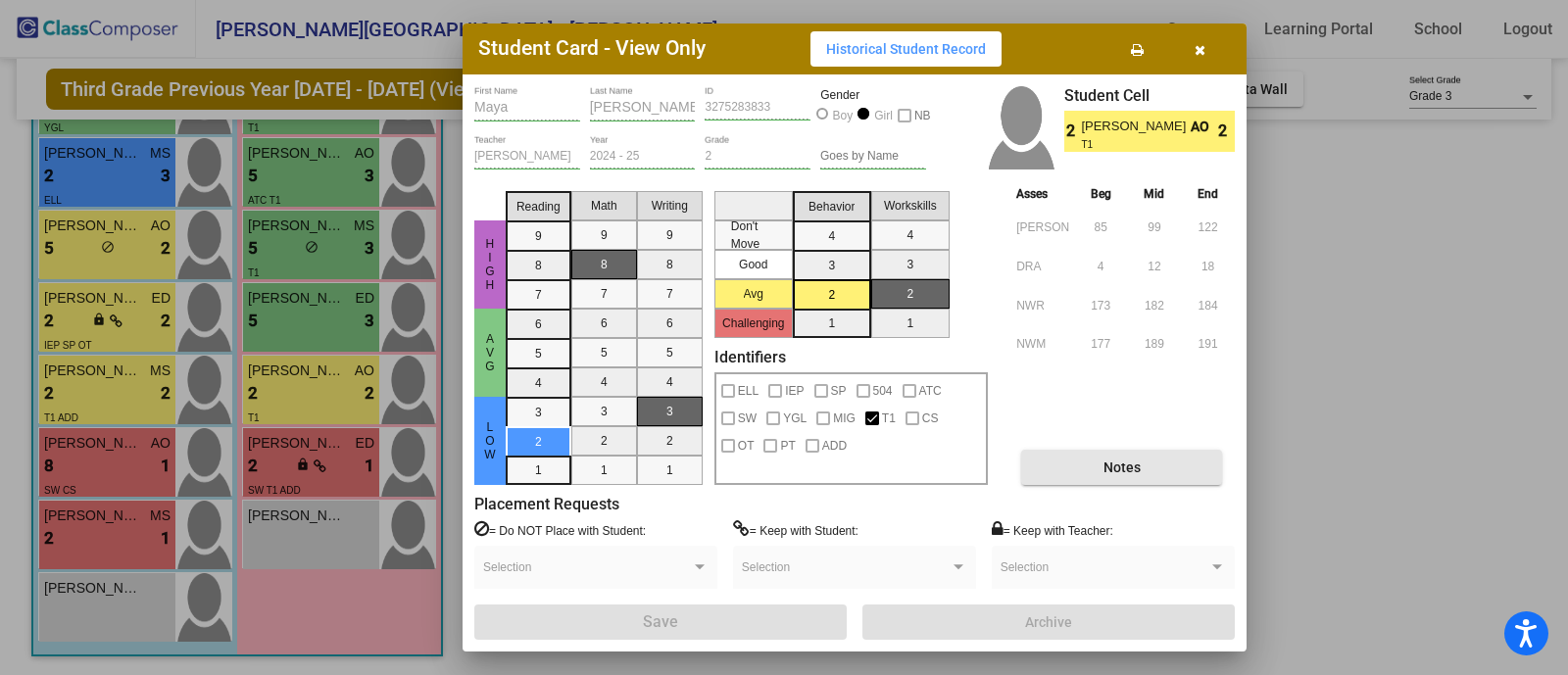
click at [1170, 478] on button "Notes" at bounding box center [1121, 468] width 200 height 36
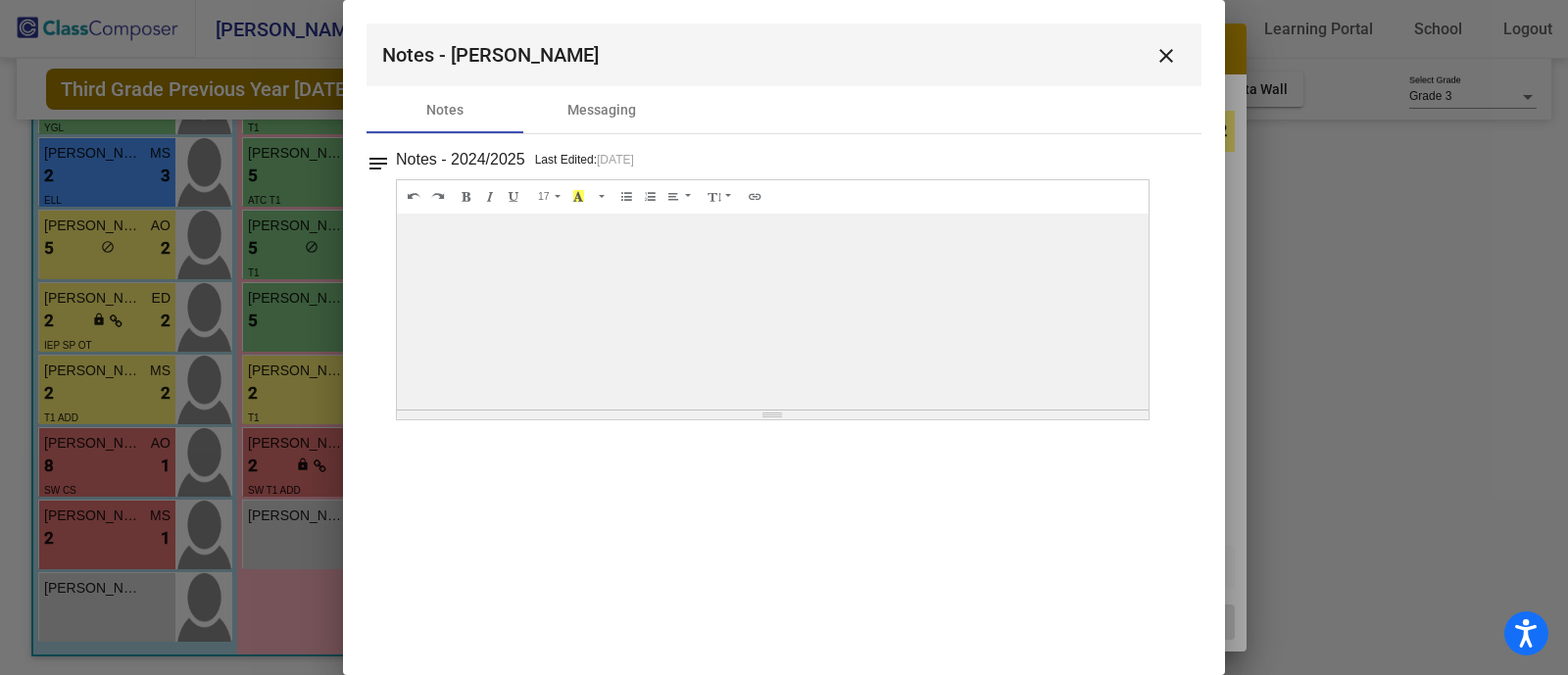
click at [1379, 248] on div at bounding box center [784, 338] width 1568 height 675
click at [1173, 47] on mat-icon "close" at bounding box center [1166, 56] width 24 height 24
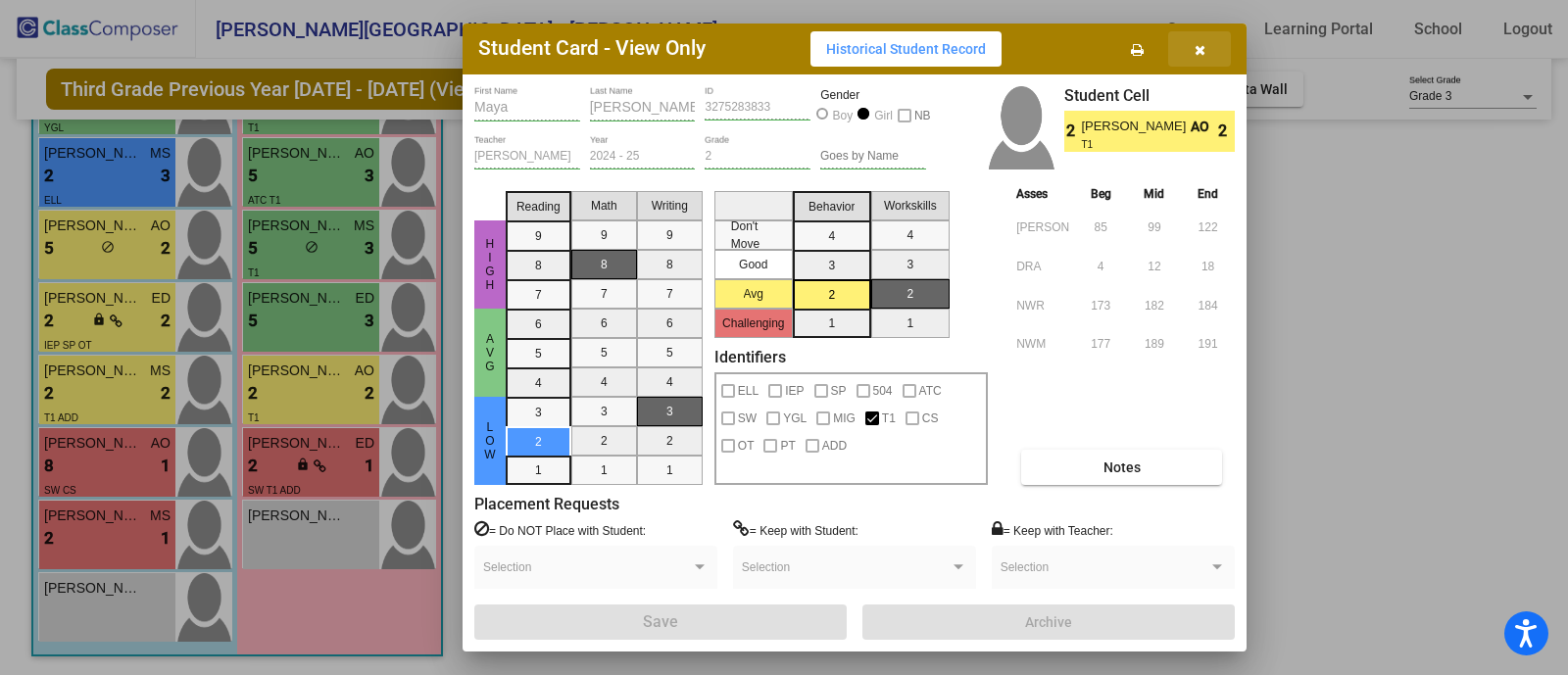
click at [1202, 43] on icon "button" at bounding box center [1200, 50] width 11 height 14
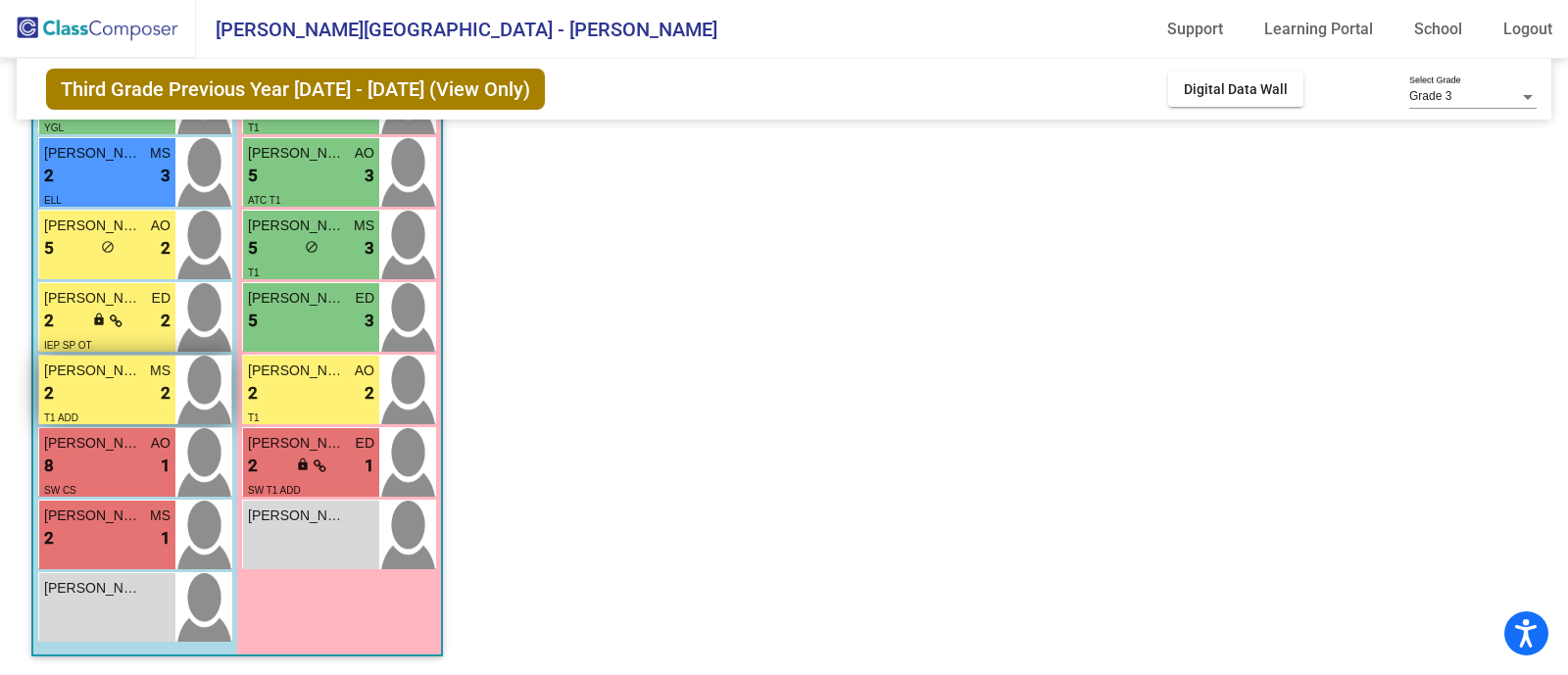
click at [85, 411] on div "T1 ADD" at bounding box center [108, 416] width 126 height 21
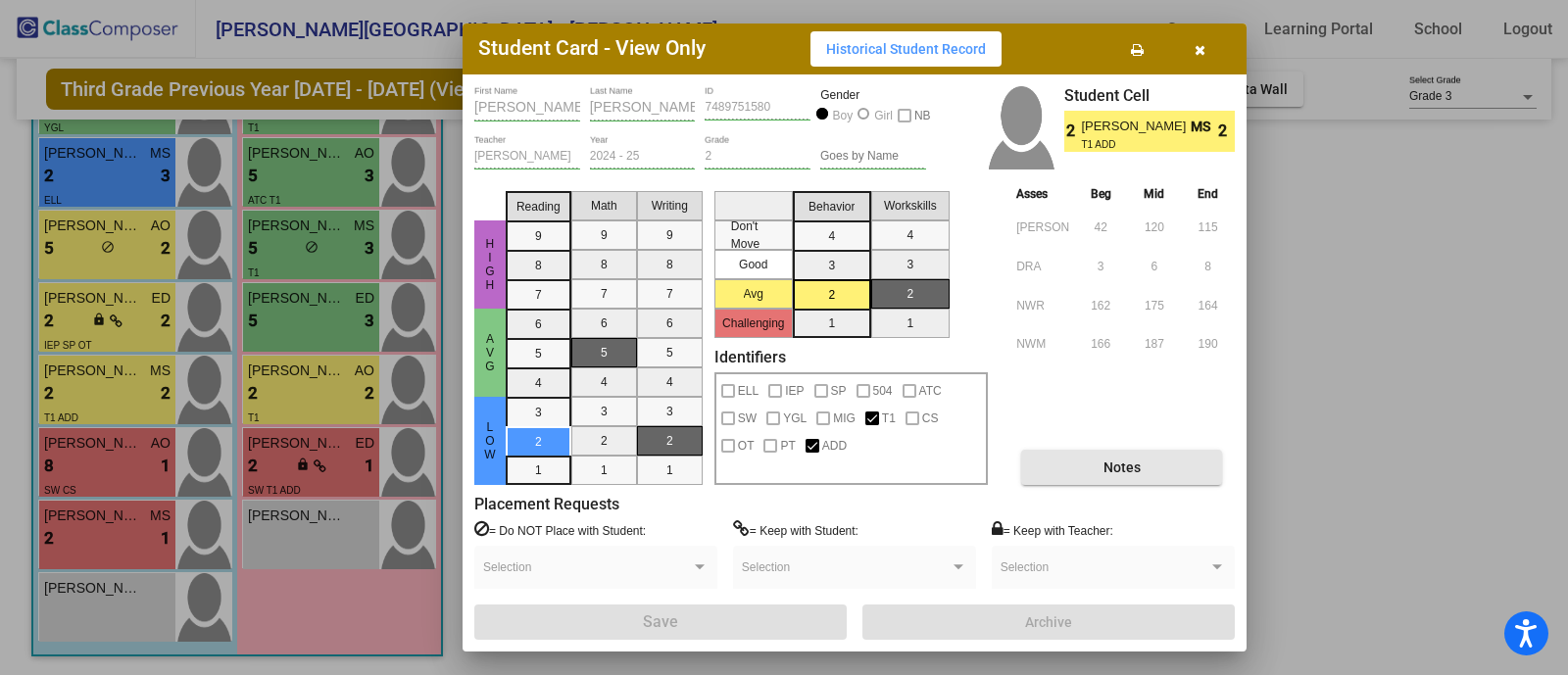
click at [1106, 467] on span "Notes" at bounding box center [1122, 467] width 38 height 16
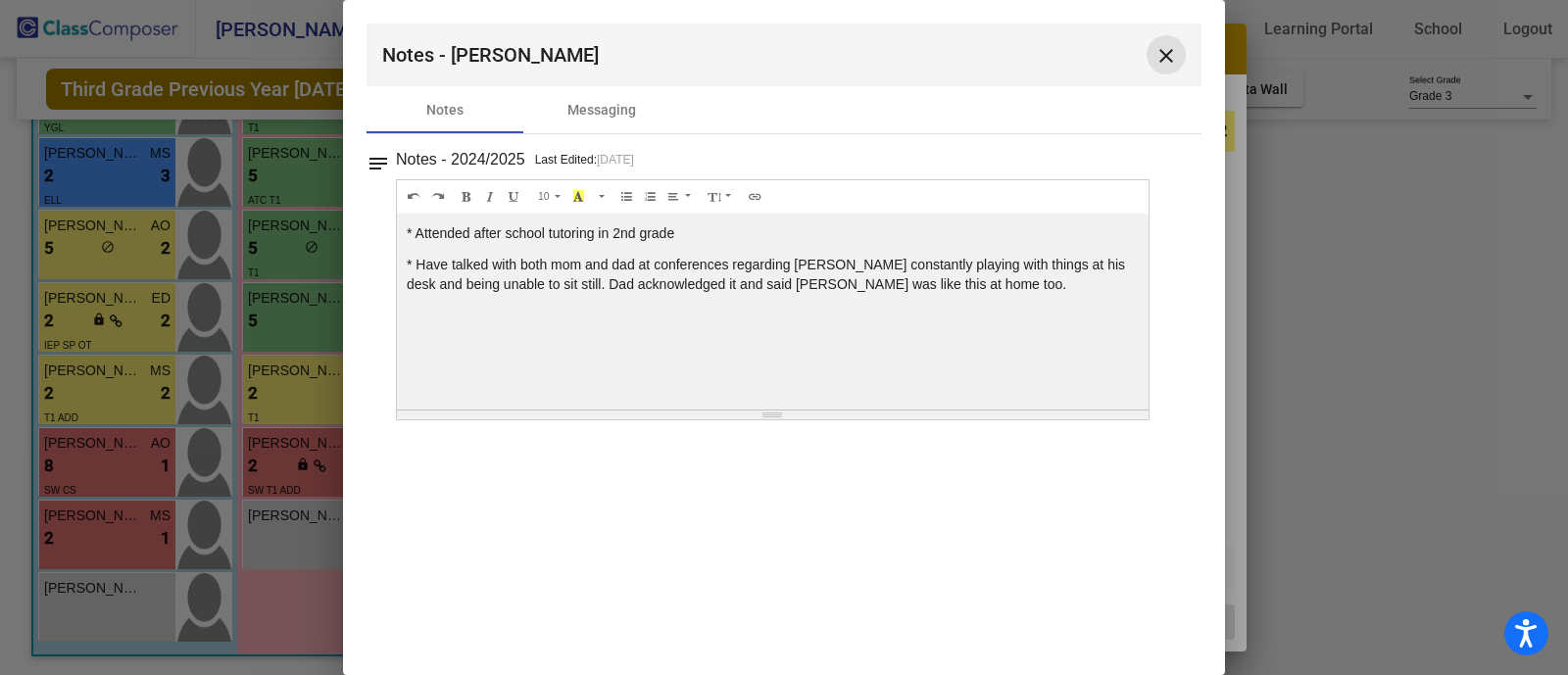
click at [1146, 51] on button "close" at bounding box center [1166, 55] width 39 height 39
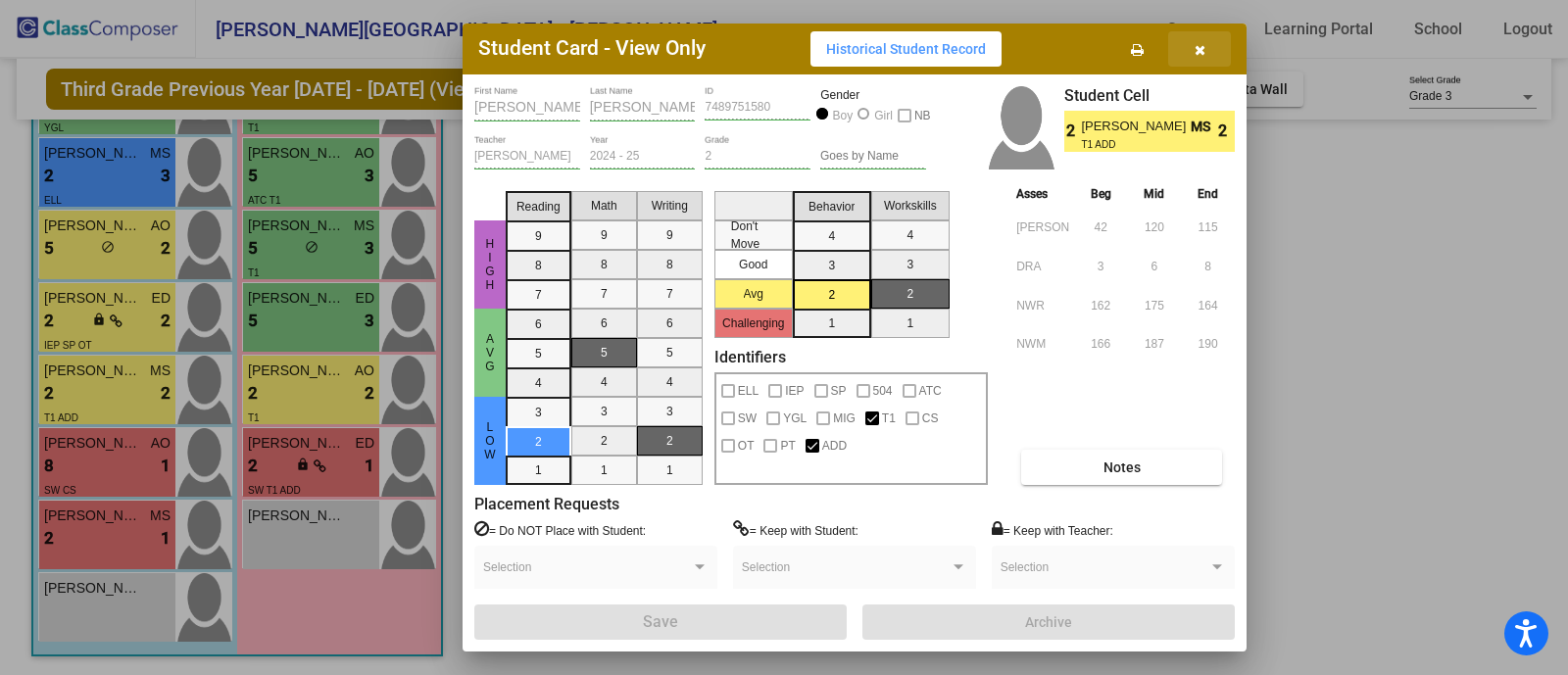
click at [1206, 47] on button "button" at bounding box center [1200, 49] width 63 height 36
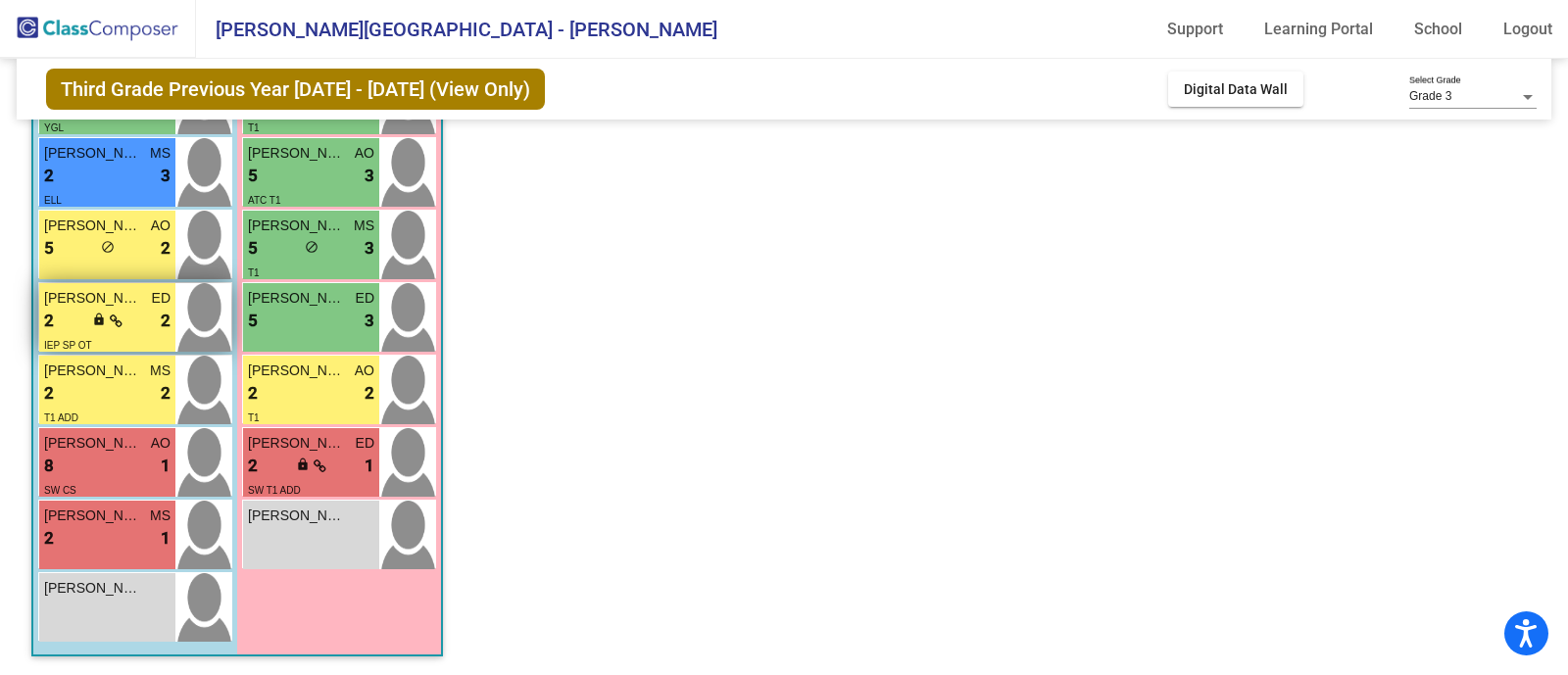
click at [113, 319] on icon at bounding box center [116, 322] width 13 height 14
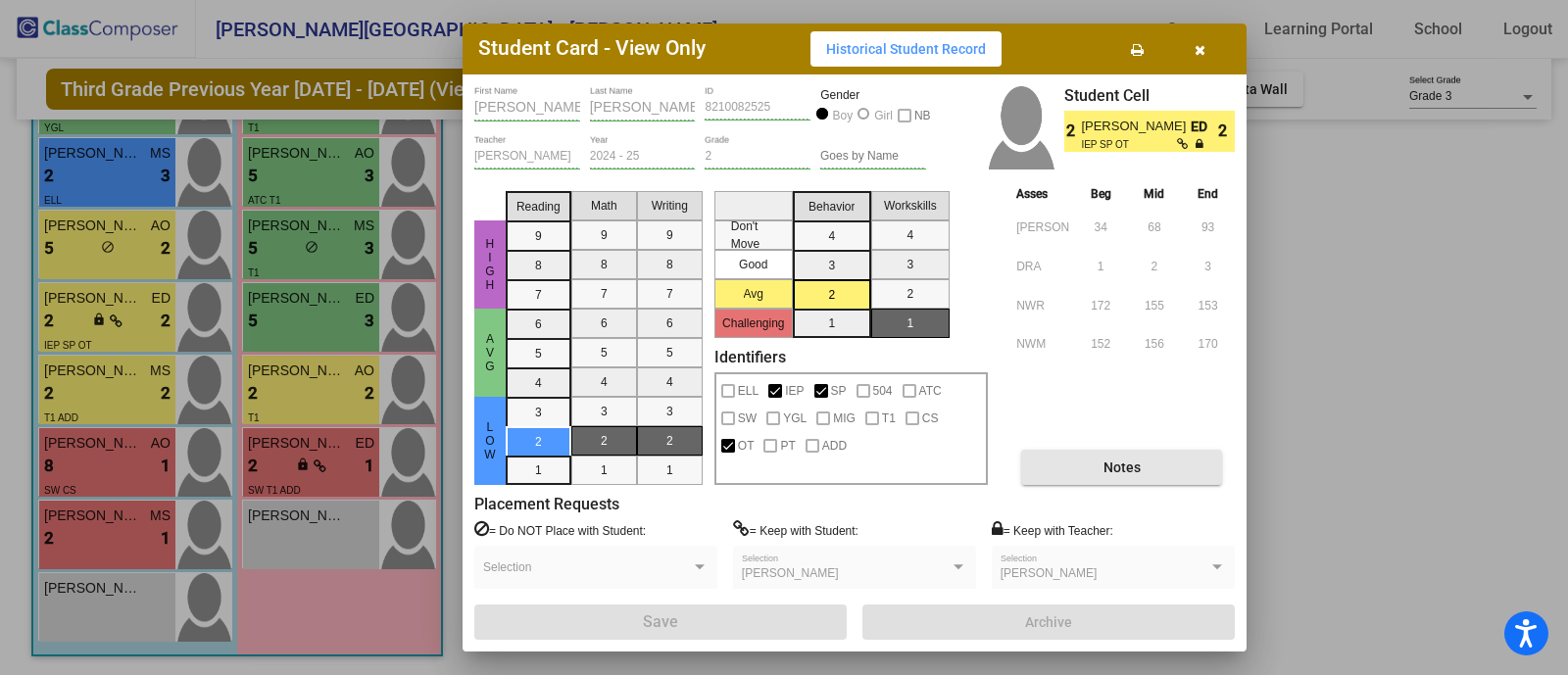
click at [1089, 459] on button "Notes" at bounding box center [1121, 468] width 200 height 36
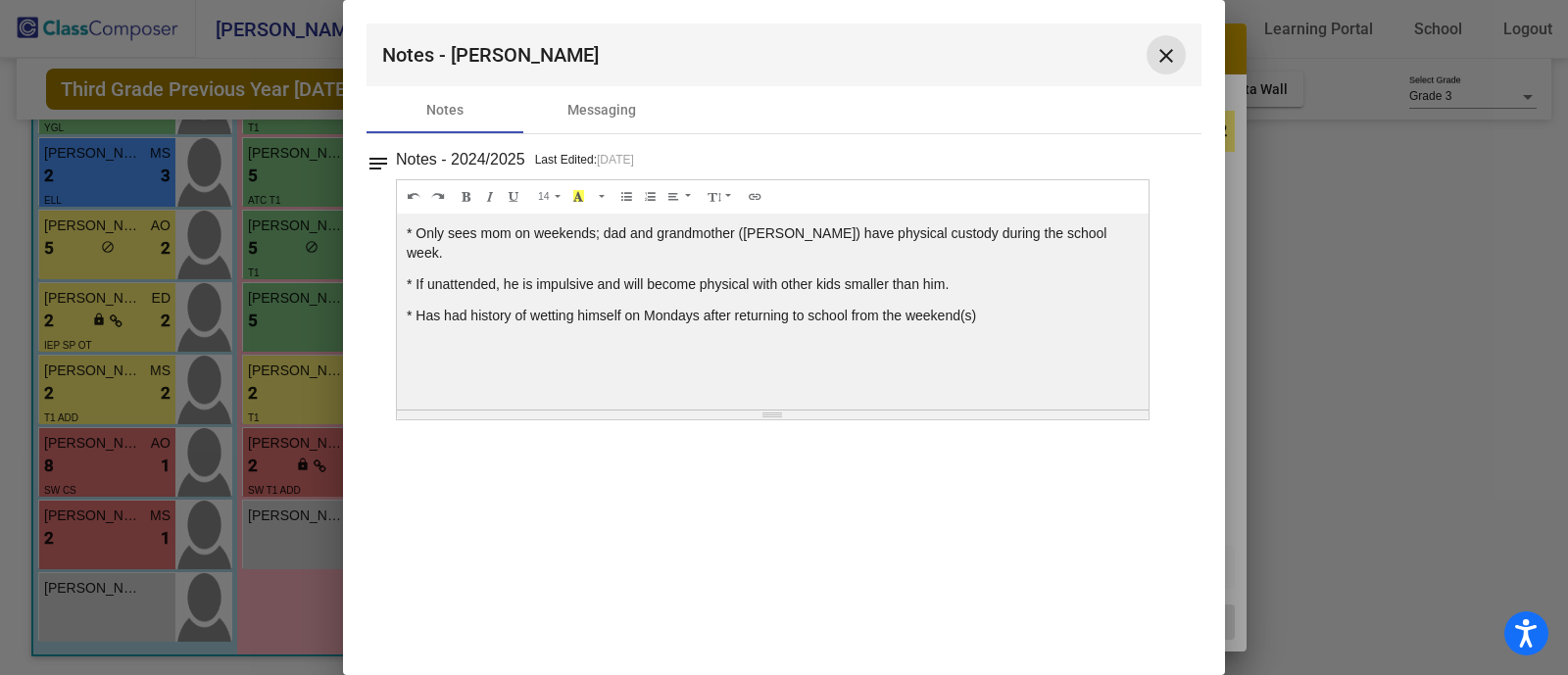
click at [1171, 46] on mat-icon "close" at bounding box center [1166, 56] width 24 height 24
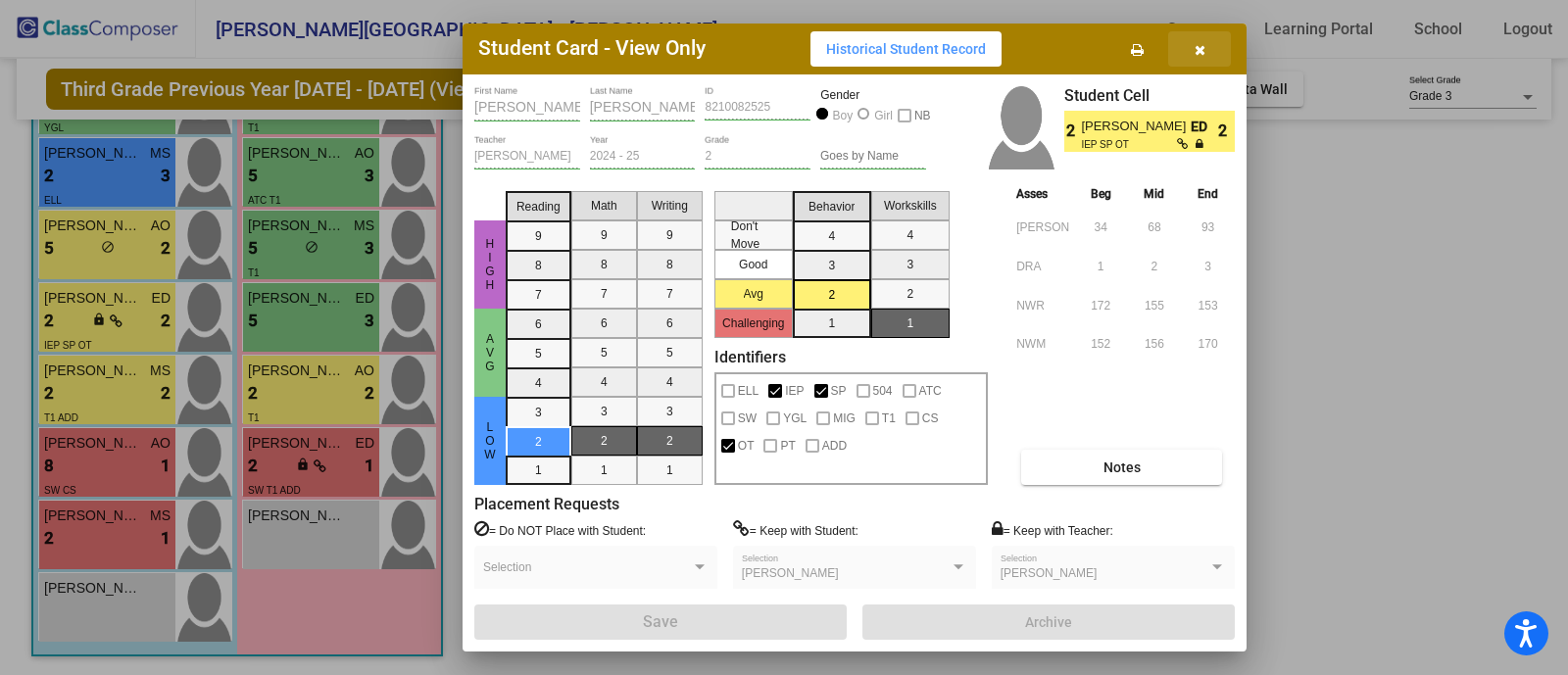
click at [1197, 46] on icon "button" at bounding box center [1200, 50] width 11 height 14
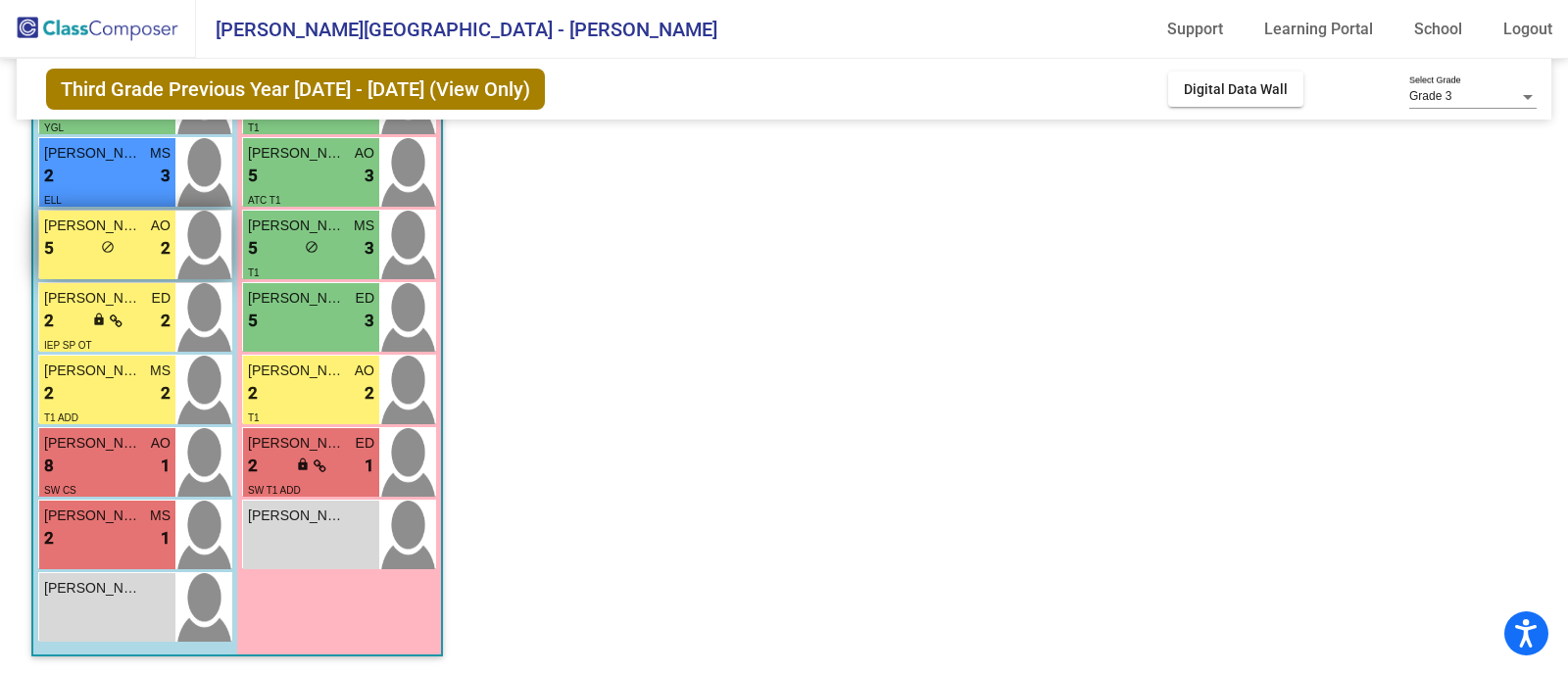
click at [67, 226] on span "[PERSON_NAME]" at bounding box center [93, 225] width 98 height 21
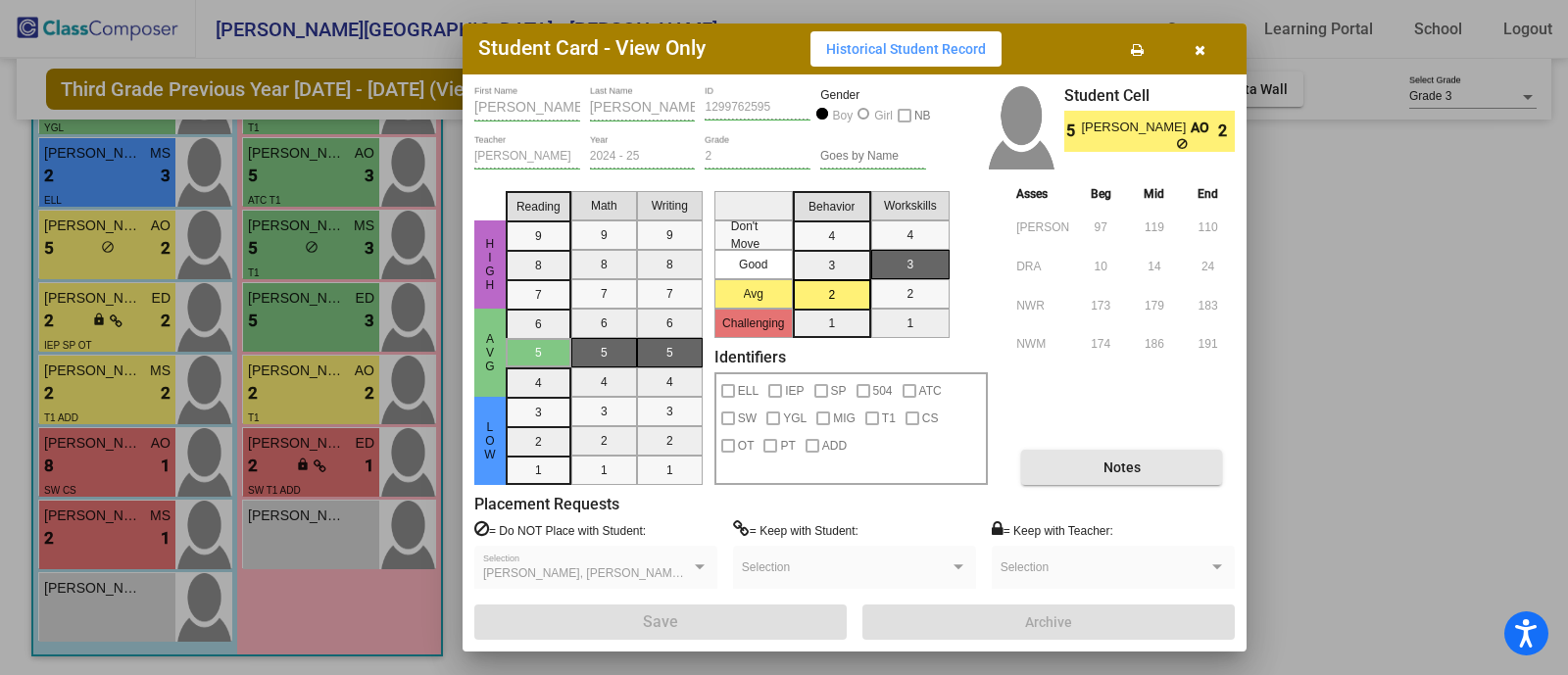
click at [1097, 468] on button "Notes" at bounding box center [1121, 468] width 200 height 36
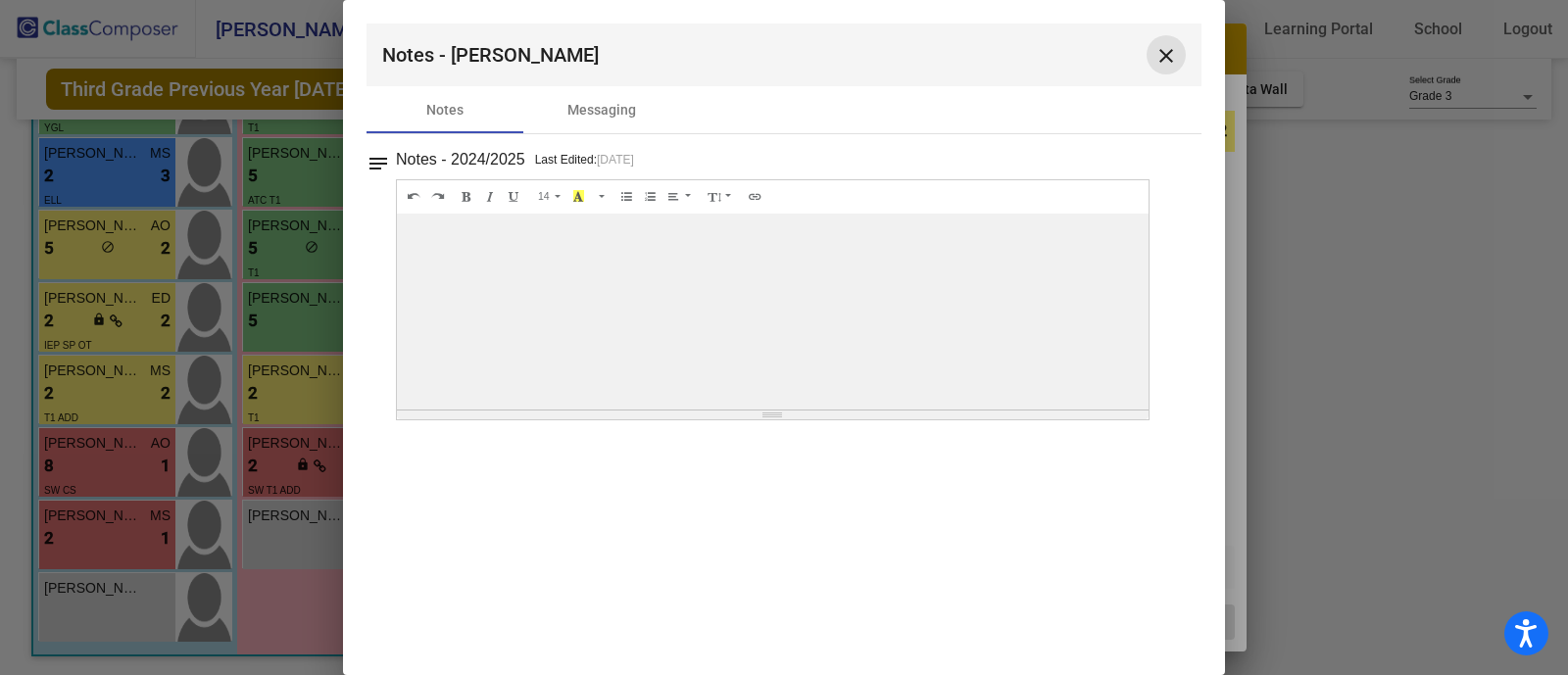
click at [1159, 46] on mat-icon "close" at bounding box center [1166, 56] width 24 height 24
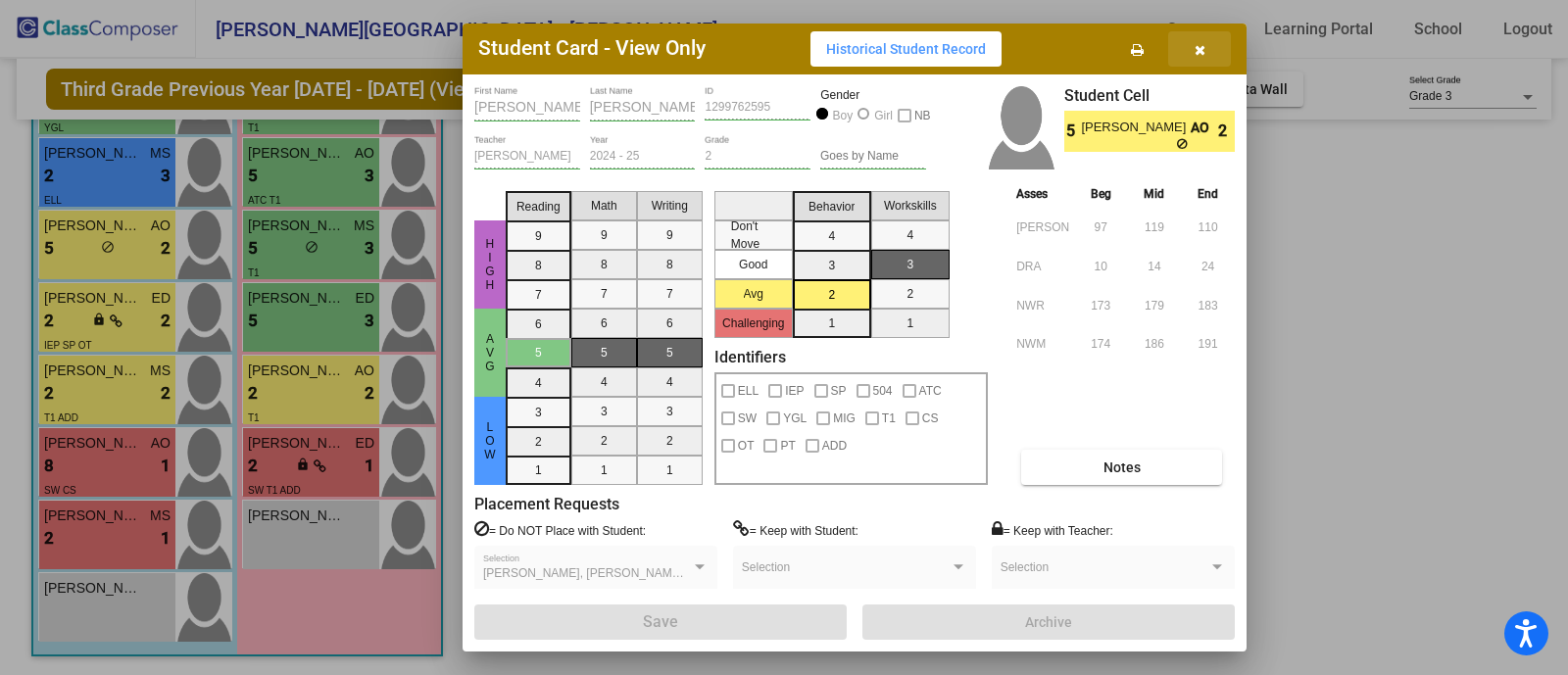
click at [1192, 47] on button "button" at bounding box center [1200, 49] width 63 height 36
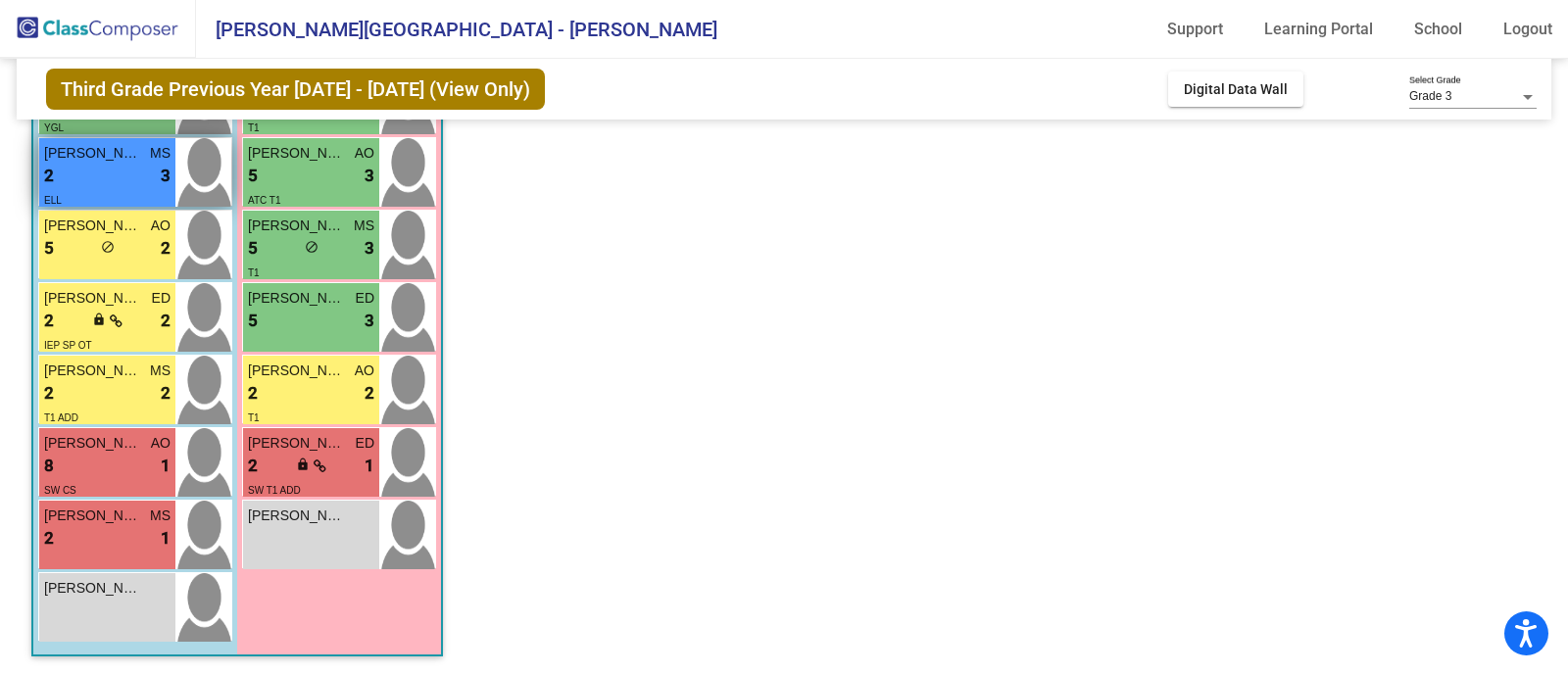
click at [83, 180] on div "2 lock do_not_disturb_alt 3" at bounding box center [108, 177] width 126 height 26
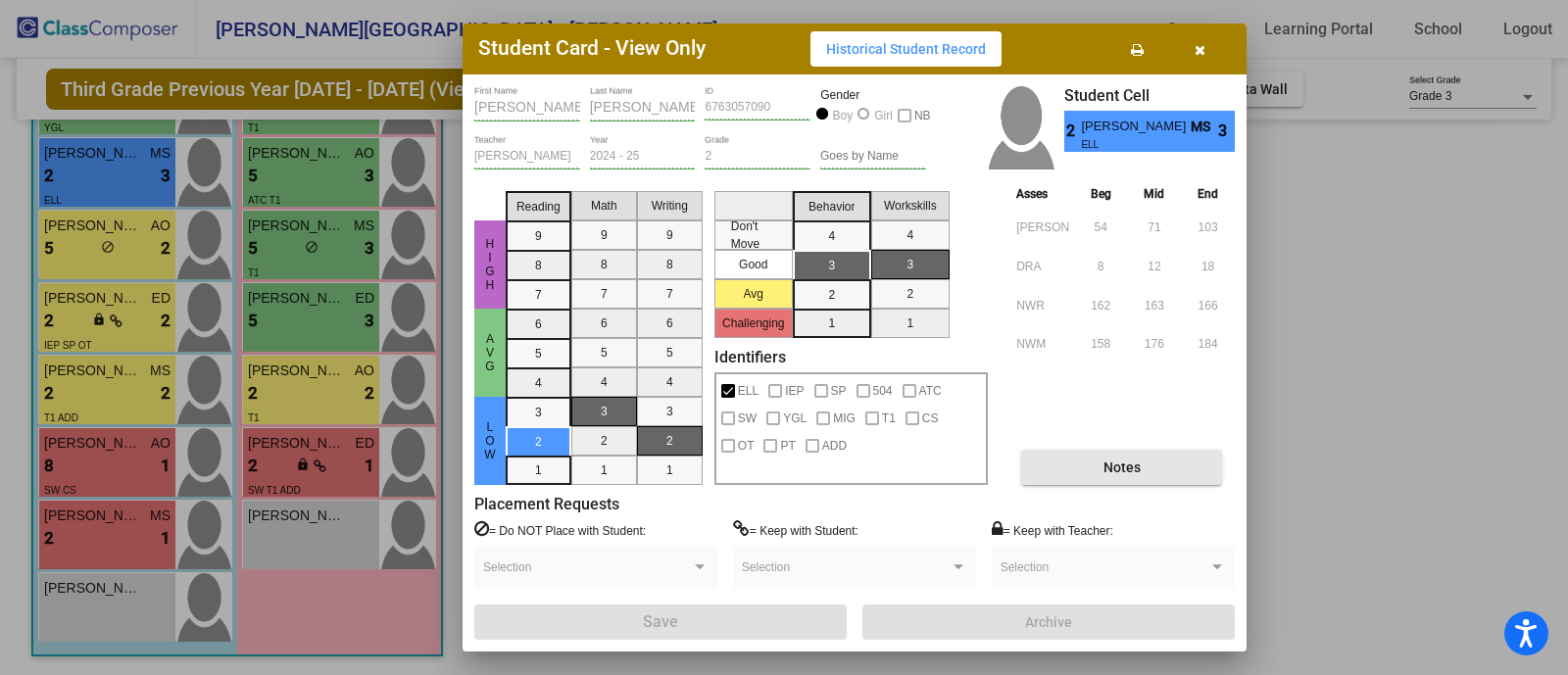
click at [1045, 468] on button "Notes" at bounding box center [1121, 468] width 200 height 36
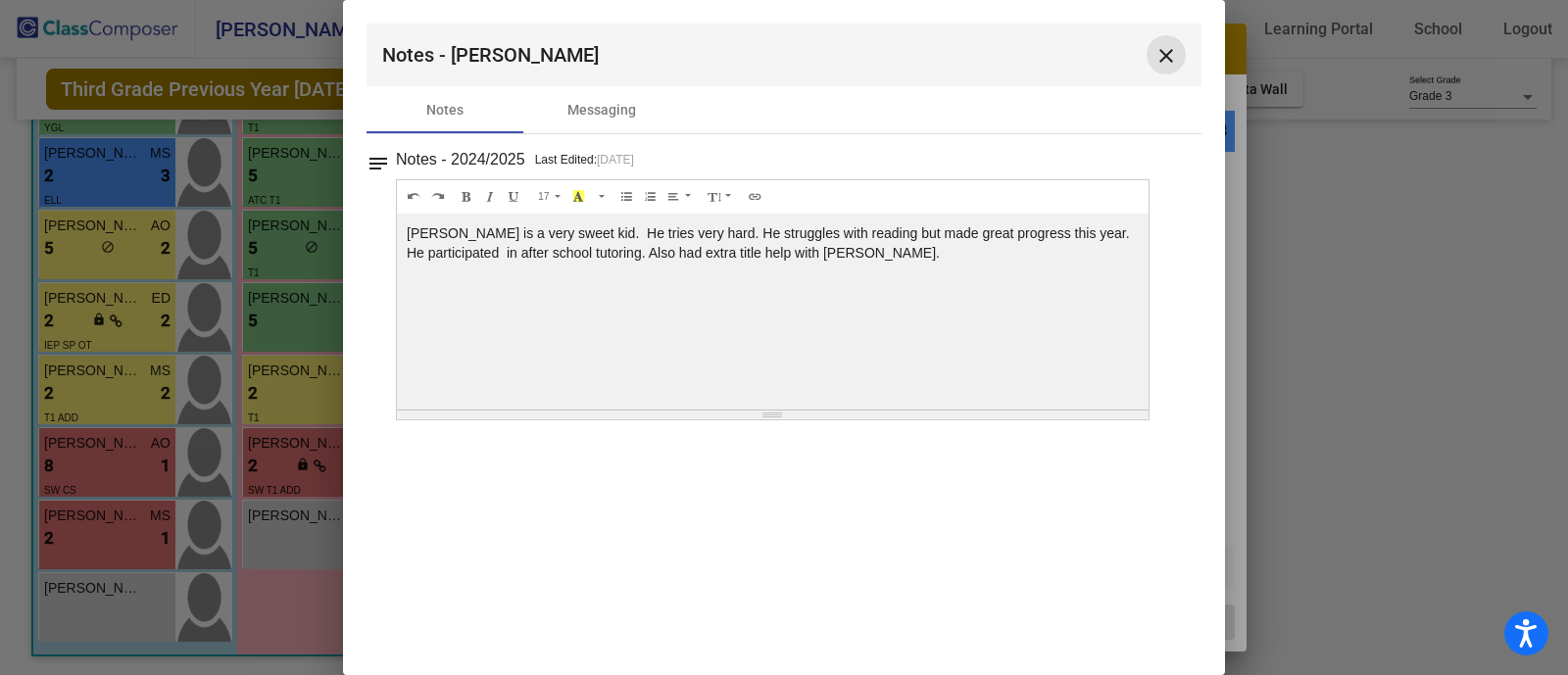
click at [1156, 50] on mat-icon "close" at bounding box center [1166, 56] width 24 height 24
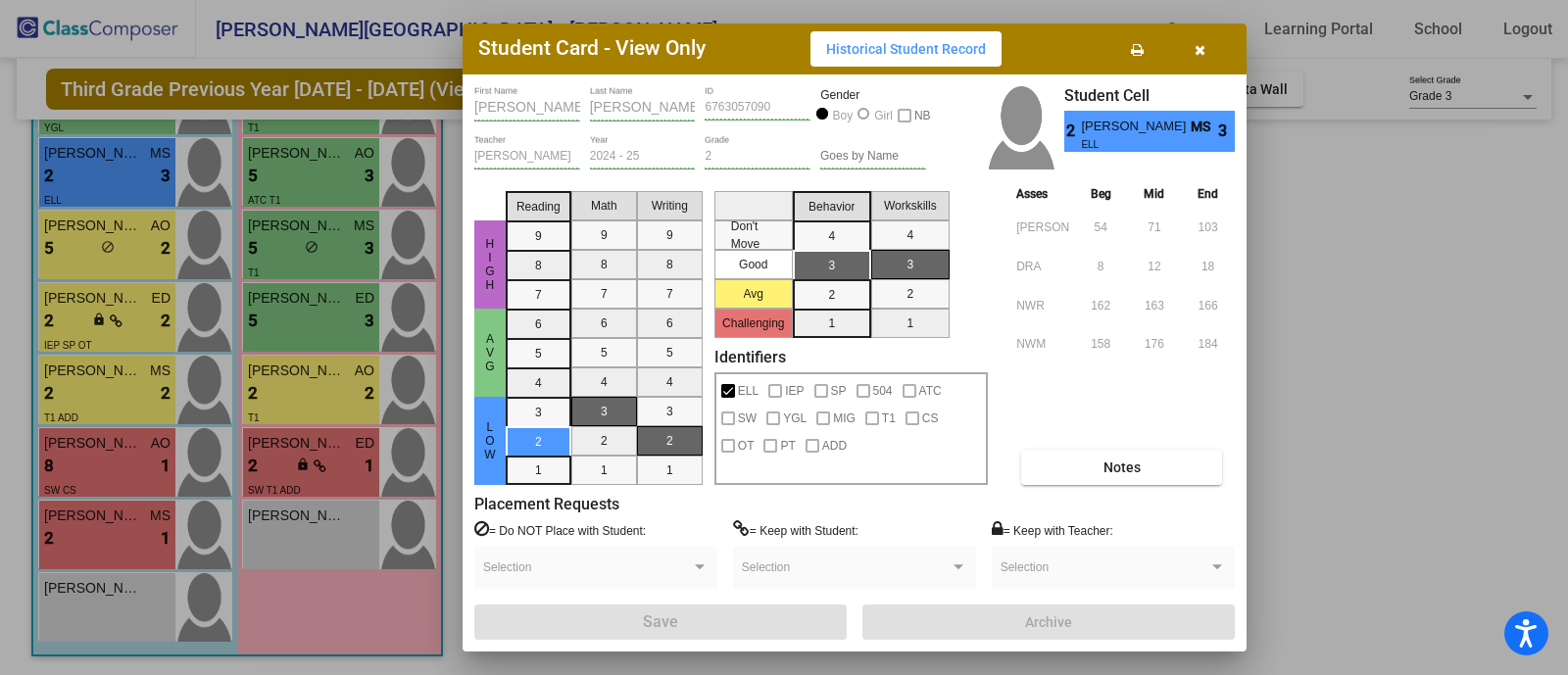
click at [1193, 56] on button "button" at bounding box center [1200, 49] width 63 height 36
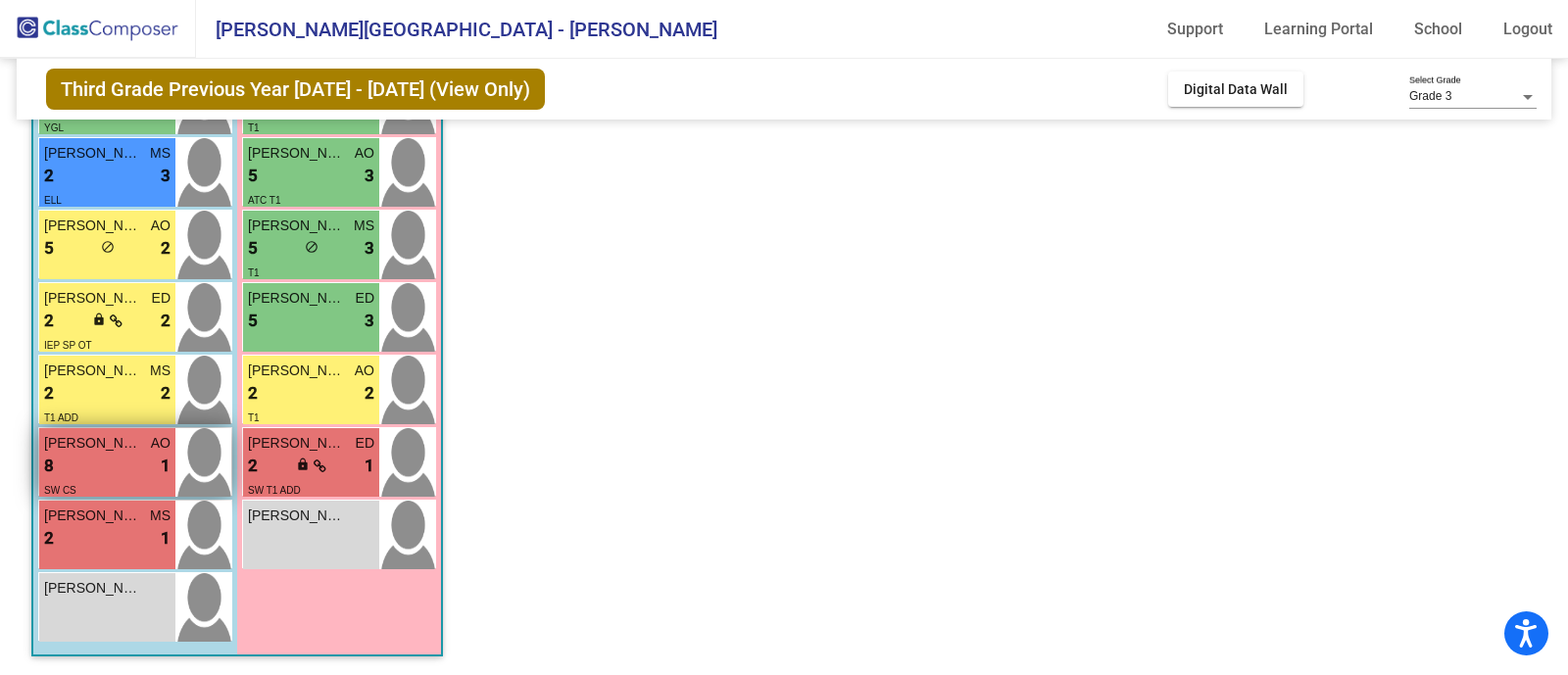
scroll to position [0, 0]
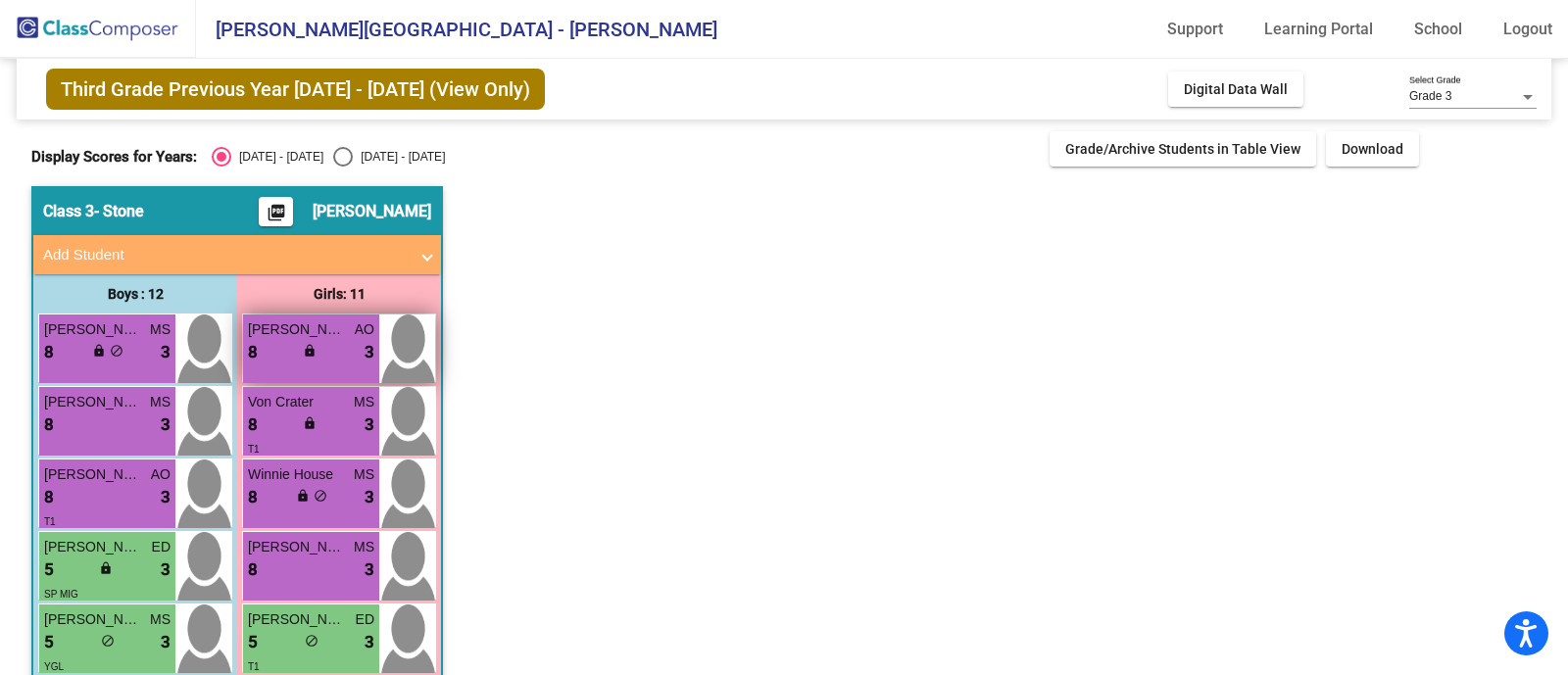
click at [303, 353] on span "lock" at bounding box center [310, 350] width 14 height 14
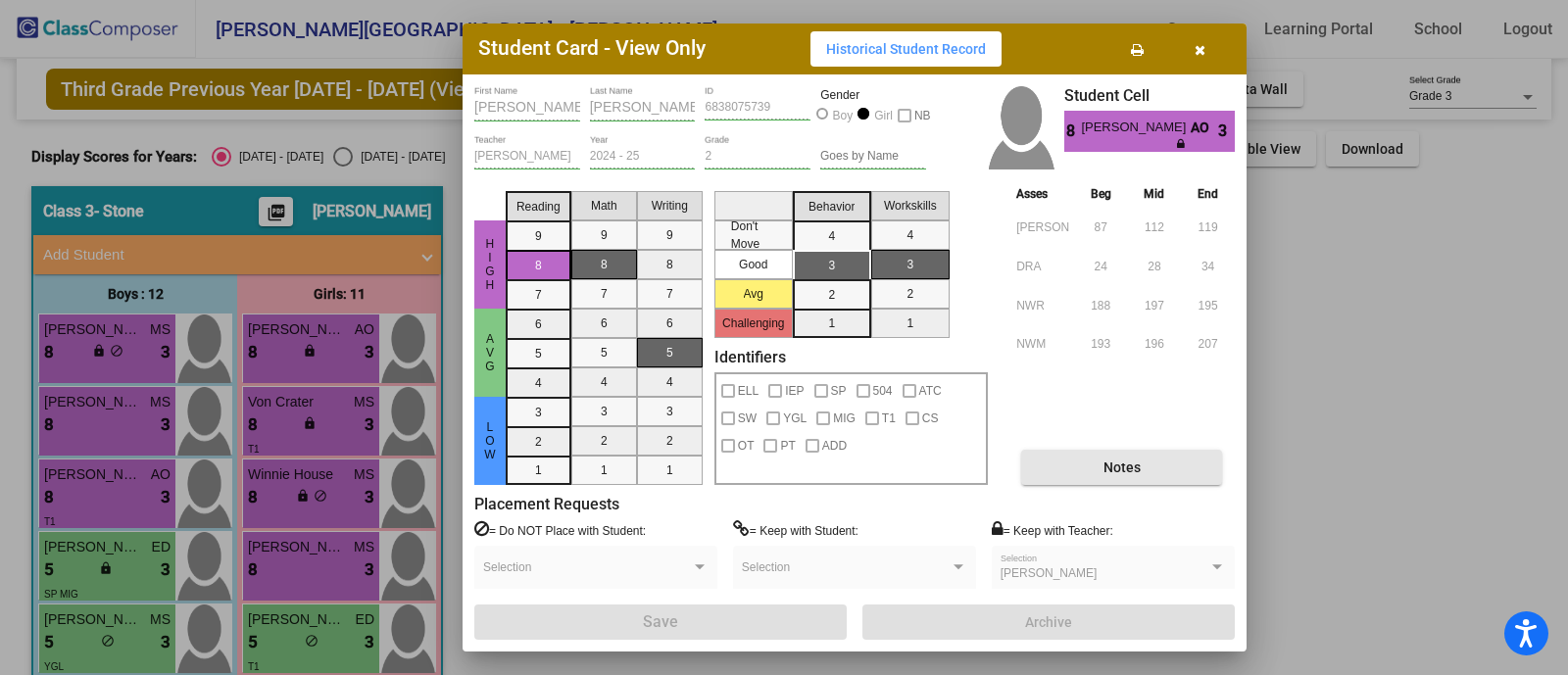
click at [1078, 472] on button "Notes" at bounding box center [1121, 468] width 200 height 36
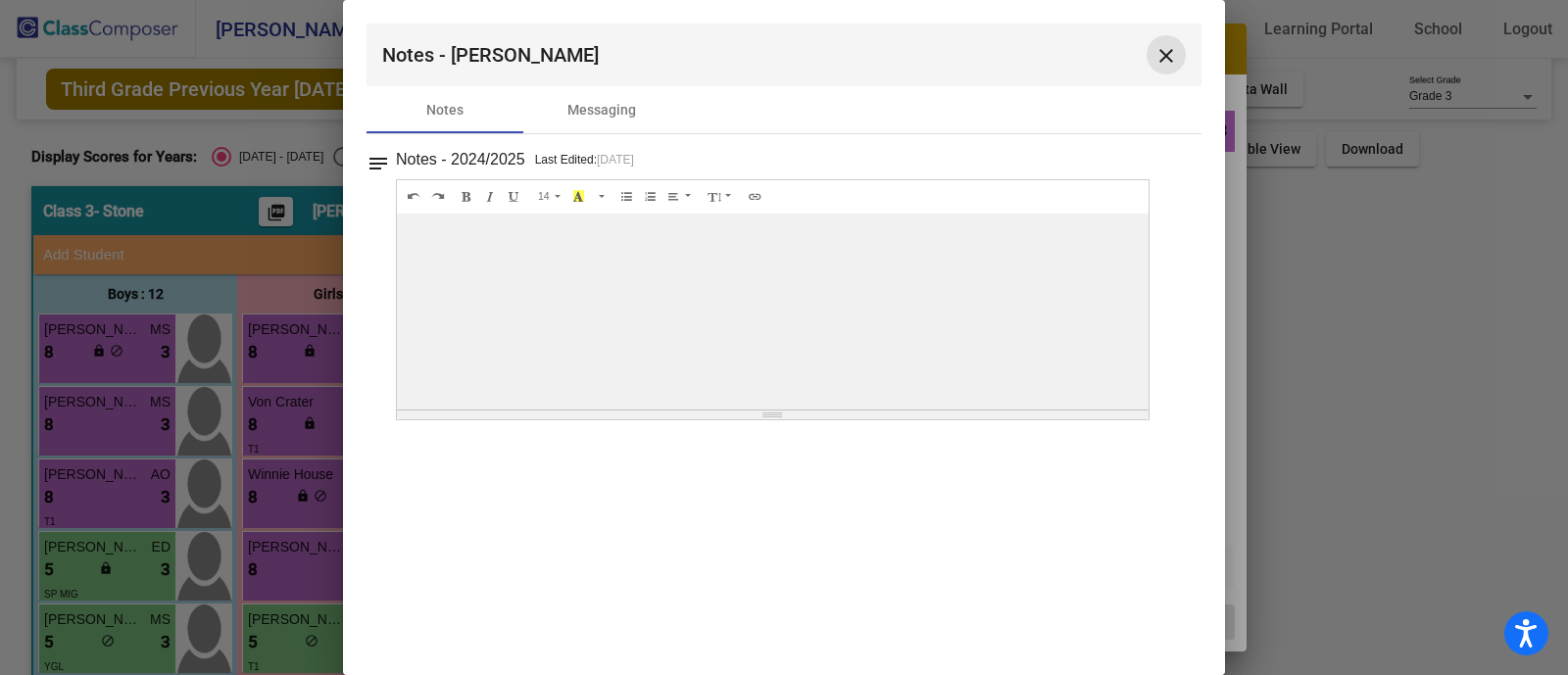
click at [1158, 48] on mat-icon "close" at bounding box center [1166, 56] width 24 height 24
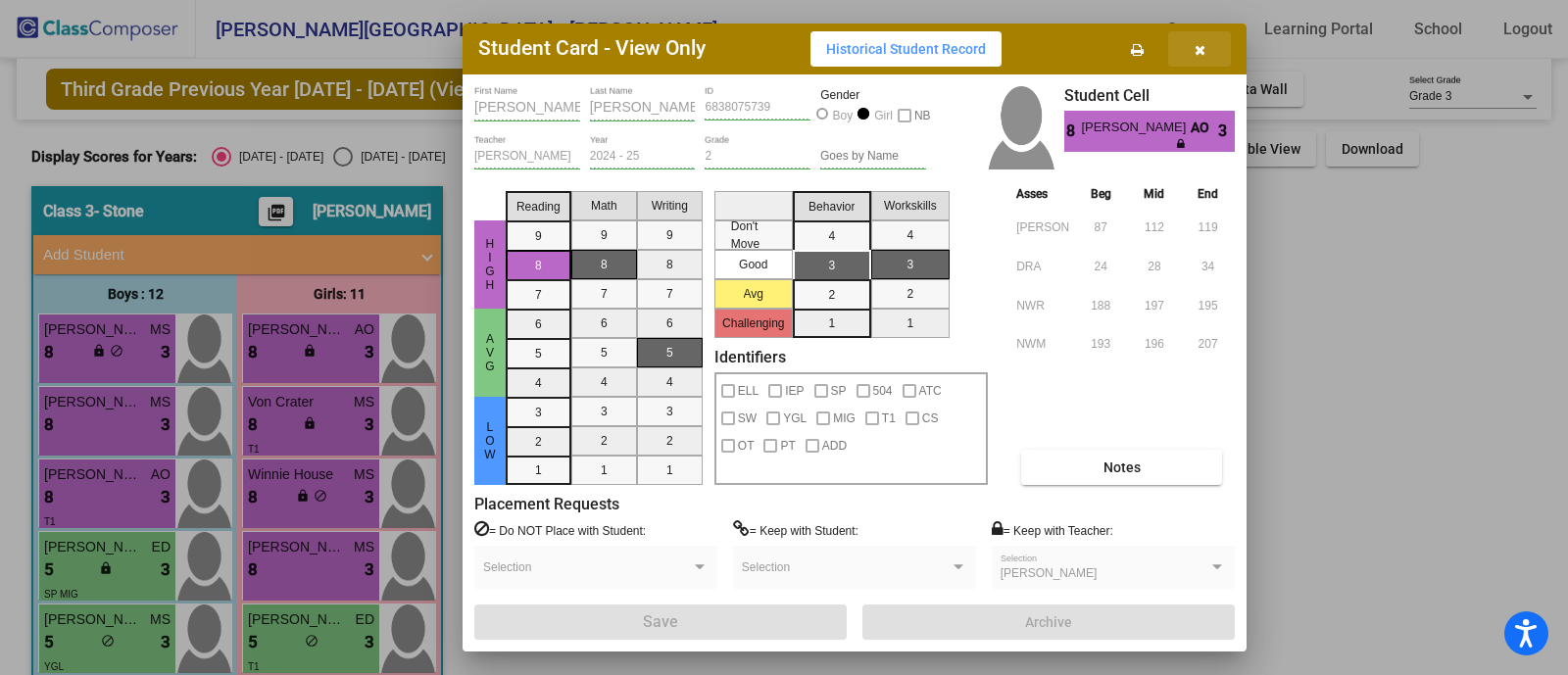
click at [1219, 47] on button "button" at bounding box center [1200, 49] width 63 height 36
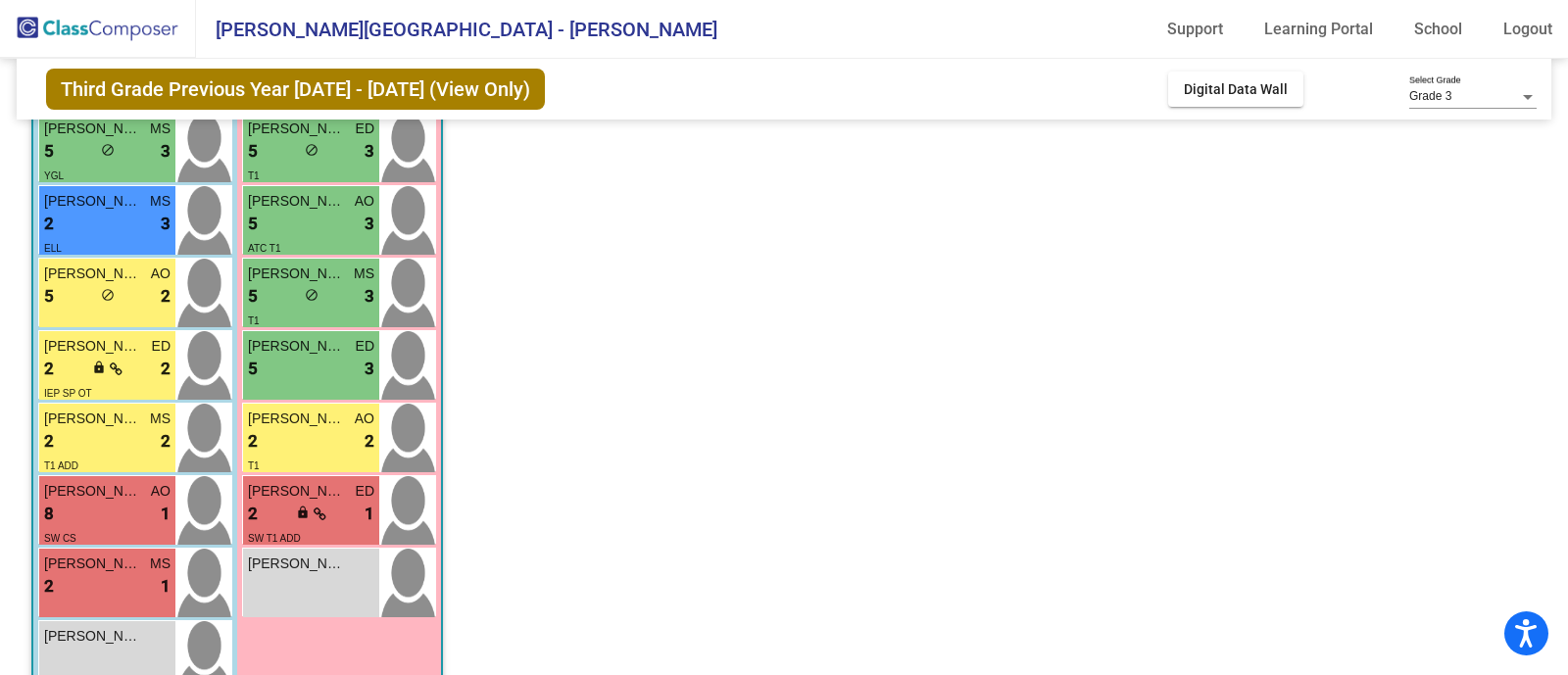
scroll to position [539, 0]
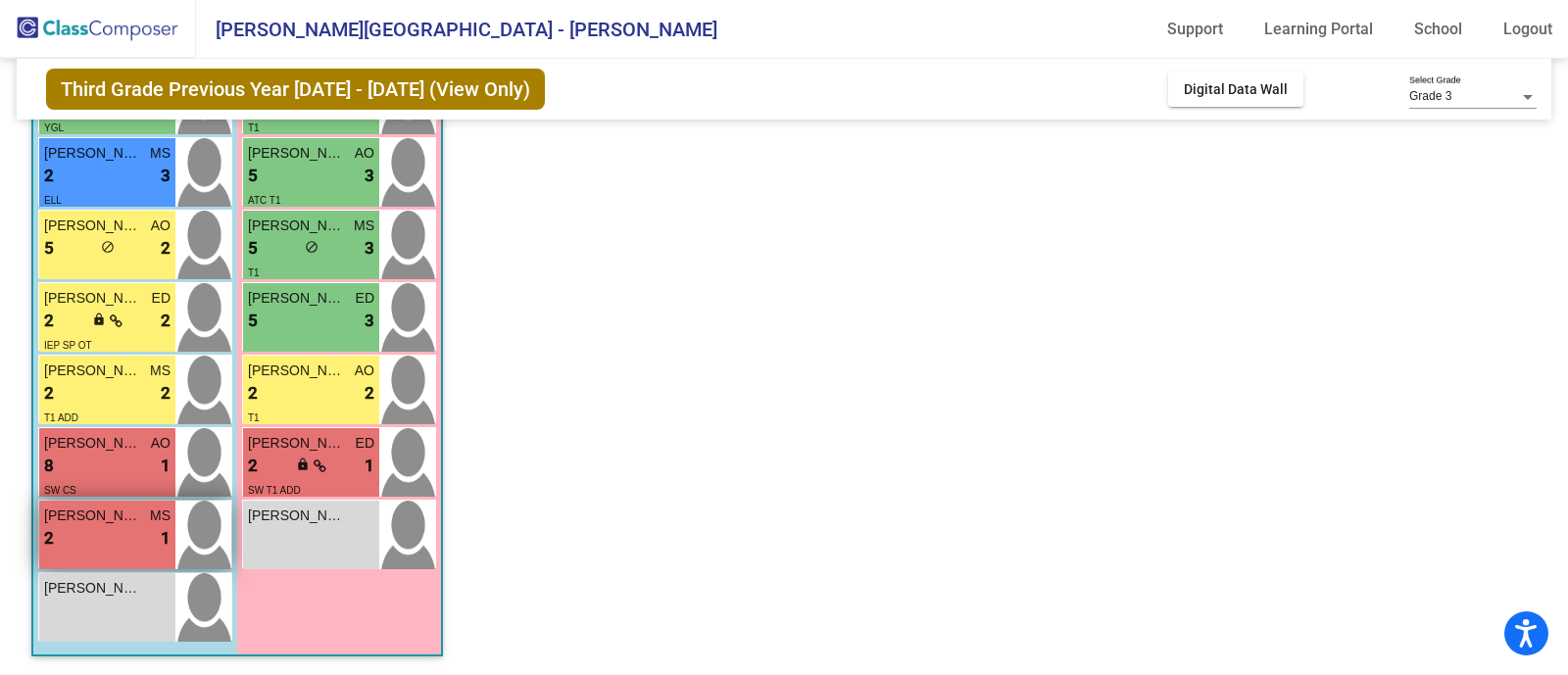
click at [104, 516] on span "[PERSON_NAME]" at bounding box center [93, 515] width 98 height 21
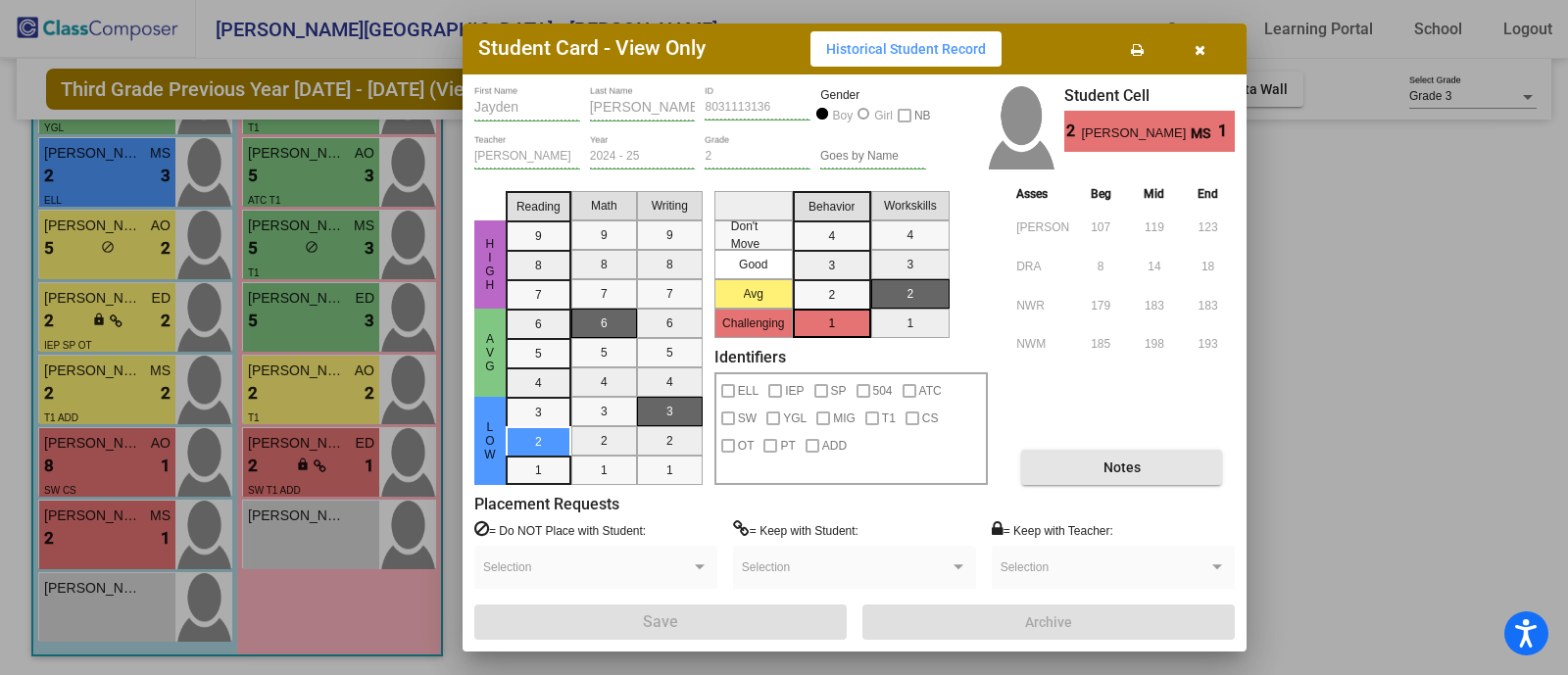
click at [1083, 477] on button "Notes" at bounding box center [1121, 468] width 200 height 36
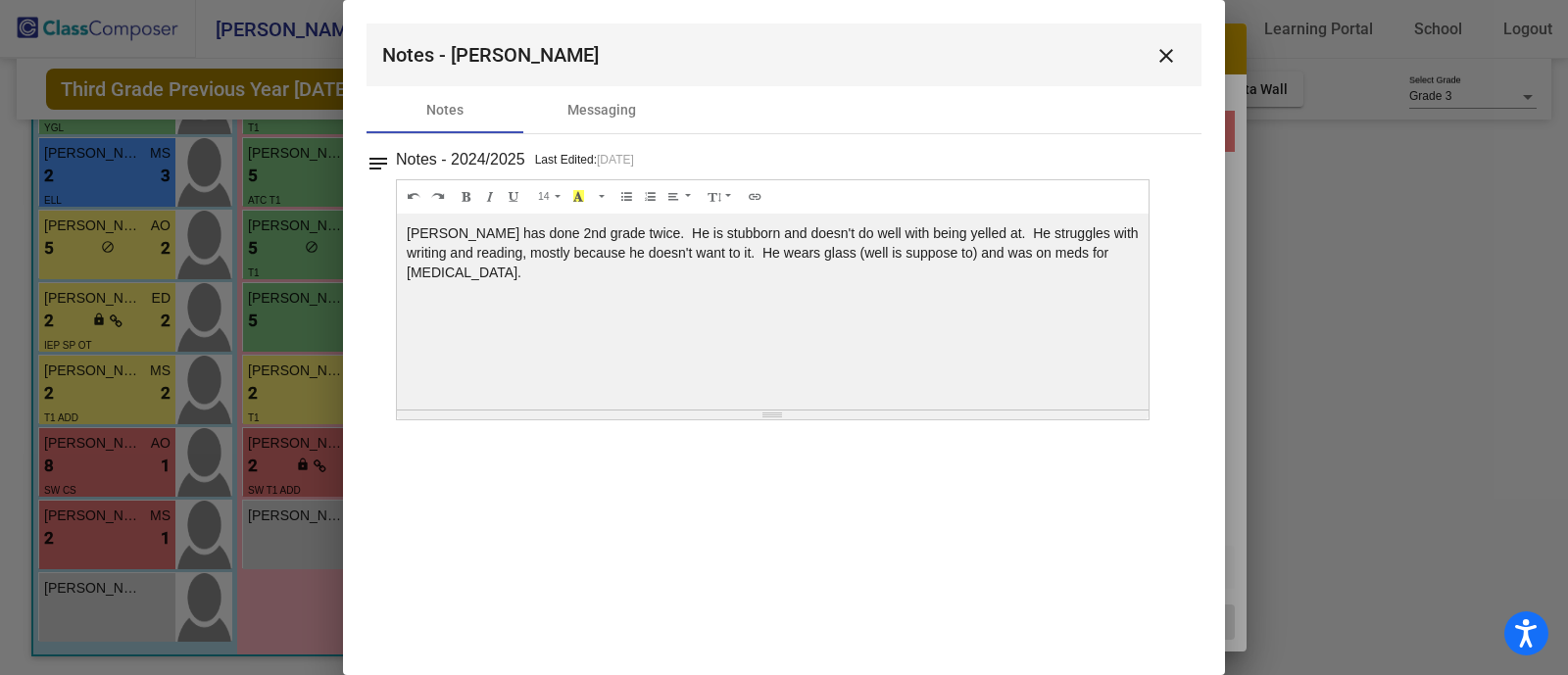
click at [1380, 339] on div at bounding box center [784, 338] width 1568 height 675
click at [1163, 61] on mat-icon "close" at bounding box center [1166, 56] width 24 height 24
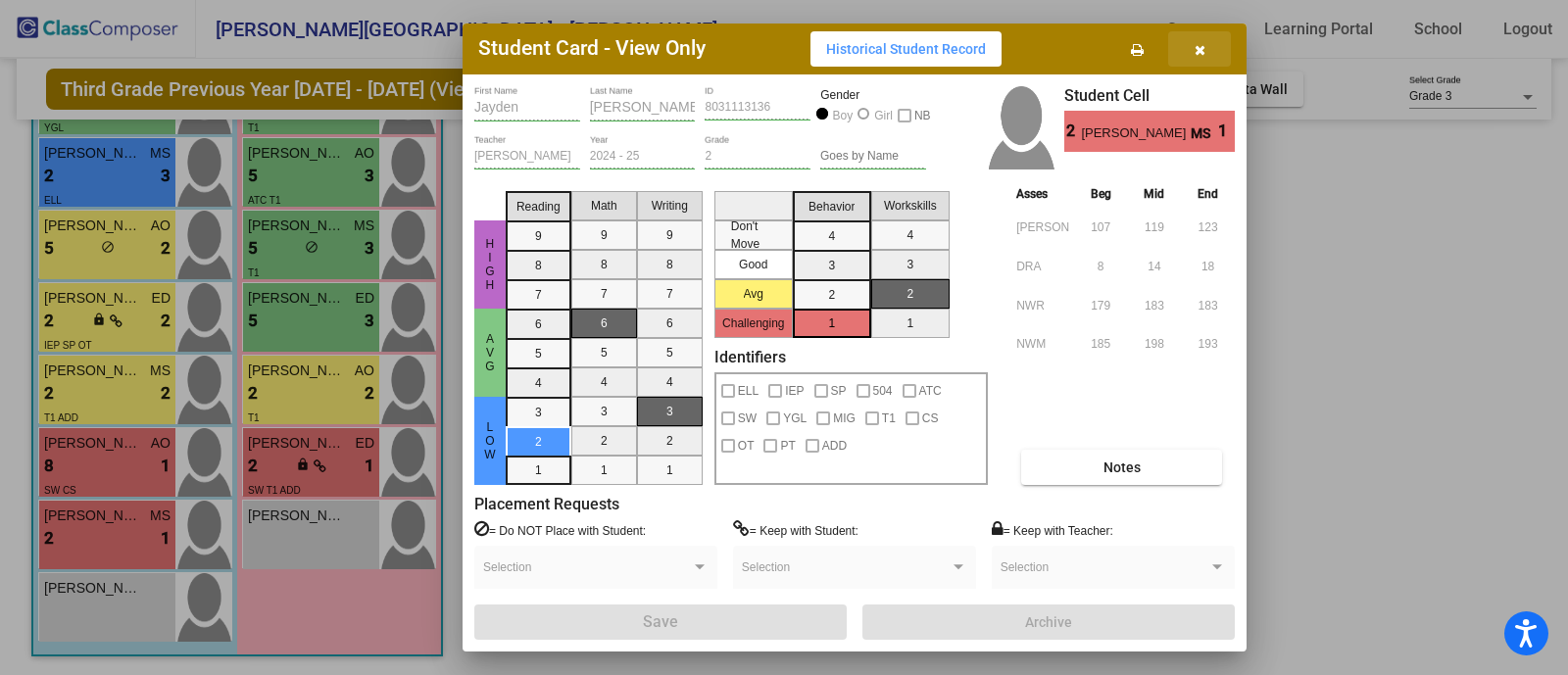
click at [1191, 52] on button "button" at bounding box center [1200, 49] width 63 height 36
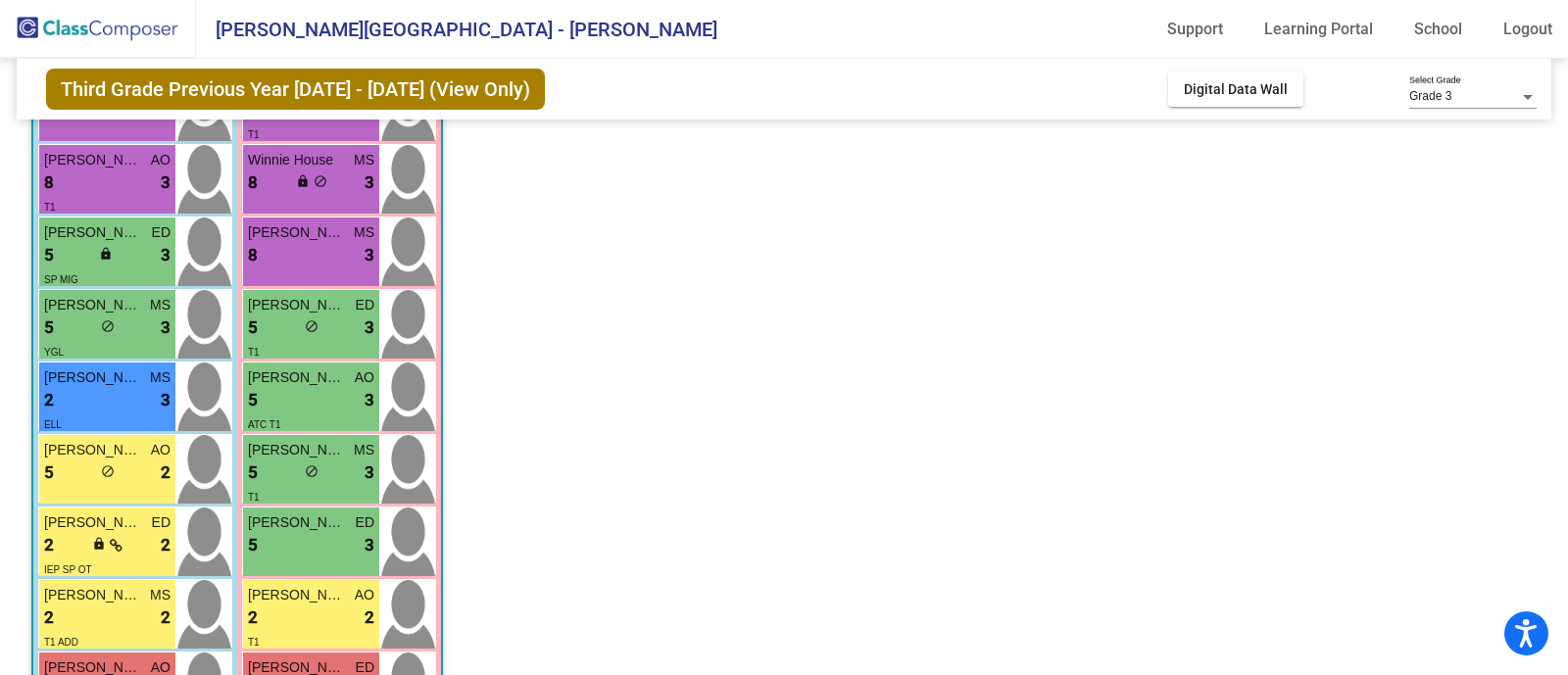
scroll to position [432, 0]
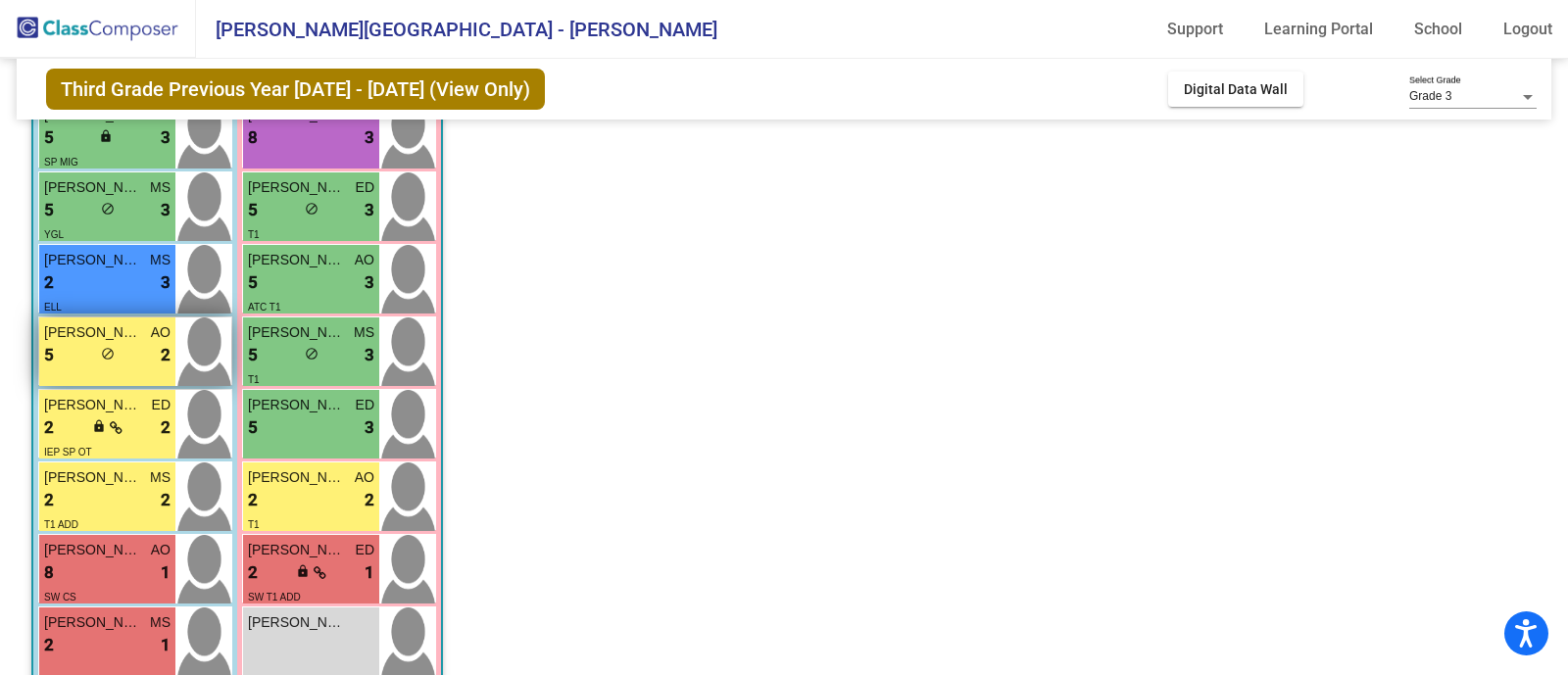
click at [156, 330] on span "AO" at bounding box center [161, 333] width 20 height 21
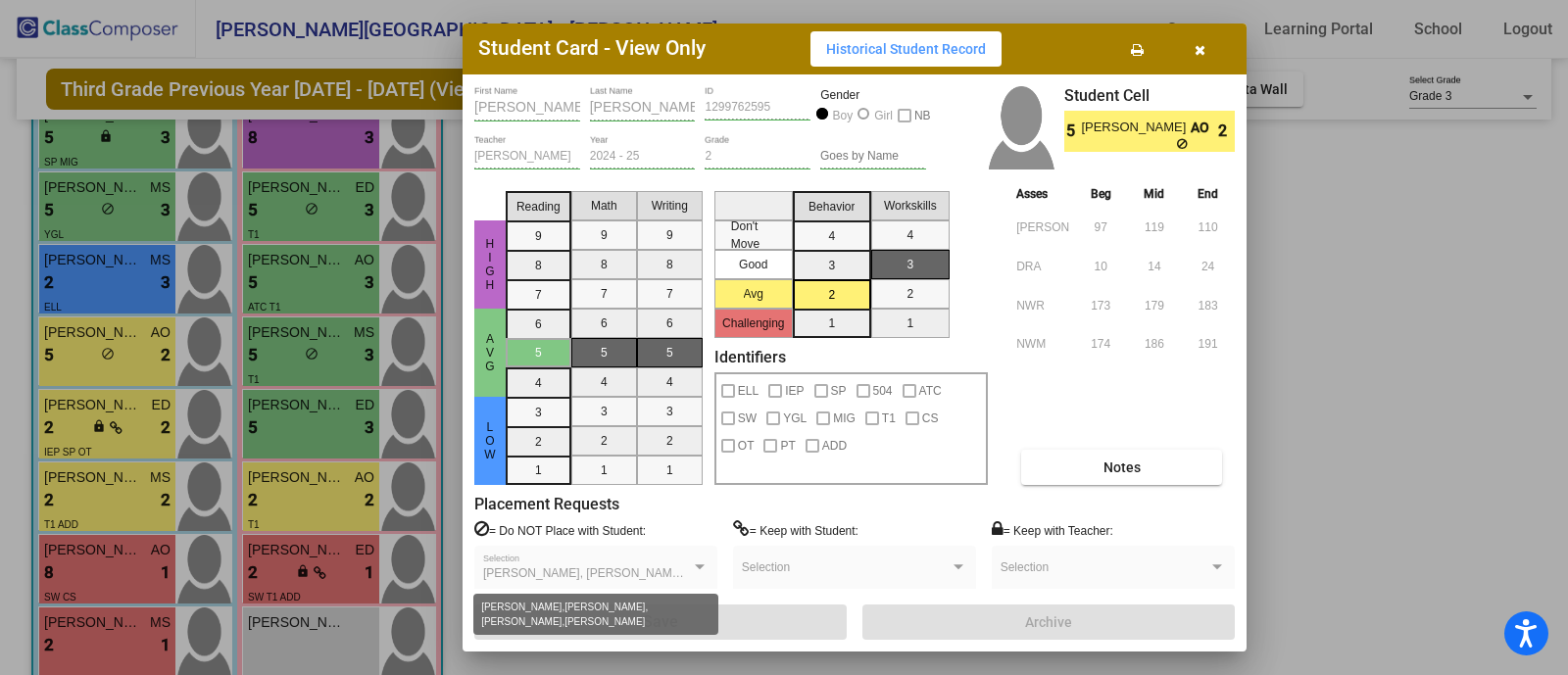
click at [565, 571] on span "[PERSON_NAME], [PERSON_NAME], [PERSON_NAME], [PERSON_NAME]" at bounding box center [686, 573] width 407 height 14
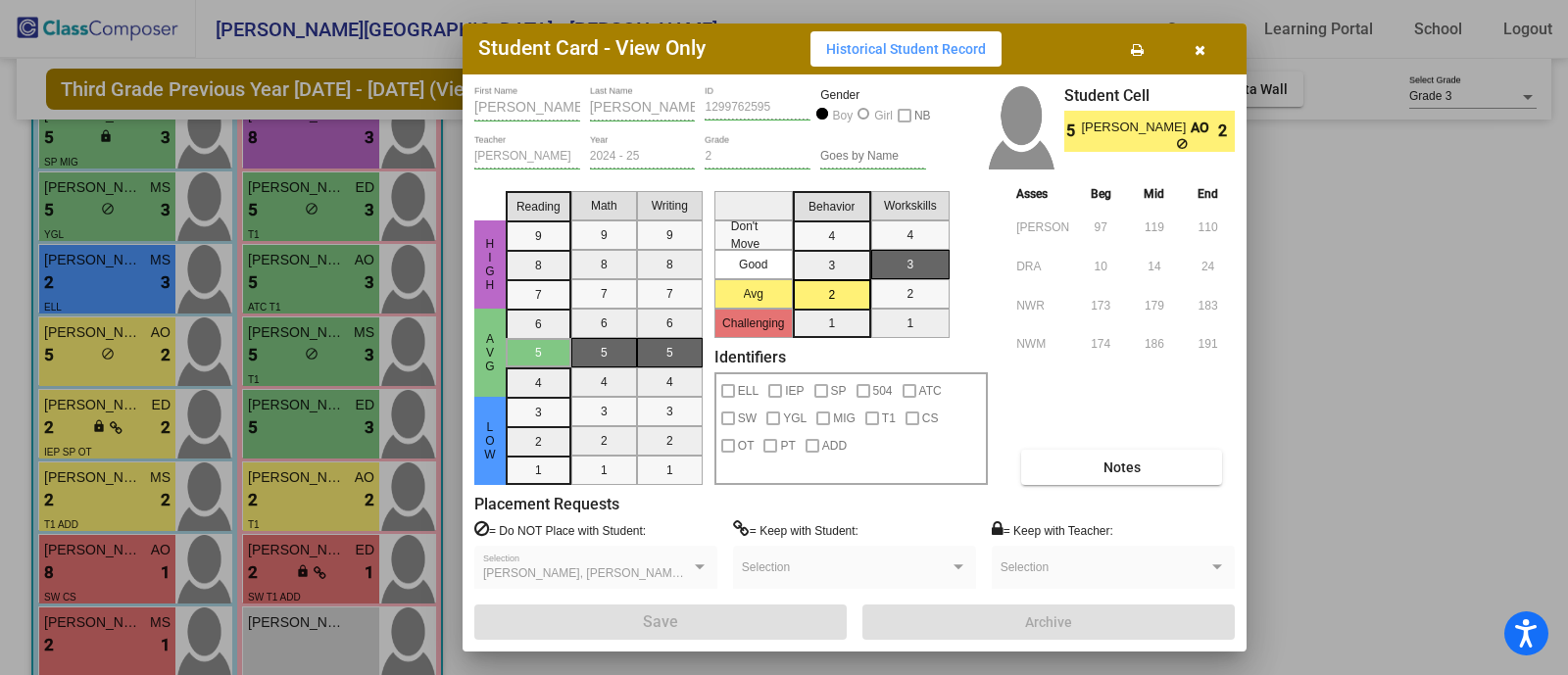
click at [565, 571] on span "[PERSON_NAME], [PERSON_NAME], [PERSON_NAME], [PERSON_NAME]" at bounding box center [686, 573] width 407 height 14
click at [1206, 52] on button "button" at bounding box center [1200, 49] width 63 height 36
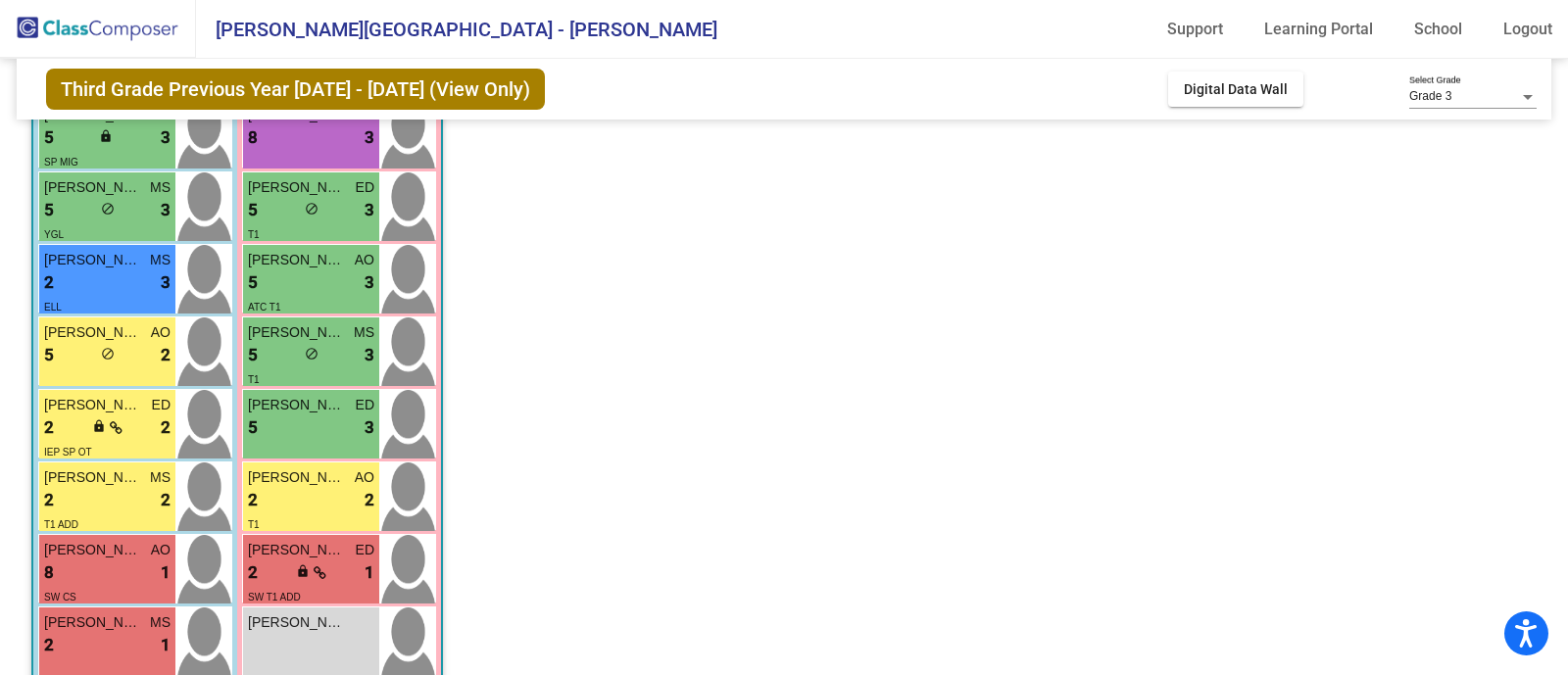
scroll to position [0, 0]
